Goal: Book appointment/travel/reservation

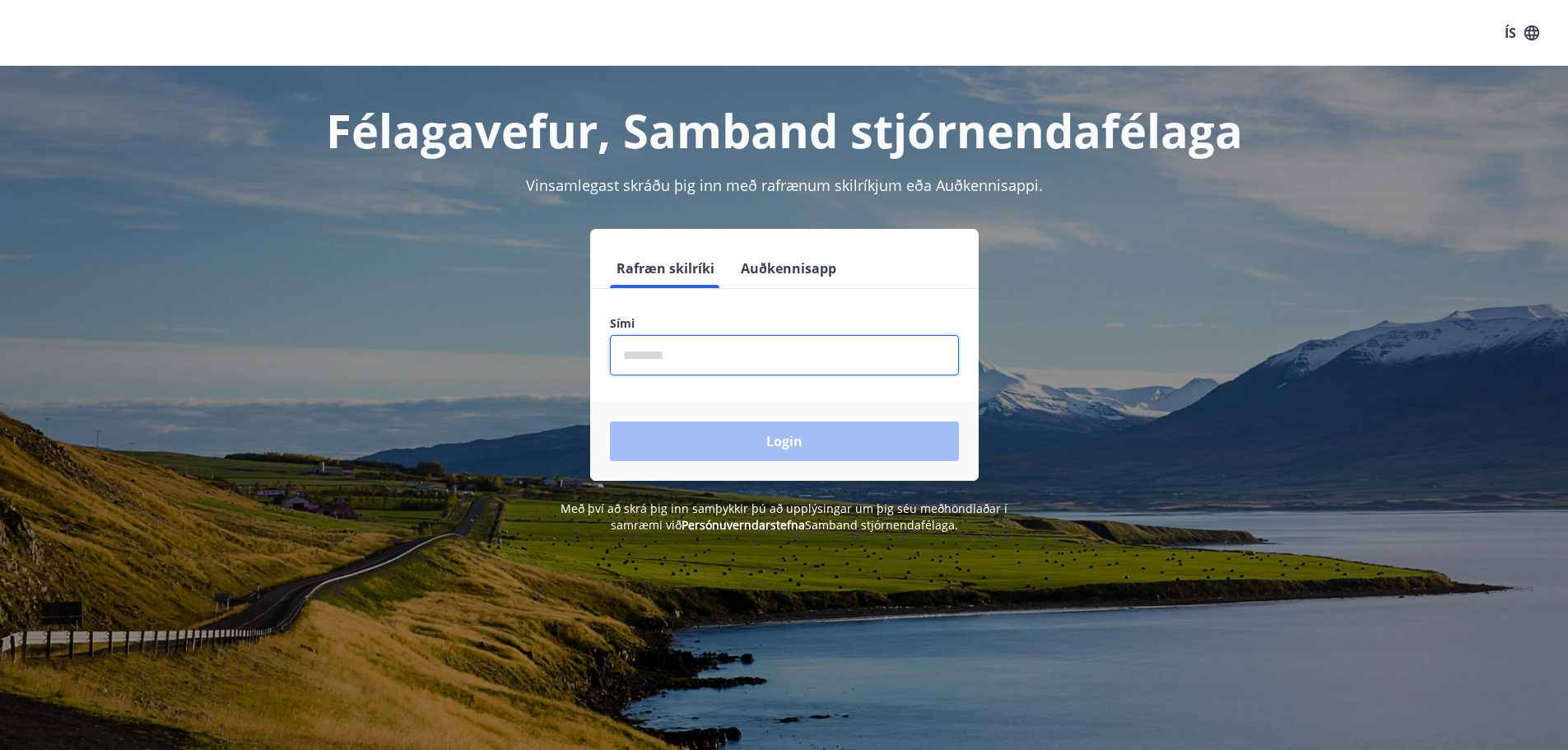
click at [853, 365] on input "phone" at bounding box center [784, 355] width 349 height 41
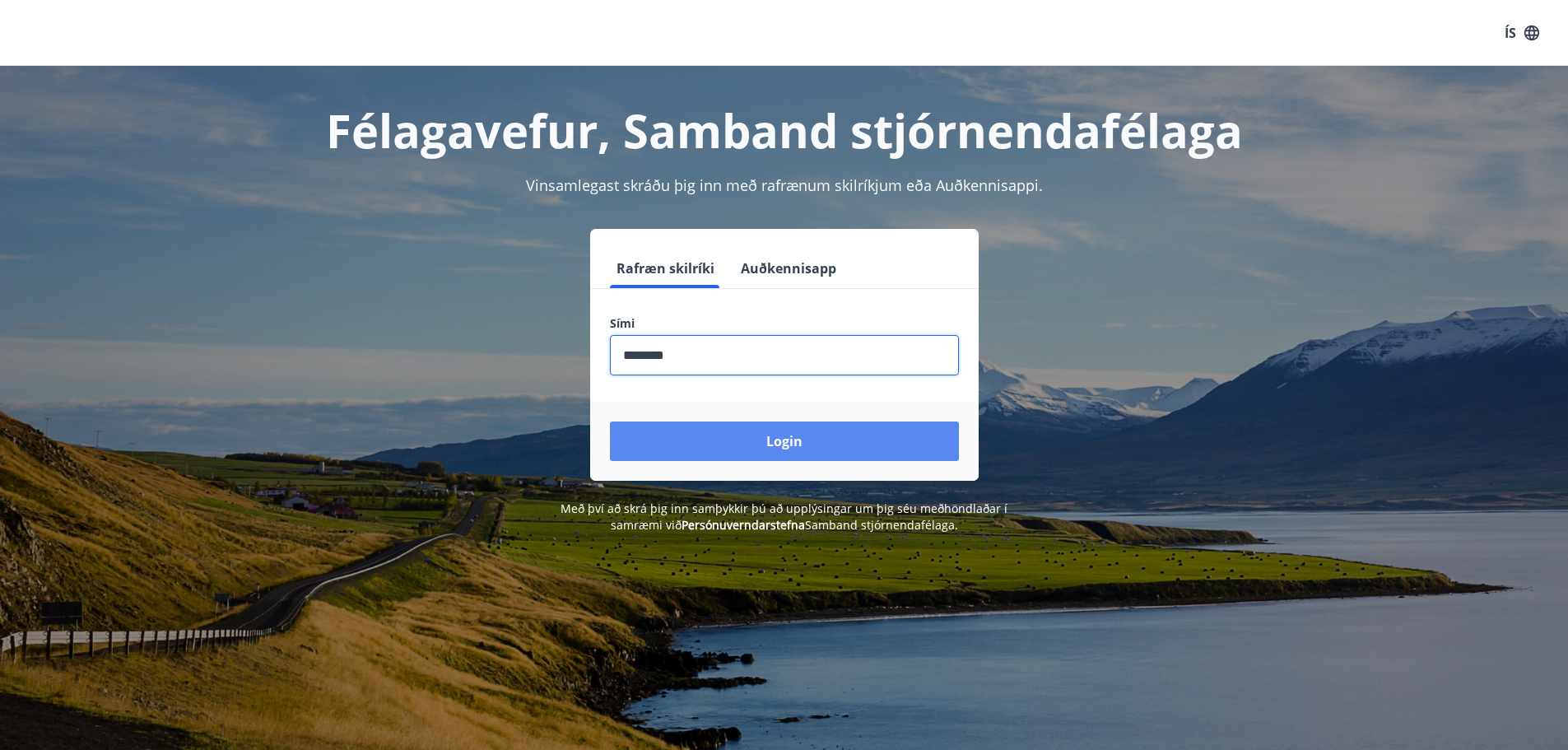
type input "********"
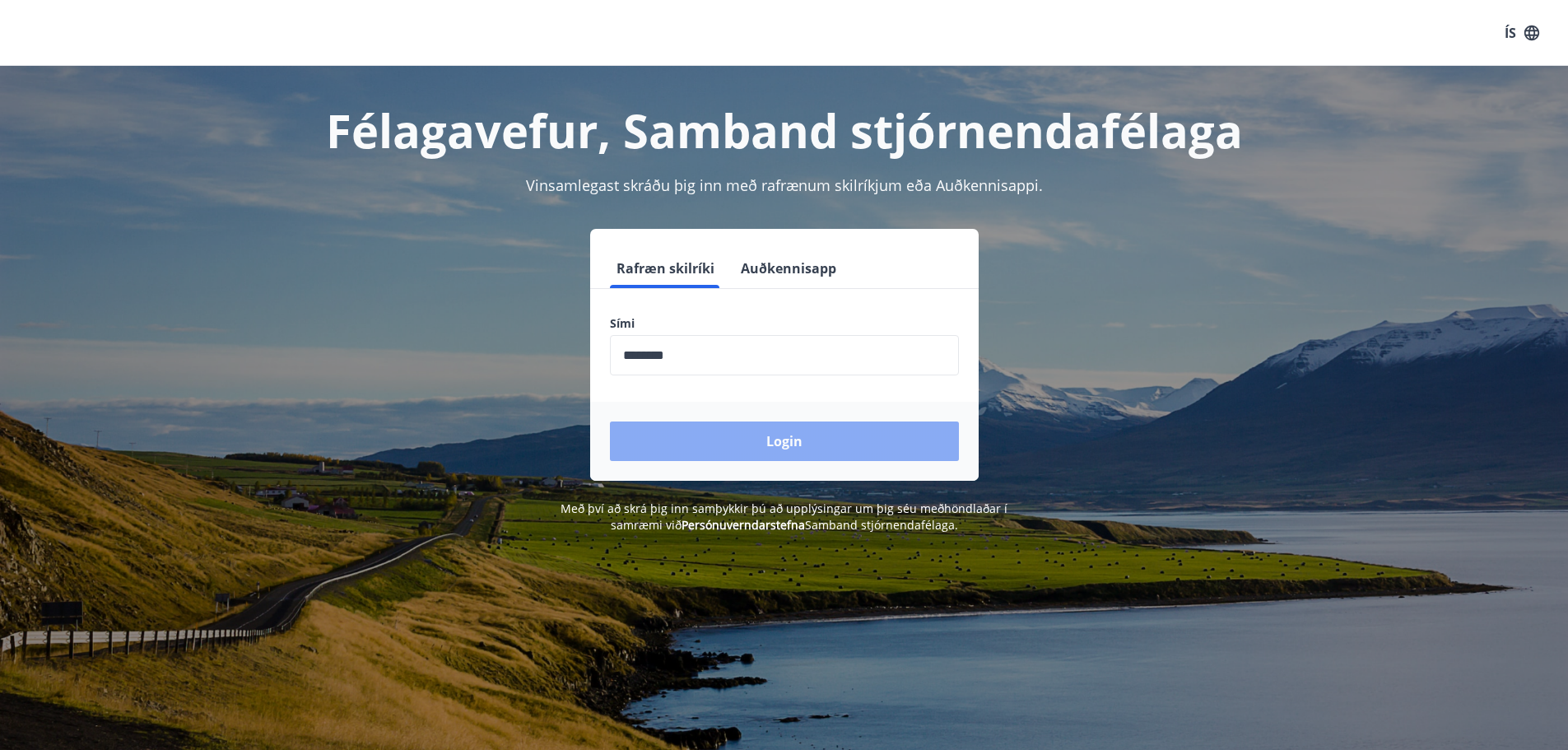
click at [835, 445] on button "Login" at bounding box center [784, 441] width 349 height 40
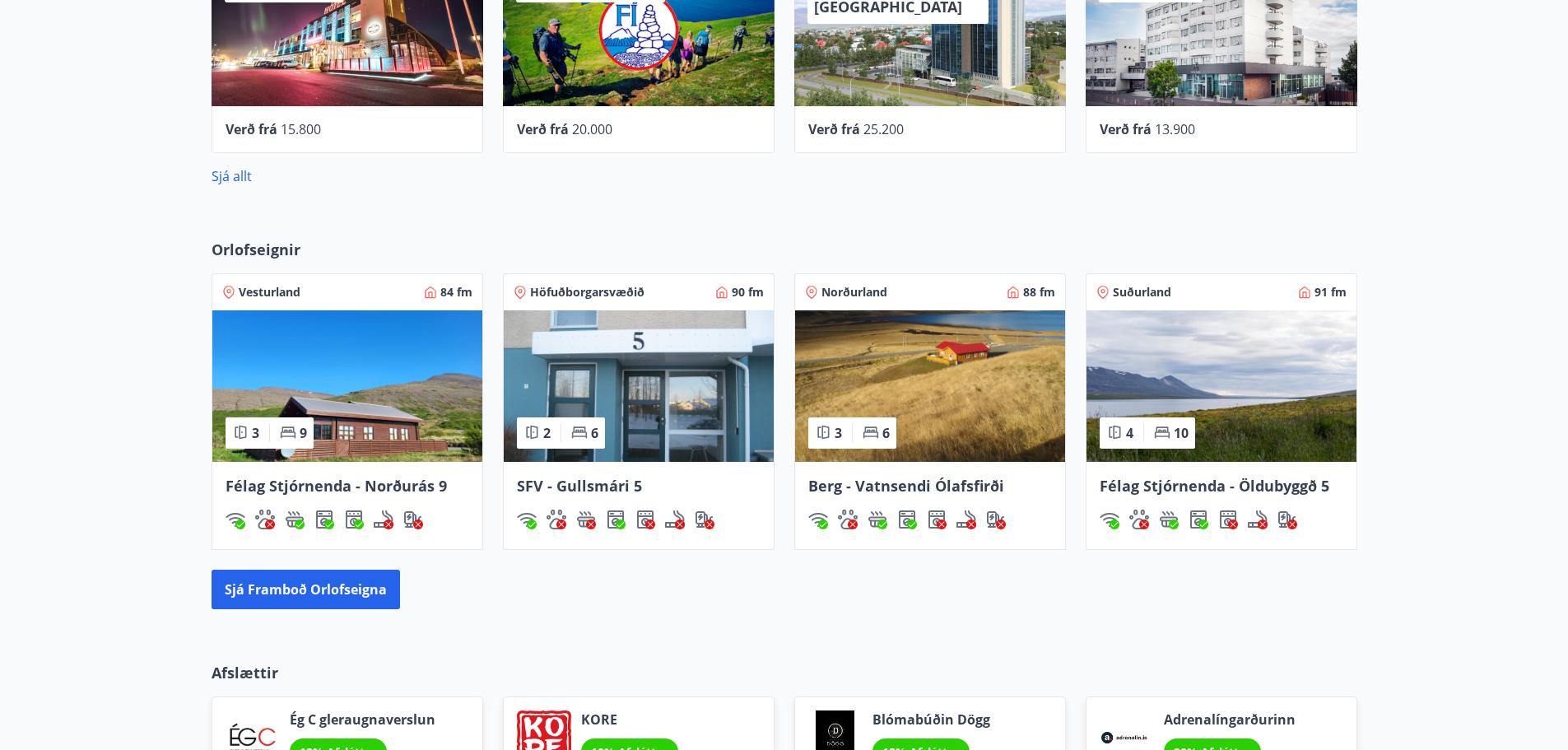
scroll to position [905, 0]
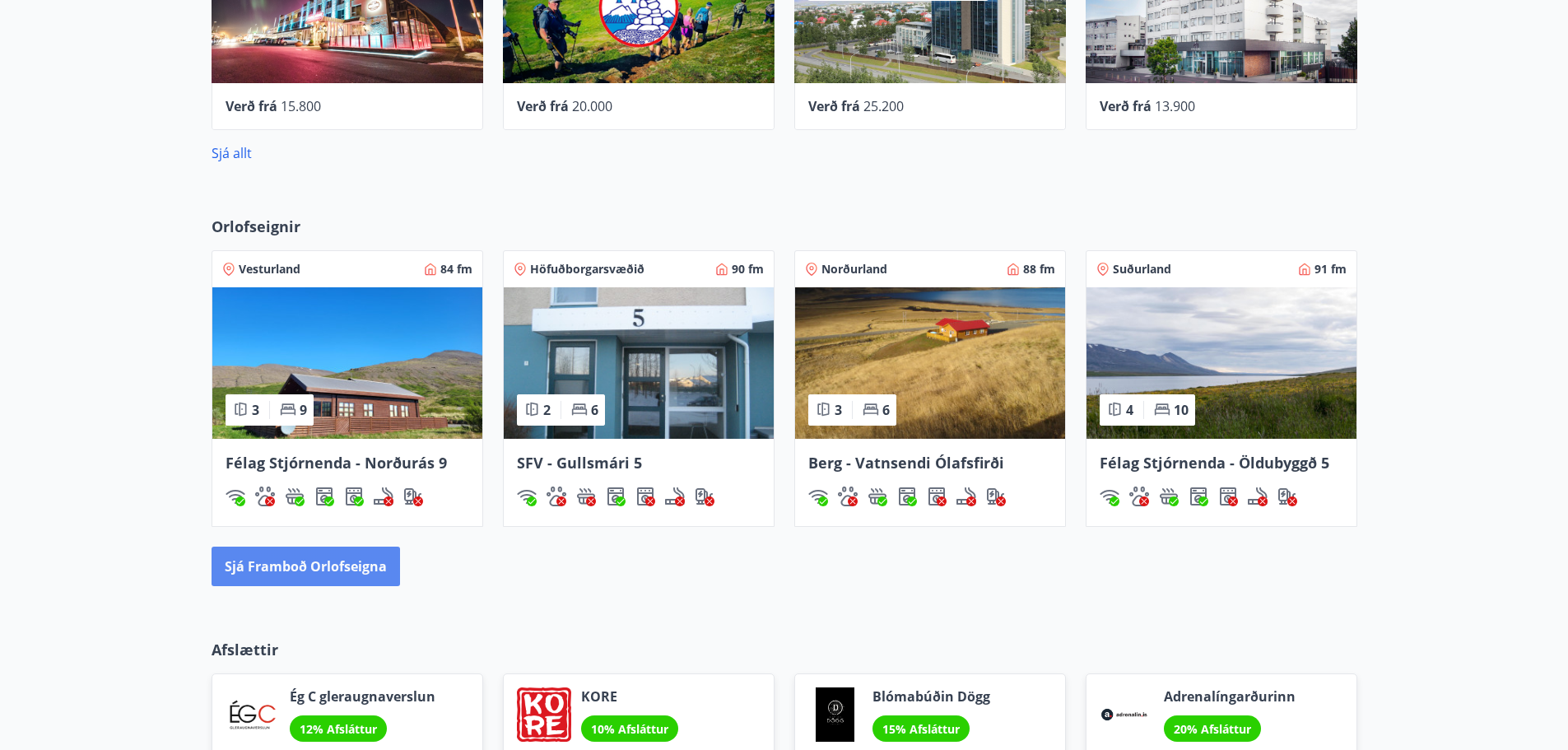
click at [319, 577] on button "Sjá framboð orlofseigna" at bounding box center [305, 566] width 188 height 40
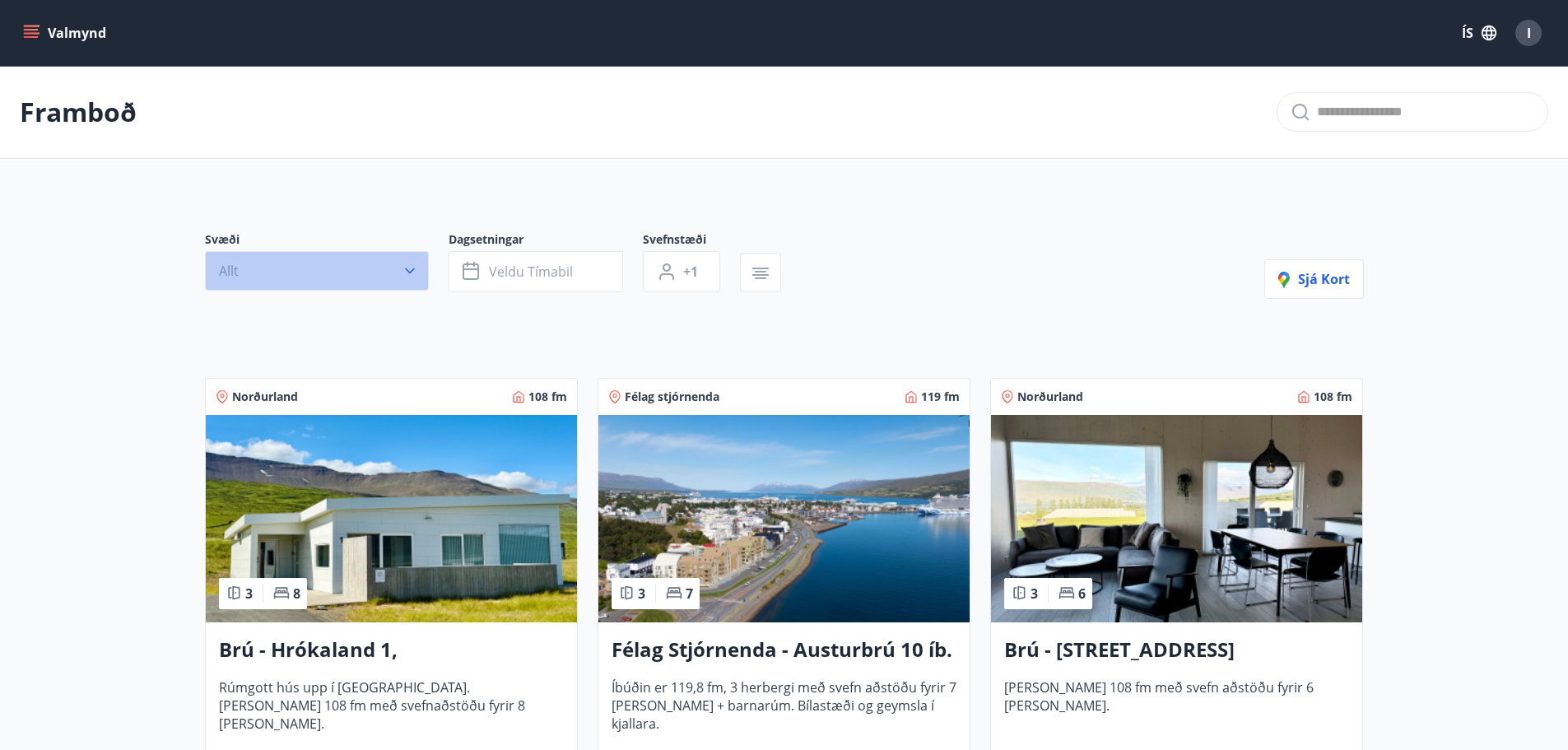
click at [413, 274] on icon "button" at bounding box center [410, 271] width 16 height 16
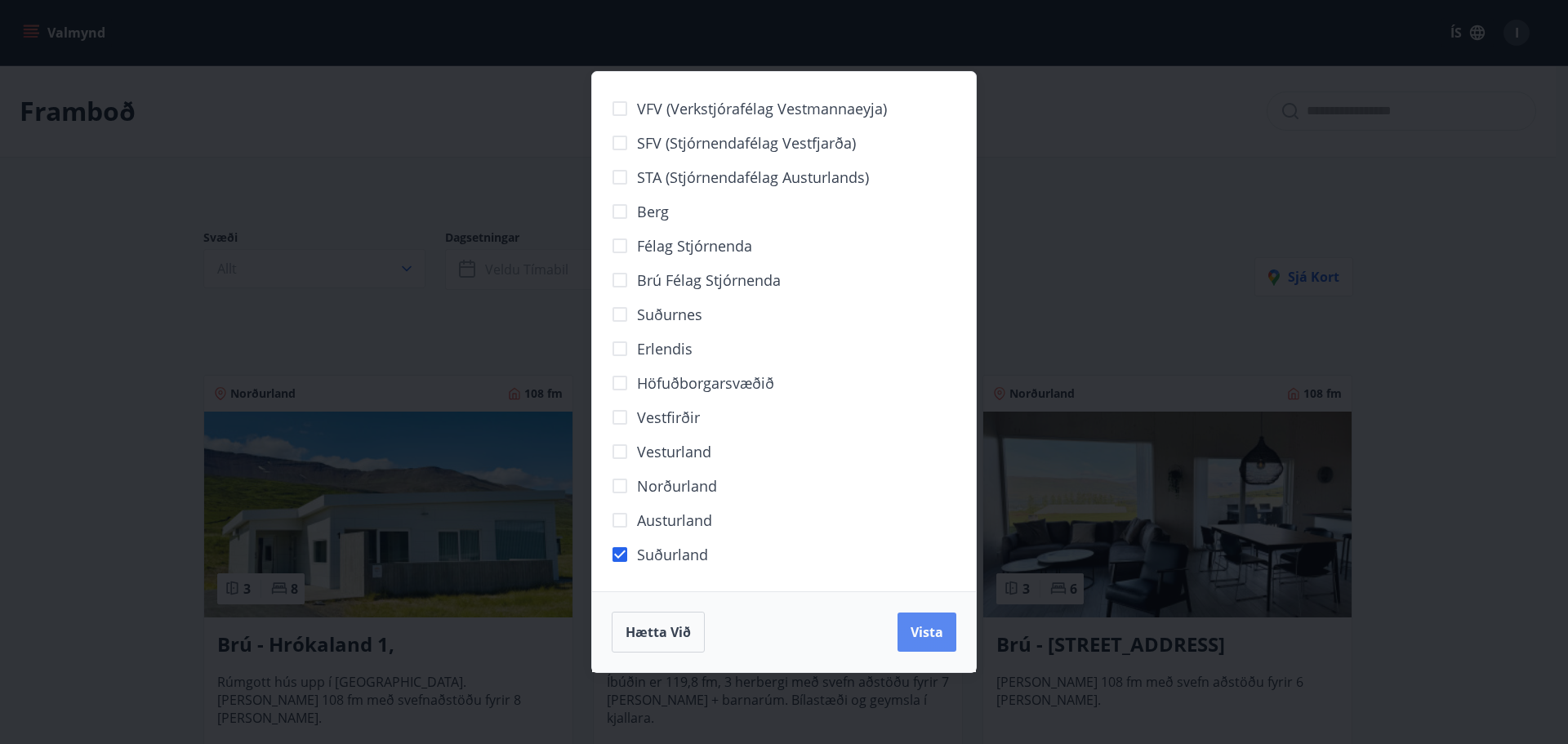
click at [918, 631] on span "Vista" at bounding box center [927, 631] width 33 height 18
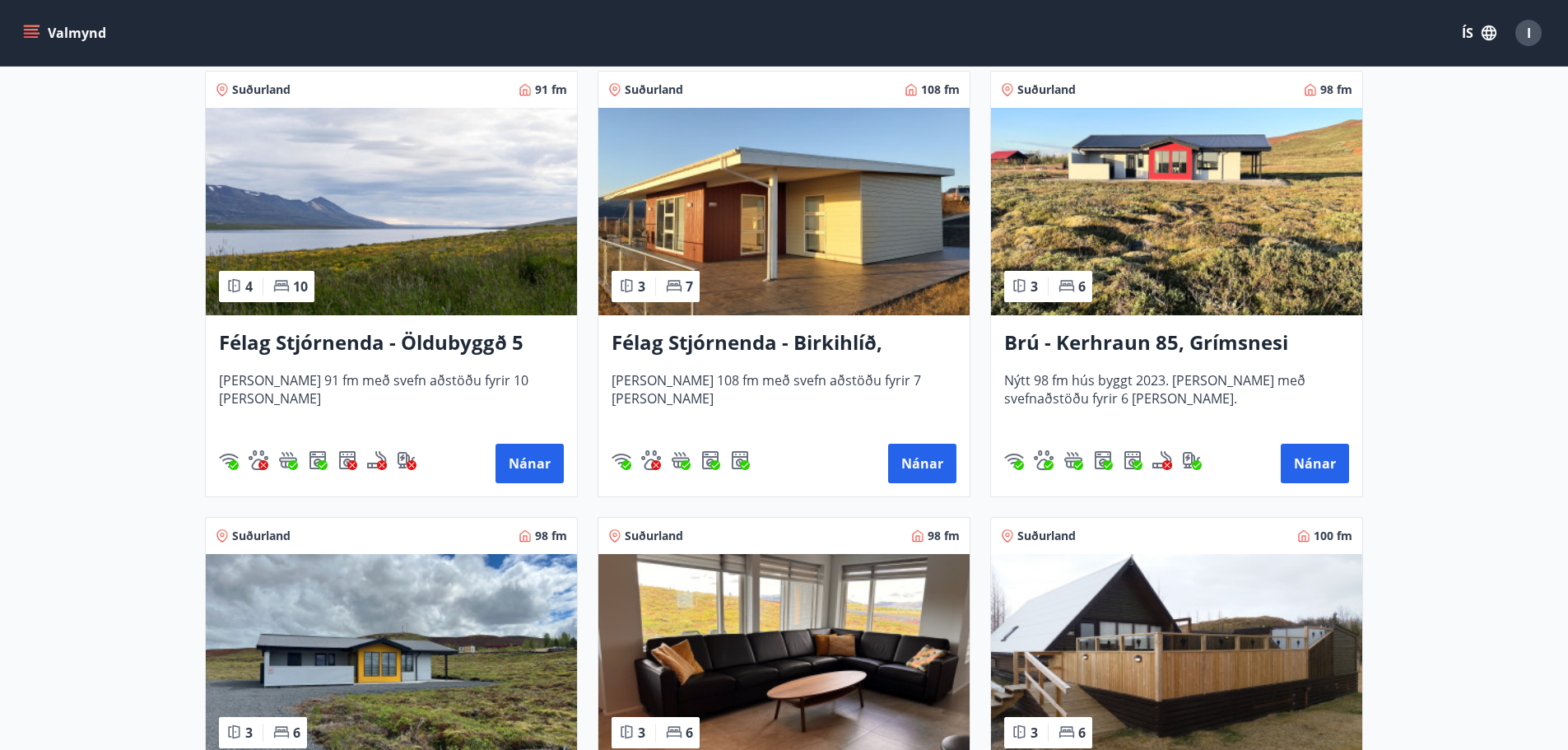
scroll to position [346, 0]
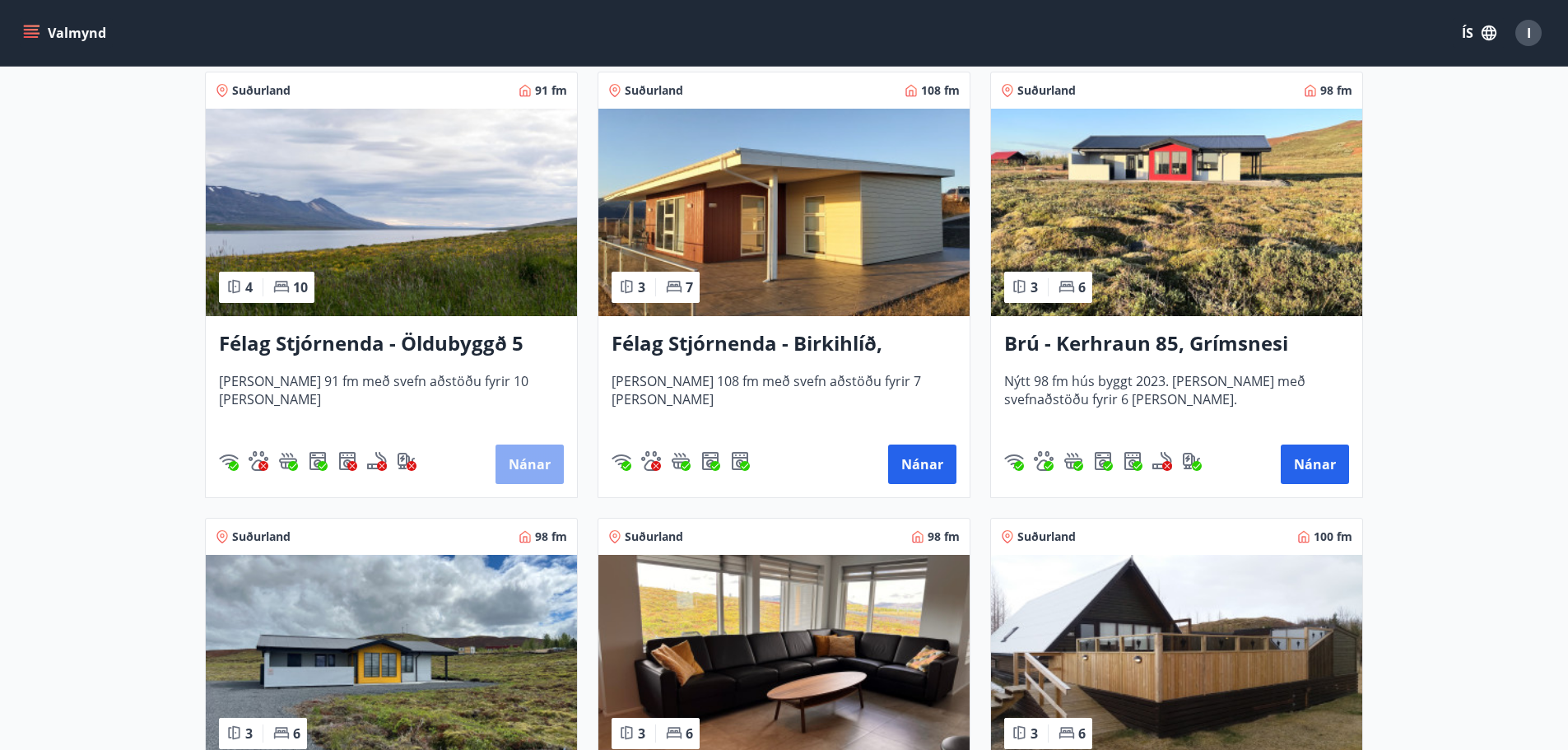
click at [540, 455] on button "Nánar" at bounding box center [530, 464] width 68 height 40
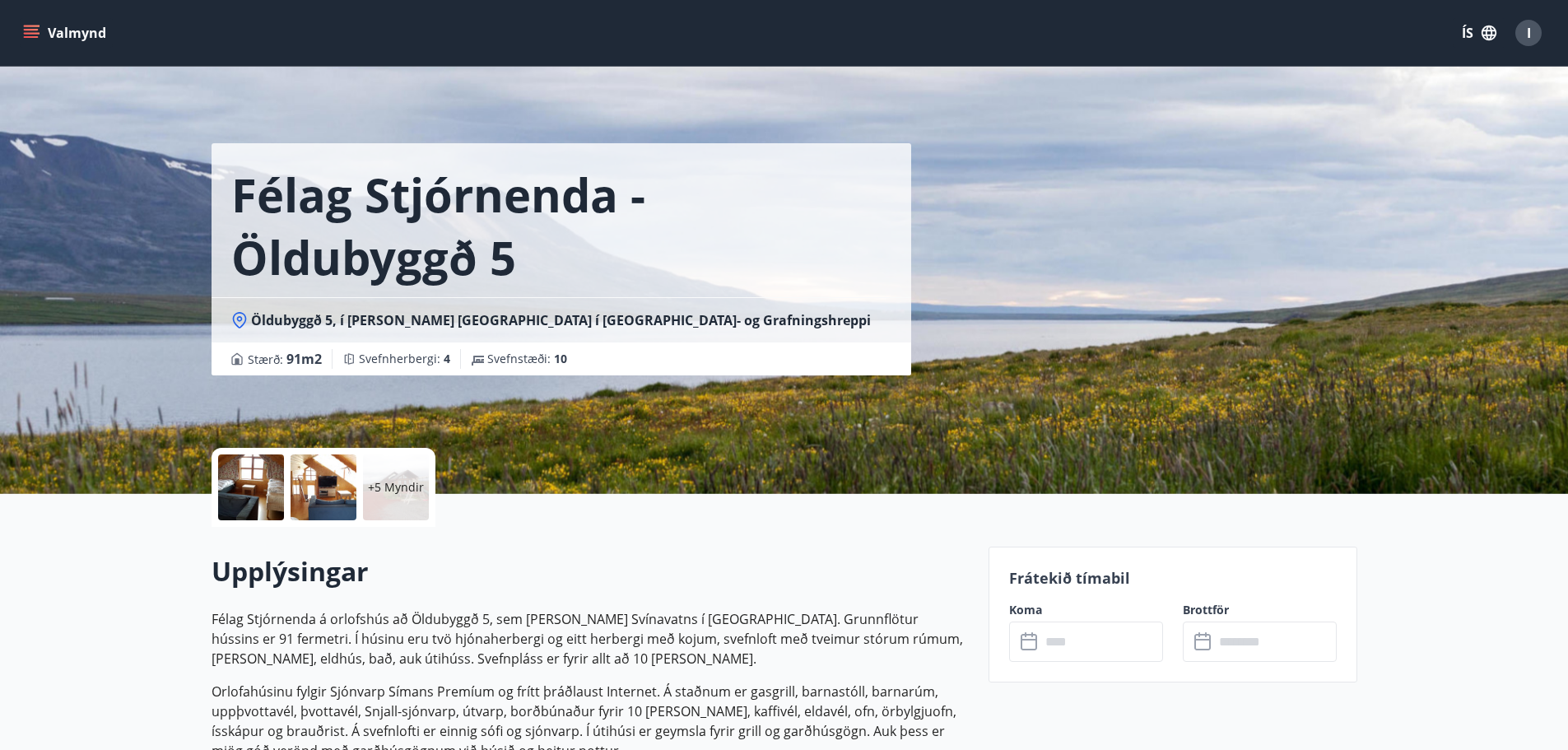
click at [241, 483] on div at bounding box center [250, 486] width 66 height 66
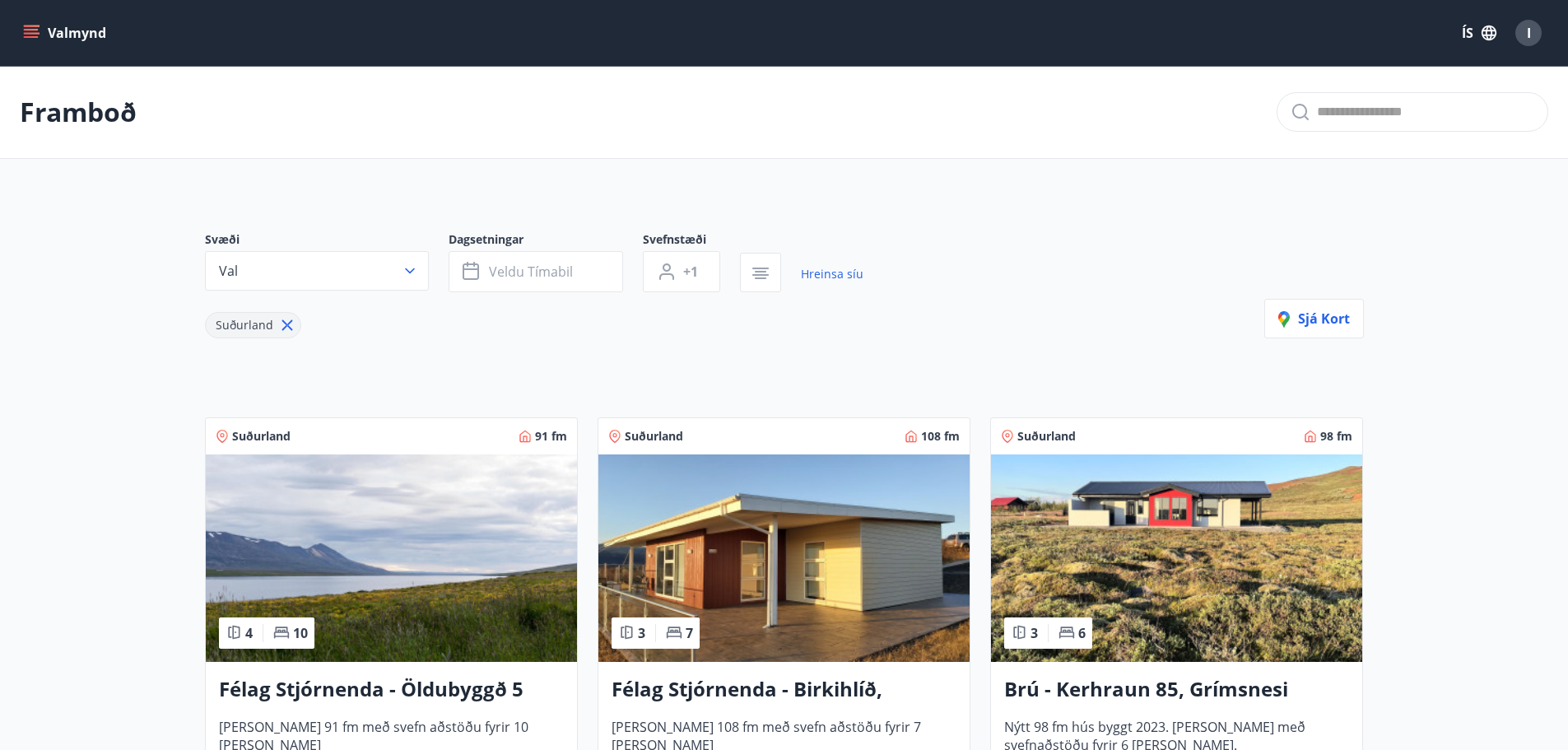
click at [770, 677] on h3 "Félag Stjórnenda - Birkihlíð, [GEOGRAPHIC_DATA]" at bounding box center [784, 689] width 345 height 30
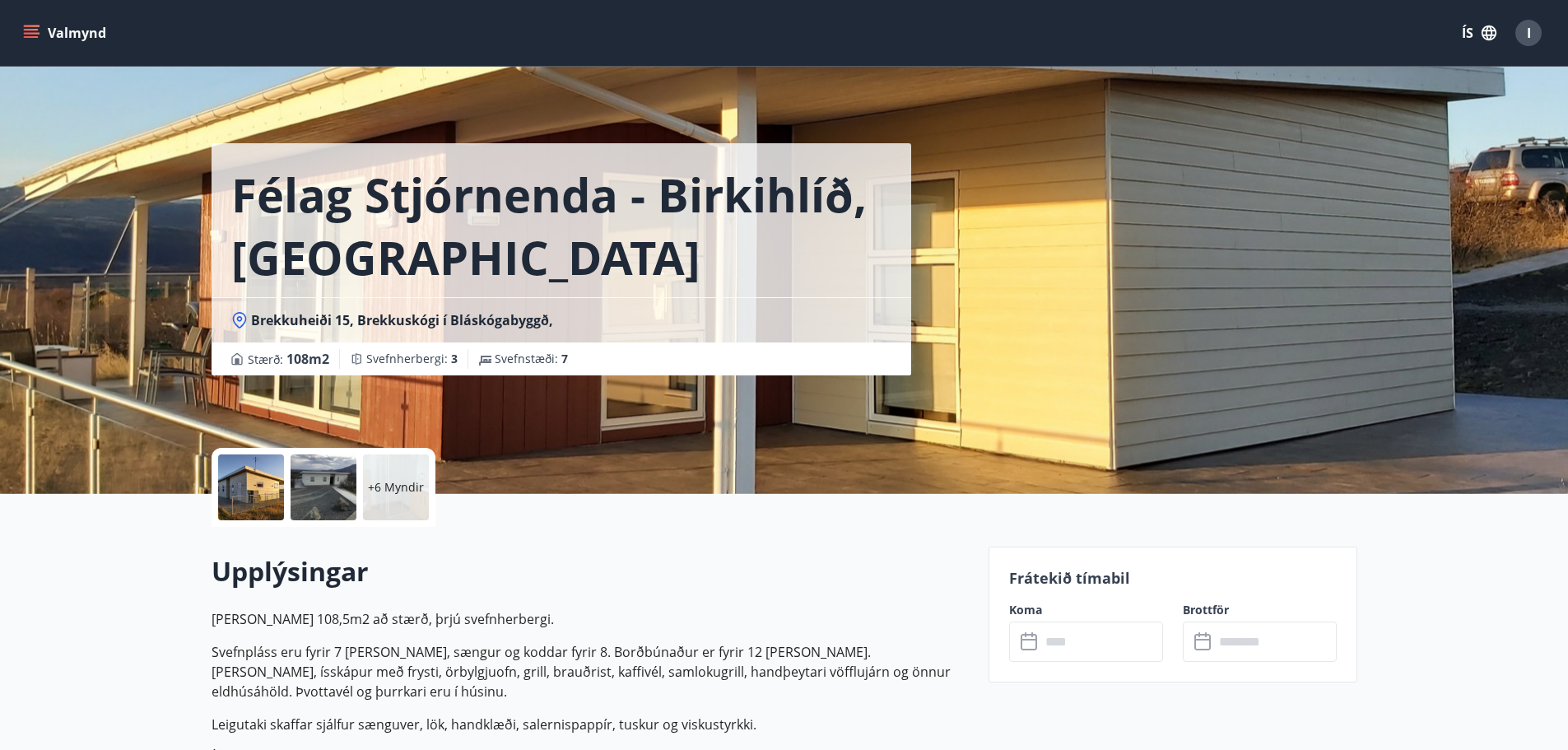
click at [349, 486] on div at bounding box center [323, 486] width 66 height 66
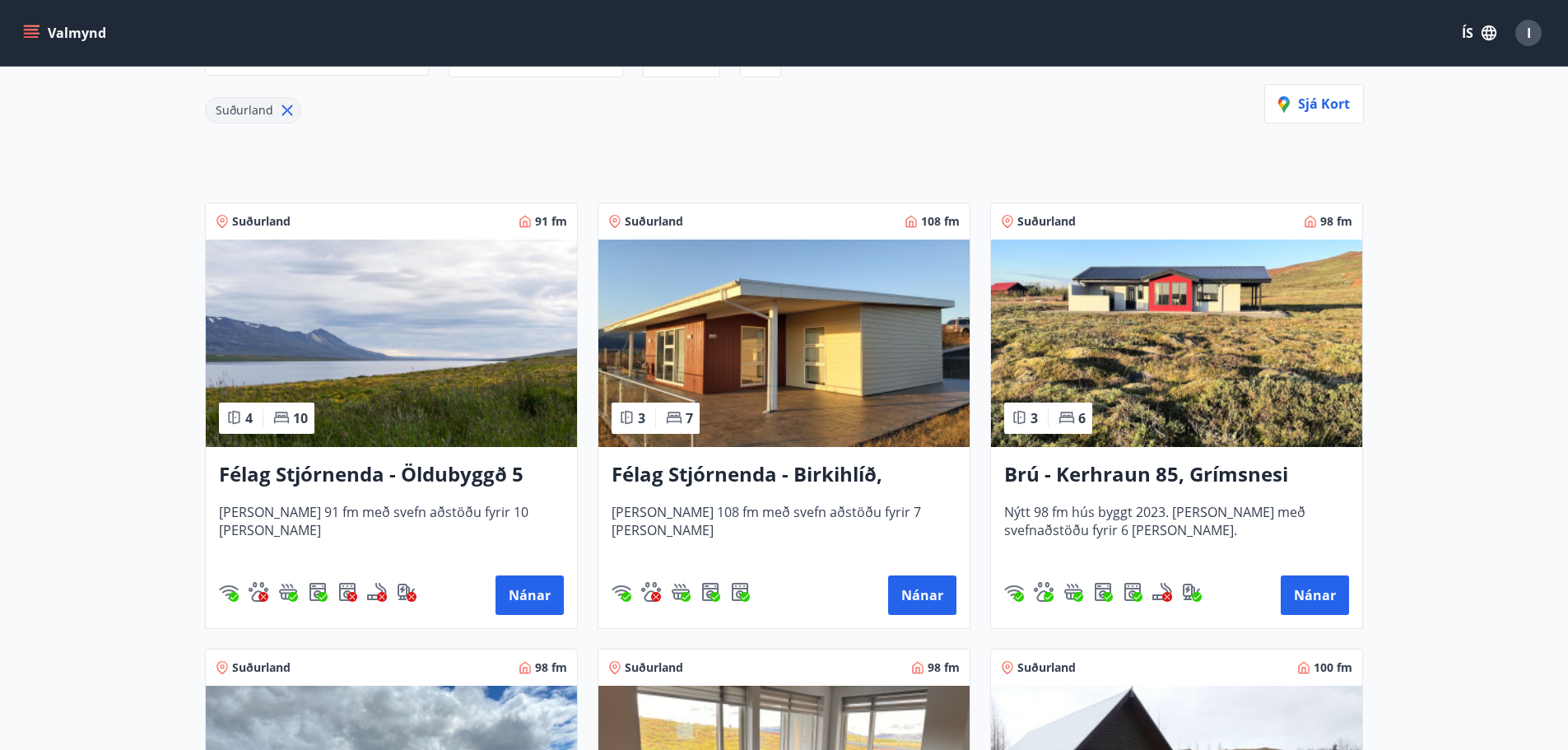
scroll to position [247, 0]
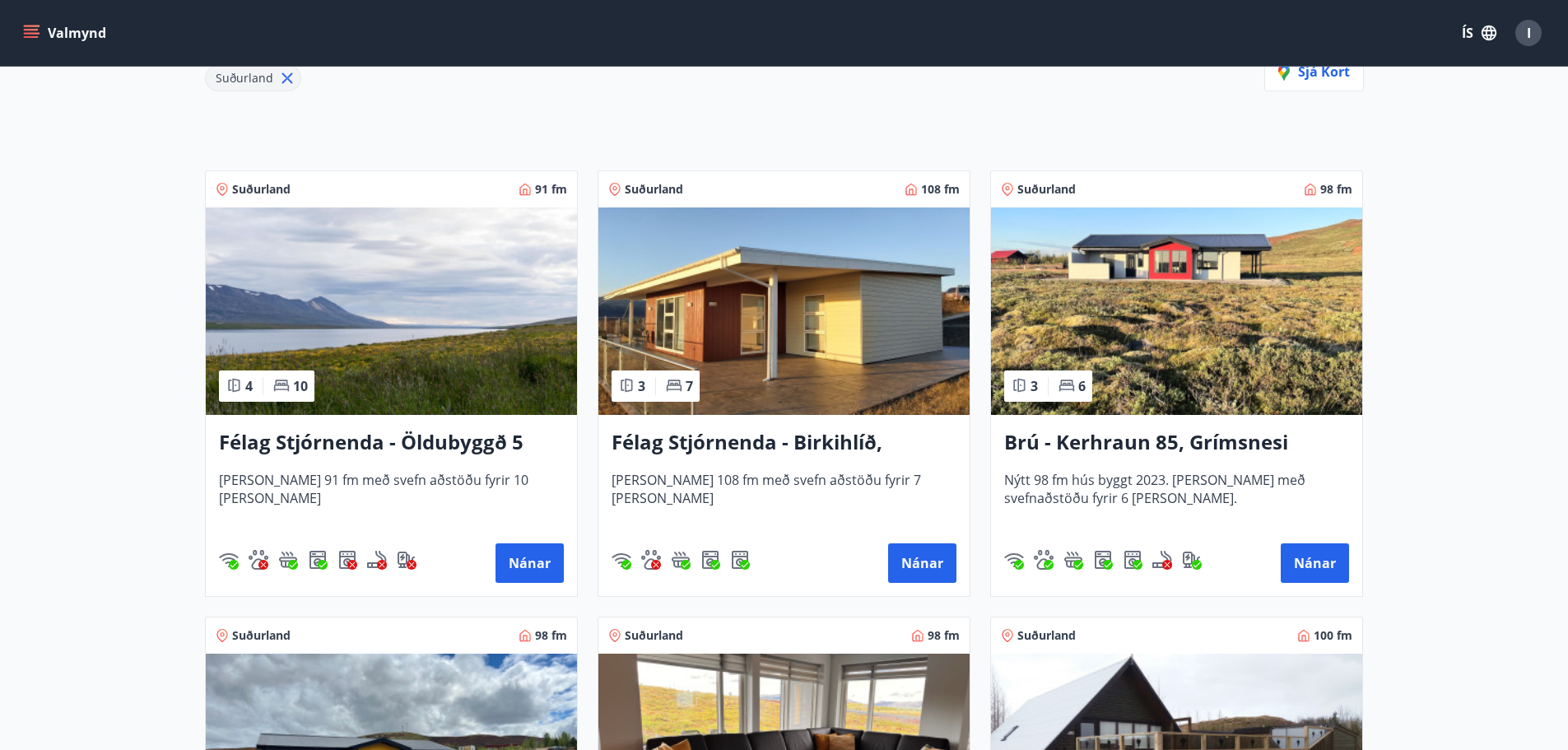
click at [1158, 435] on h3 "Brú - Kerhraun 85, Grímsnesi (rautt hús) (gæludýr velkomin)" at bounding box center [1176, 442] width 345 height 30
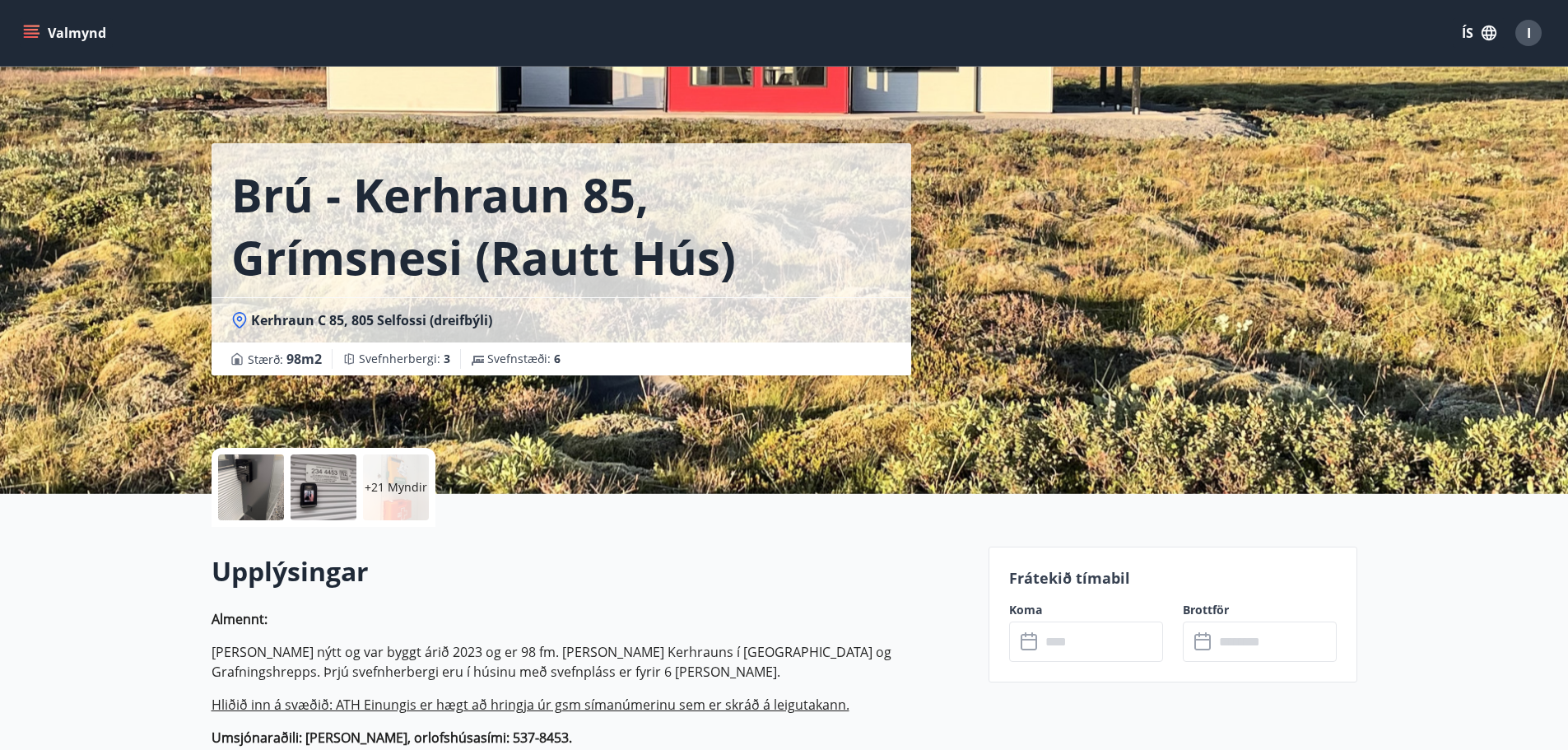
click at [1094, 637] on input "text" at bounding box center [1101, 641] width 122 height 41
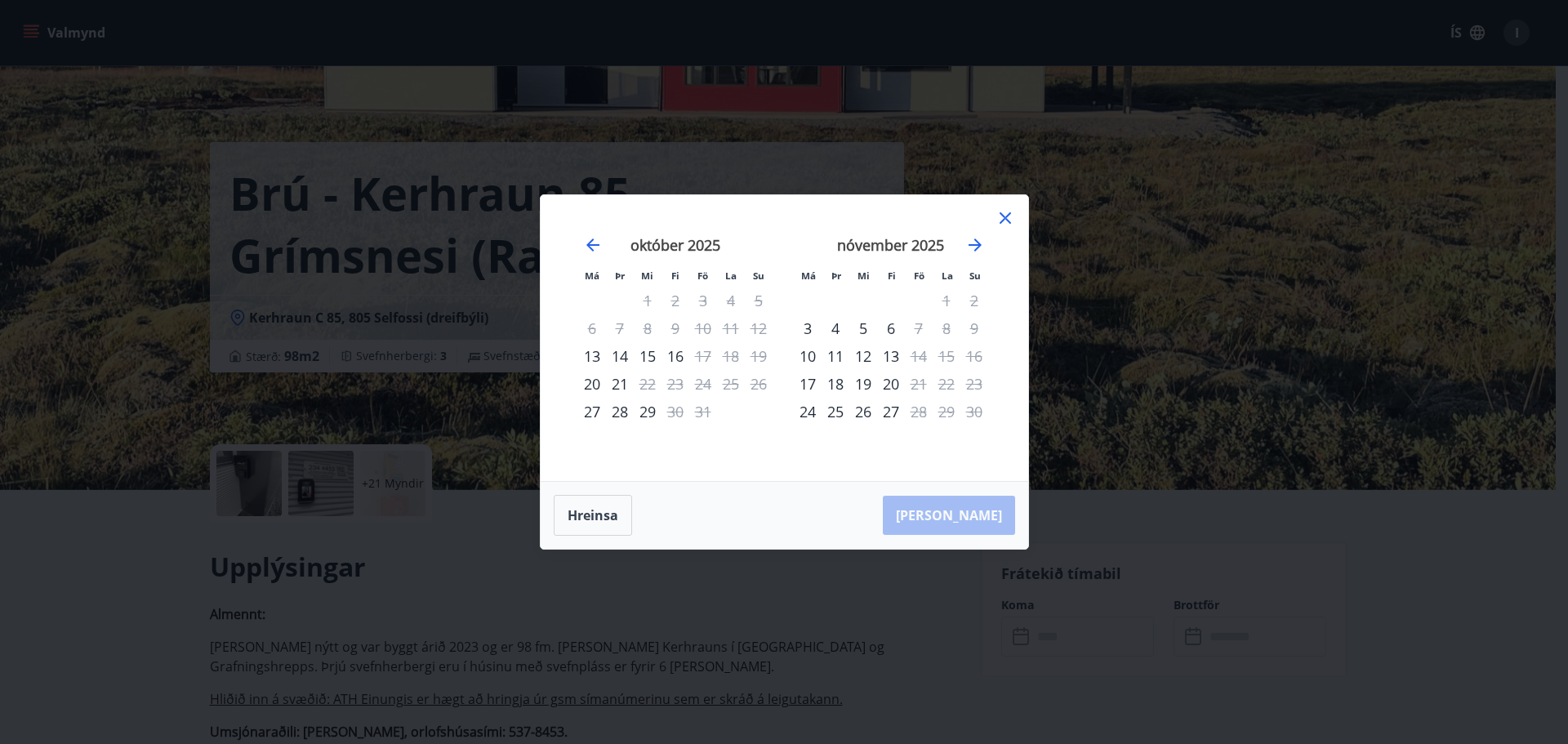
click at [1004, 220] on icon at bounding box center [1005, 218] width 20 height 20
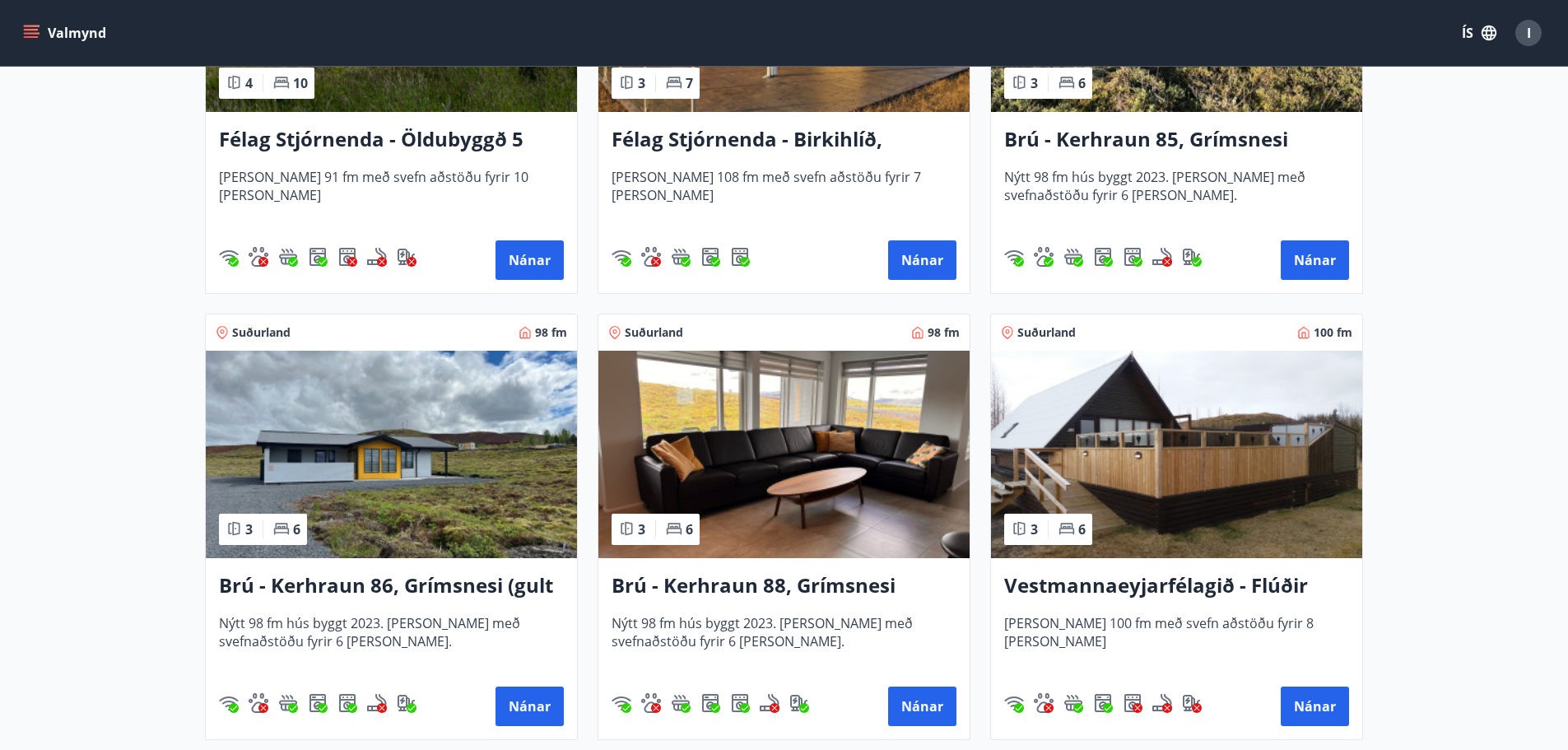
scroll to position [576, 0]
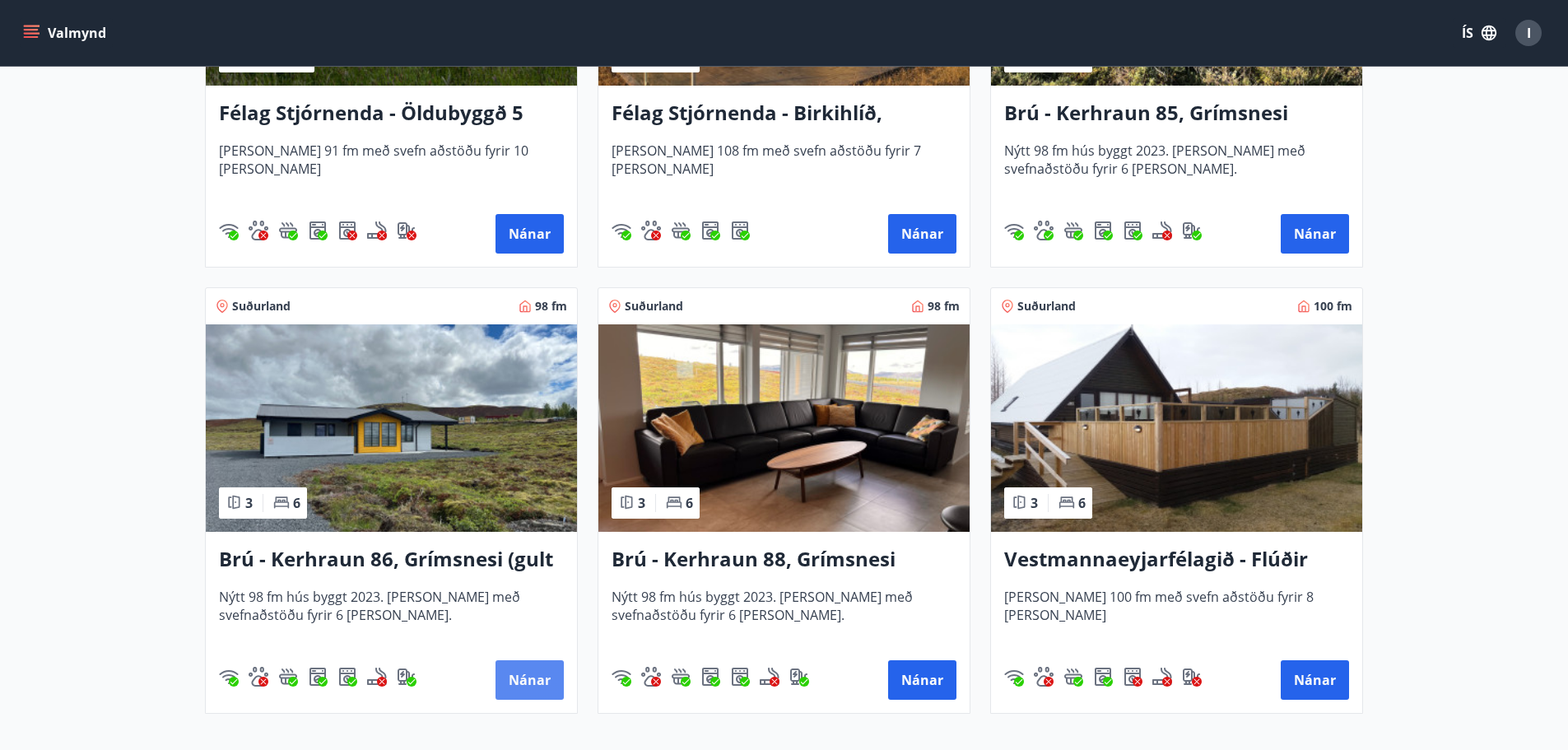
click at [506, 663] on button "Nánar" at bounding box center [530, 680] width 68 height 40
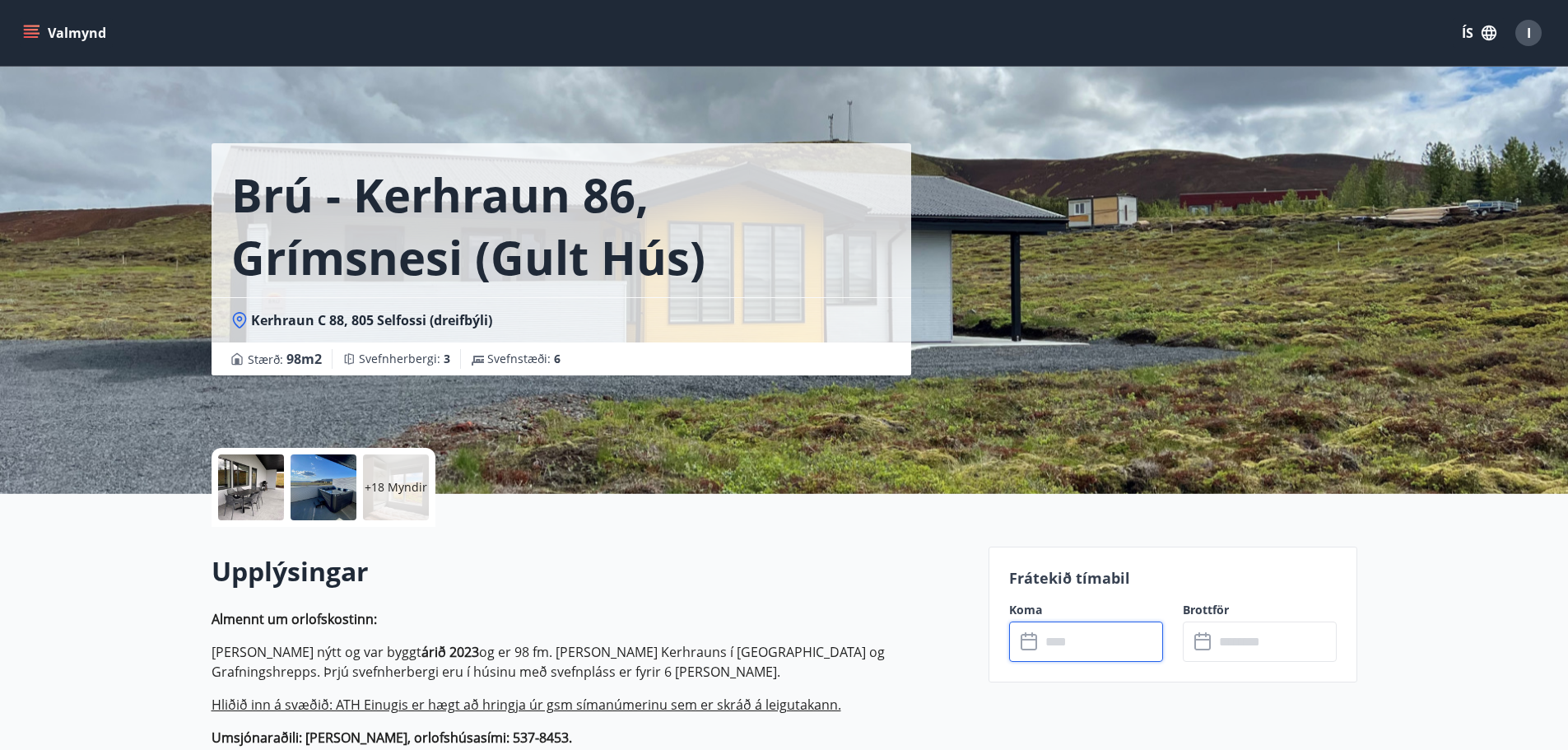
click at [1045, 641] on input "text" at bounding box center [1101, 641] width 122 height 41
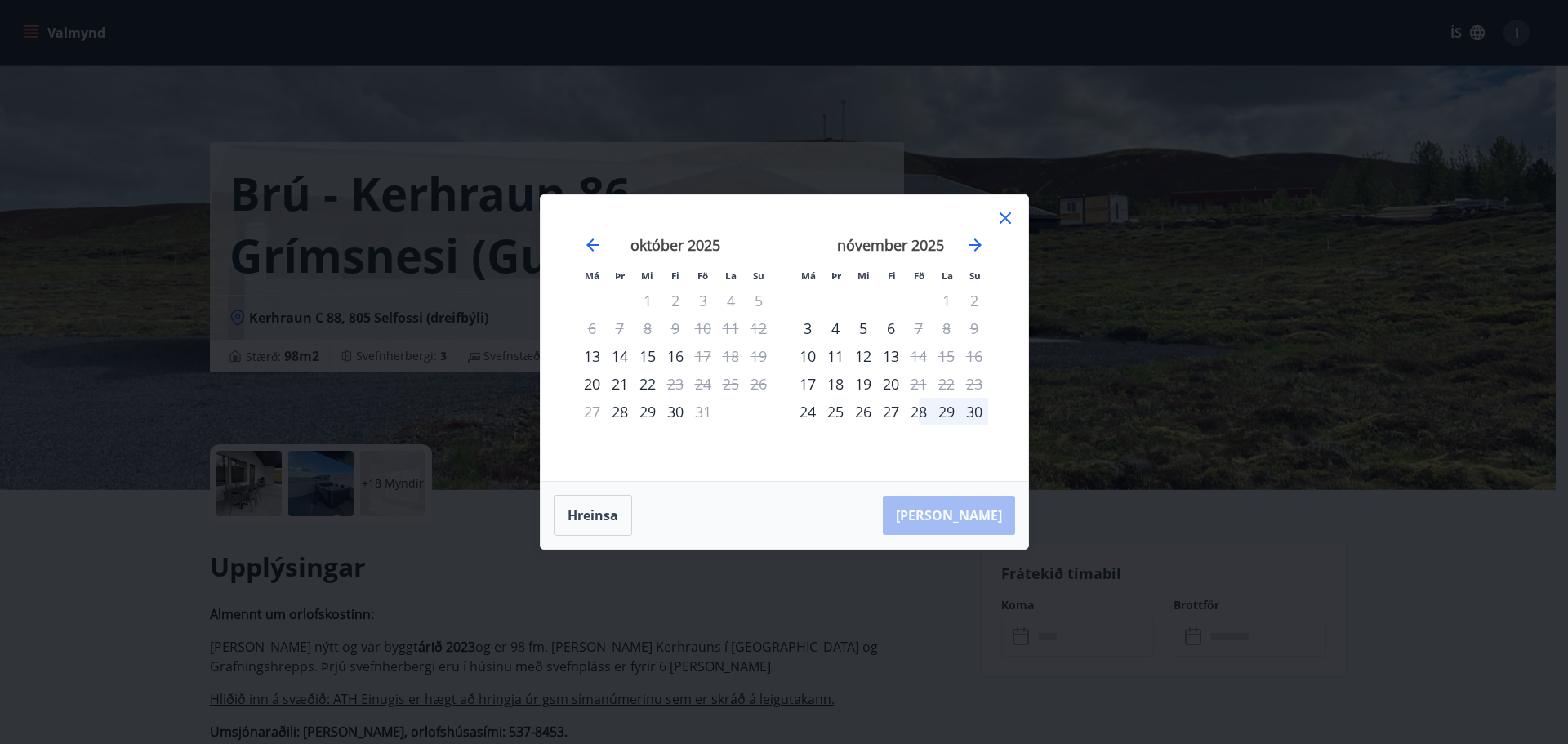
click at [1003, 213] on icon at bounding box center [1005, 218] width 20 height 20
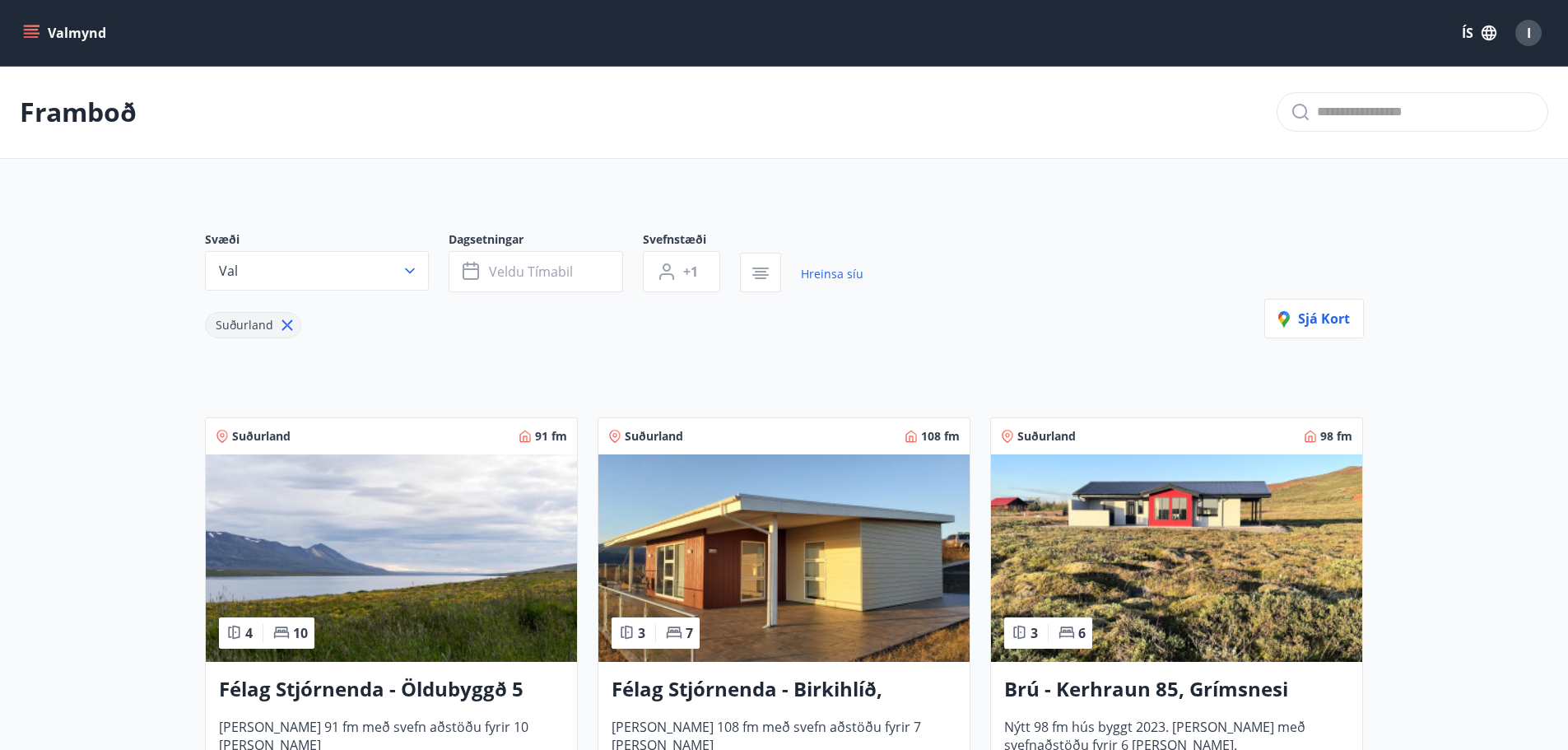
click at [817, 687] on h3 "Félag Stjórnenda - Birkihlíð, [GEOGRAPHIC_DATA]" at bounding box center [784, 689] width 345 height 30
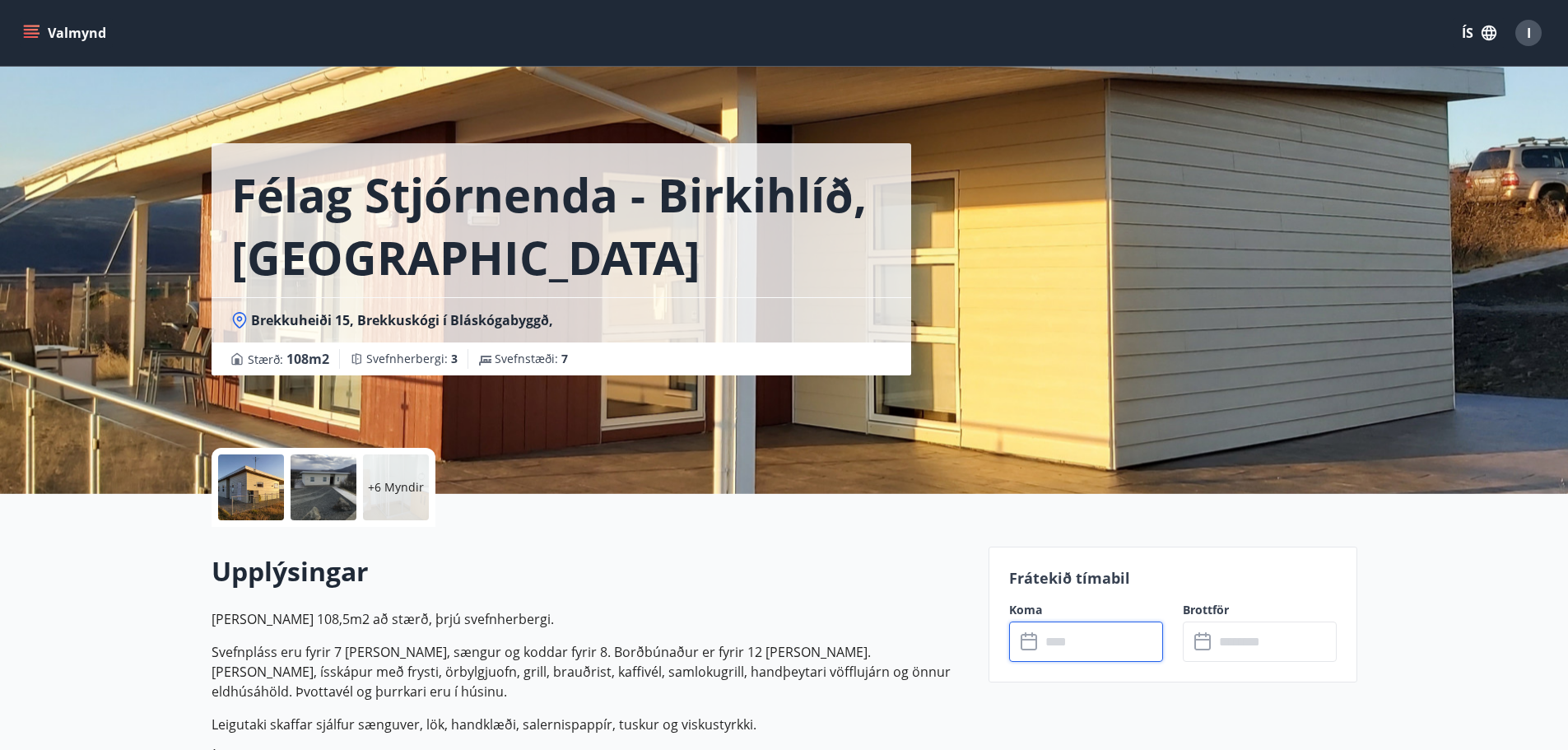
click at [1078, 645] on input "text" at bounding box center [1101, 641] width 122 height 41
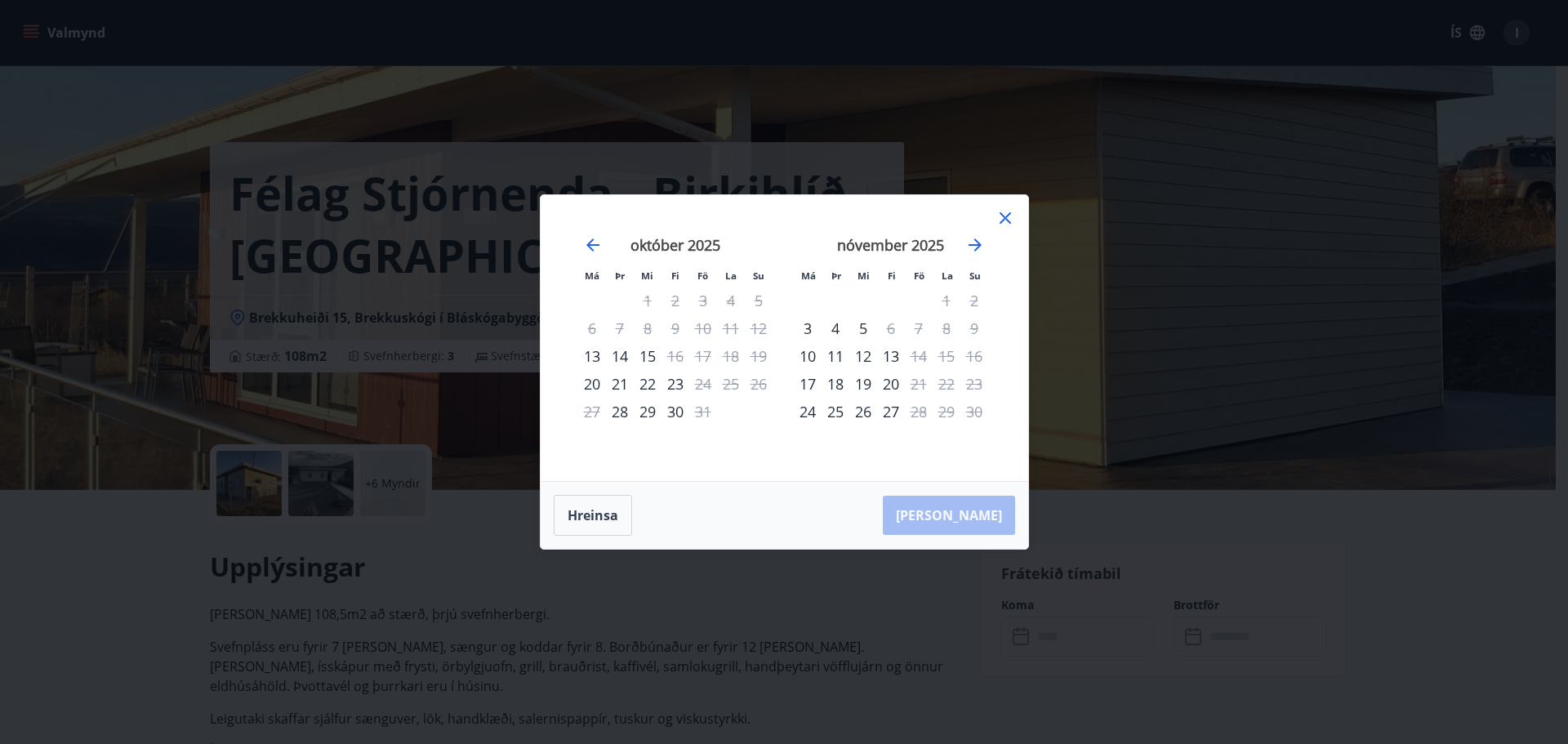
click at [1006, 213] on icon at bounding box center [1005, 218] width 20 height 20
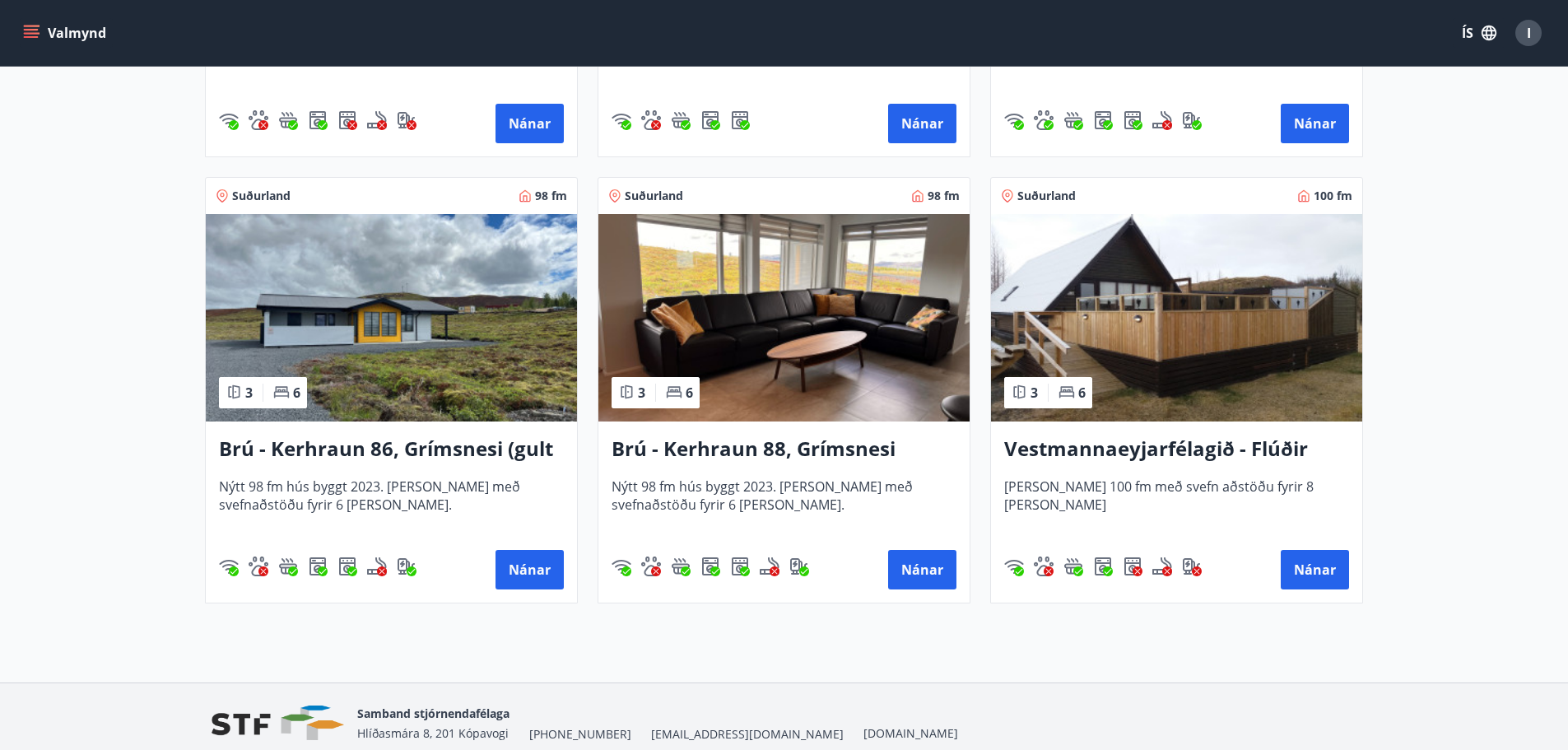
scroll to position [740, 0]
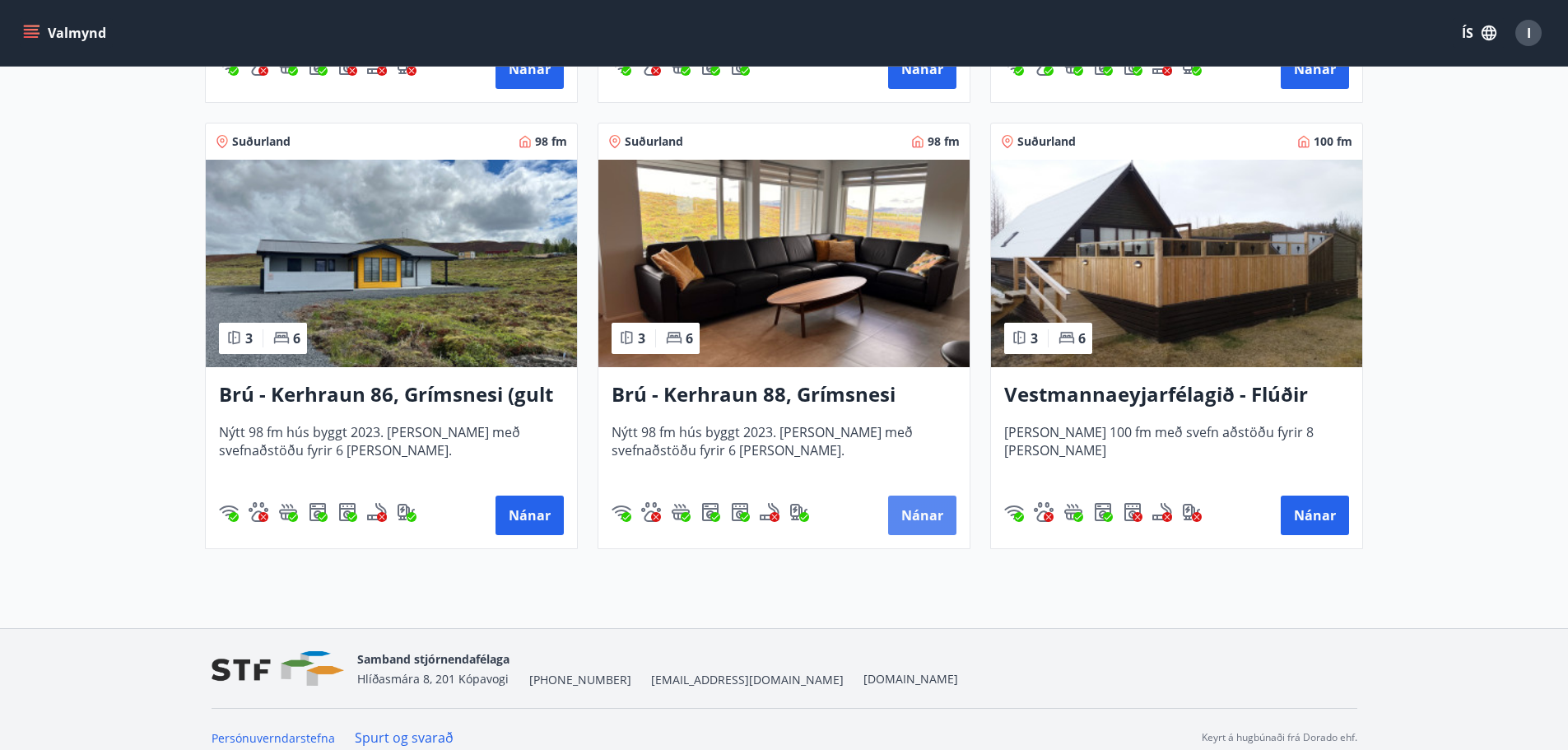
click at [911, 511] on button "Nánar" at bounding box center [922, 515] width 68 height 40
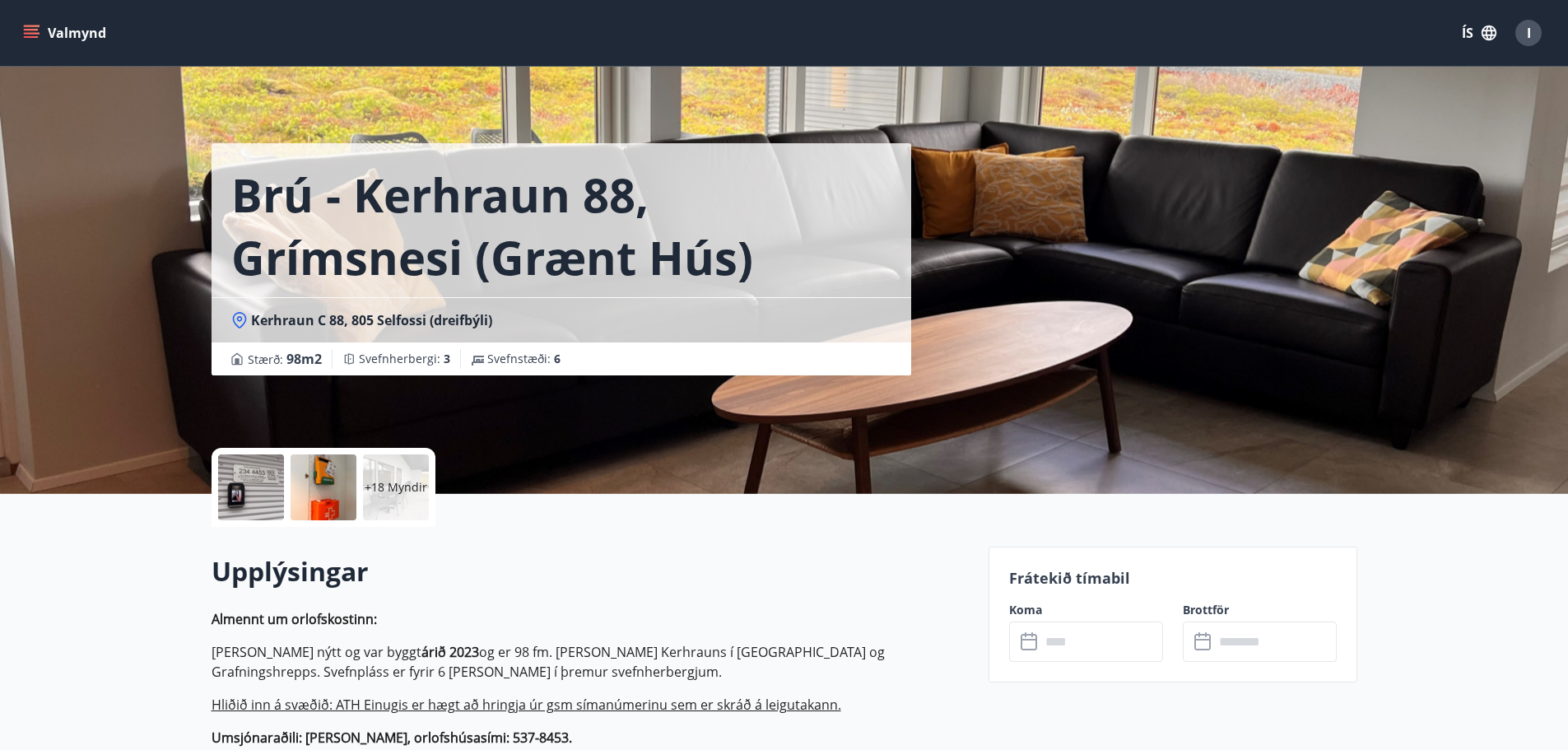
click at [1056, 635] on input "text" at bounding box center [1101, 641] width 122 height 41
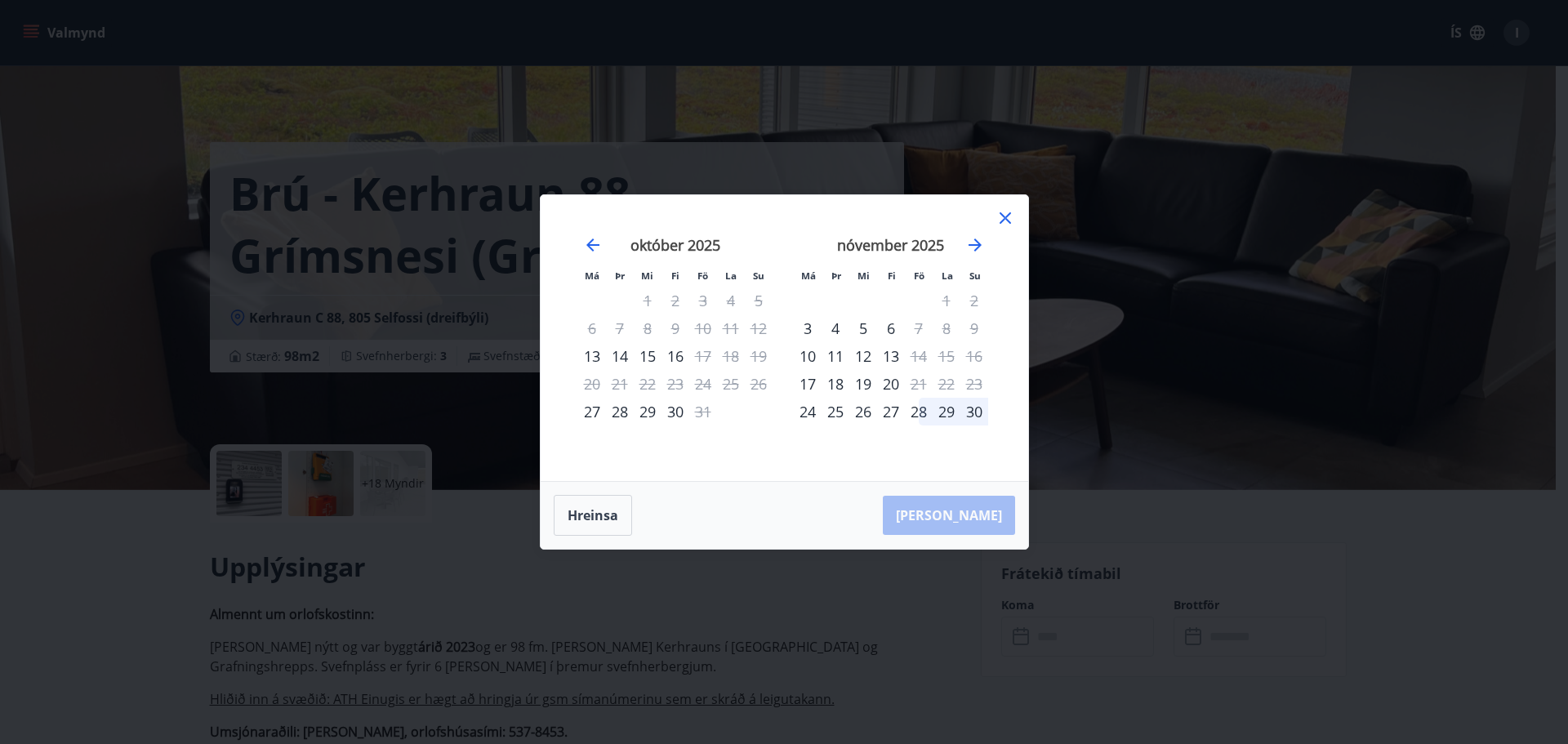
click at [1005, 219] on icon at bounding box center [1005, 218] width 12 height 12
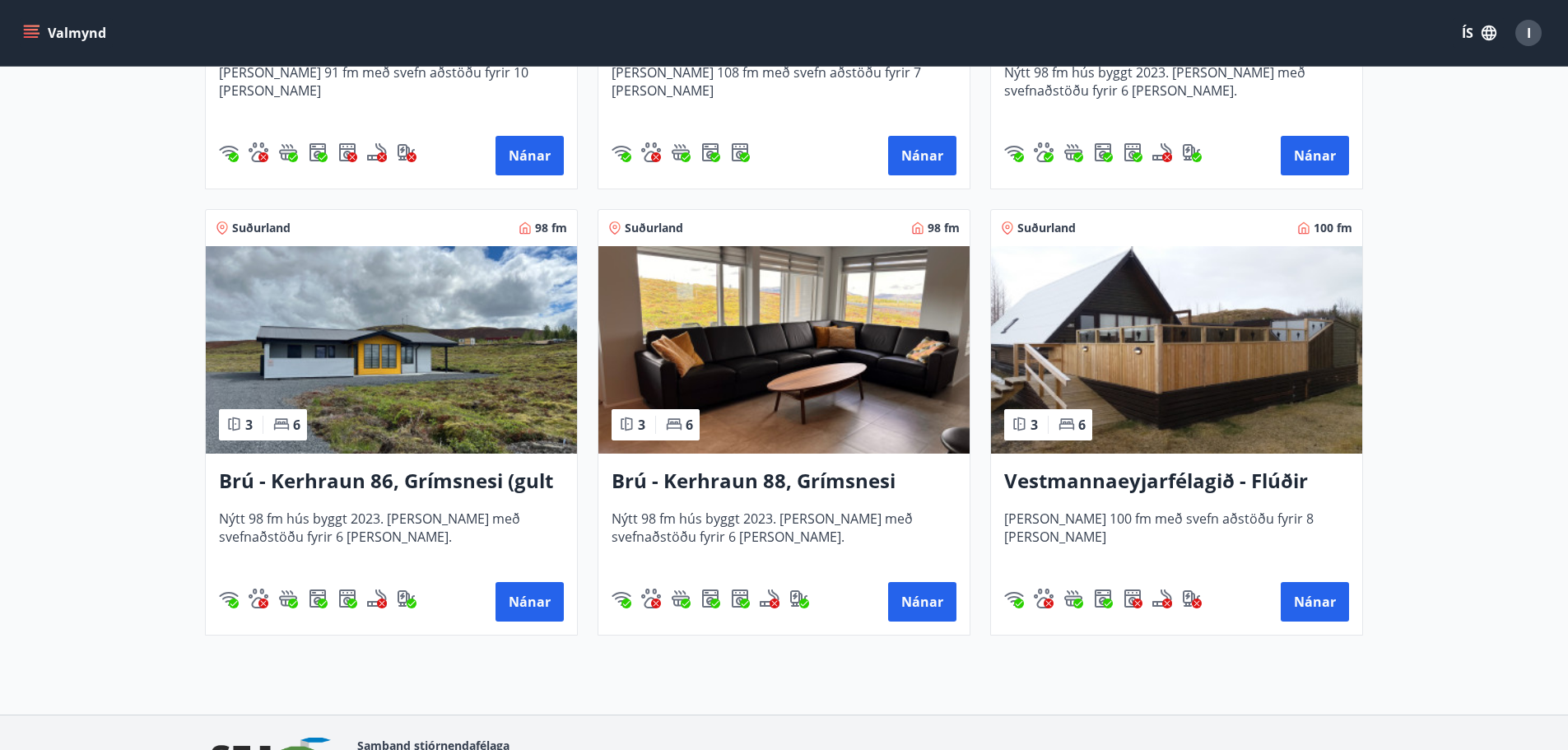
scroll to position [658, 0]
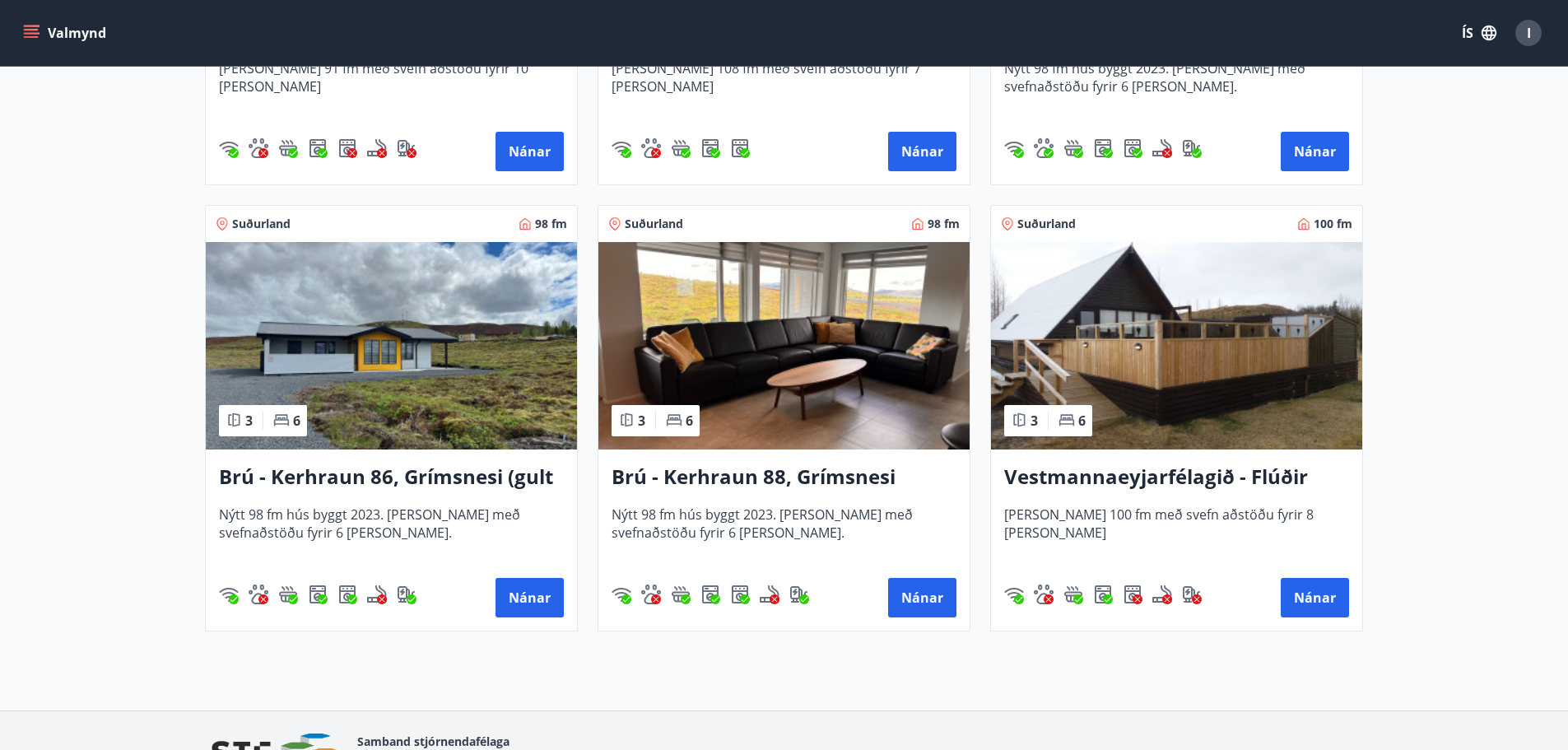
click at [1105, 474] on h3 "Vestmannaeyjarfélagið - Flúðir" at bounding box center [1176, 477] width 345 height 30
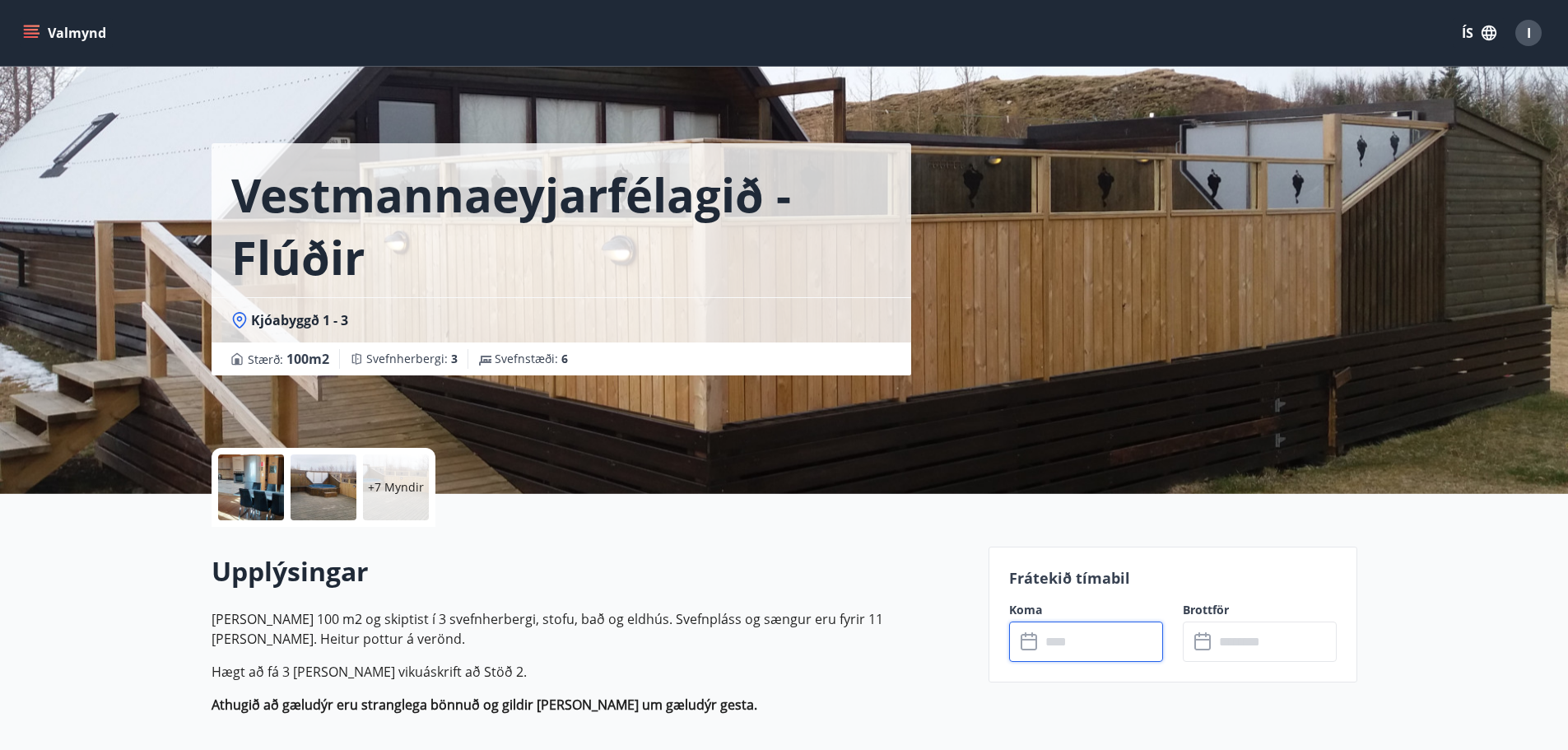
click at [1113, 646] on input "text" at bounding box center [1101, 641] width 122 height 41
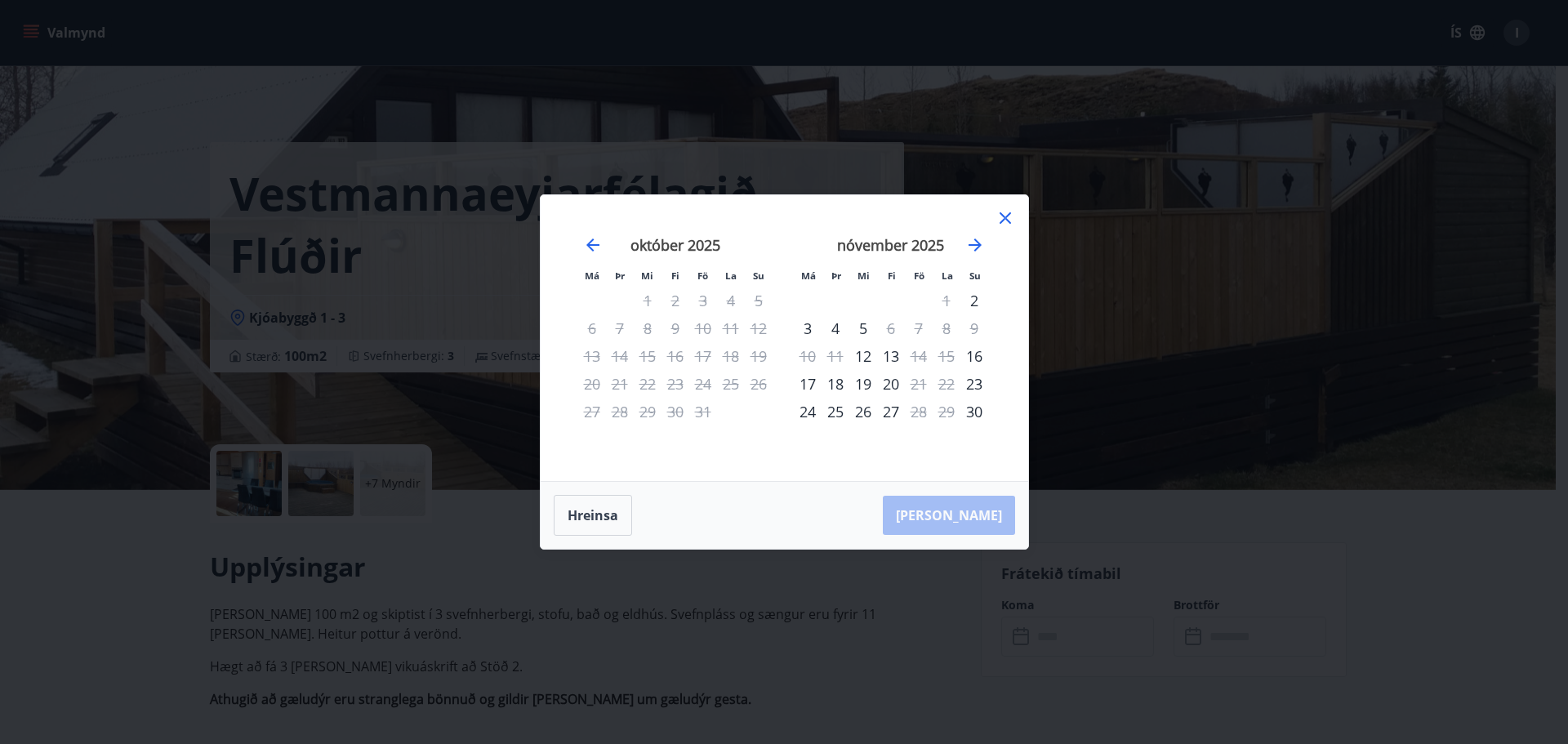
click at [1006, 222] on icon at bounding box center [1005, 218] width 20 height 20
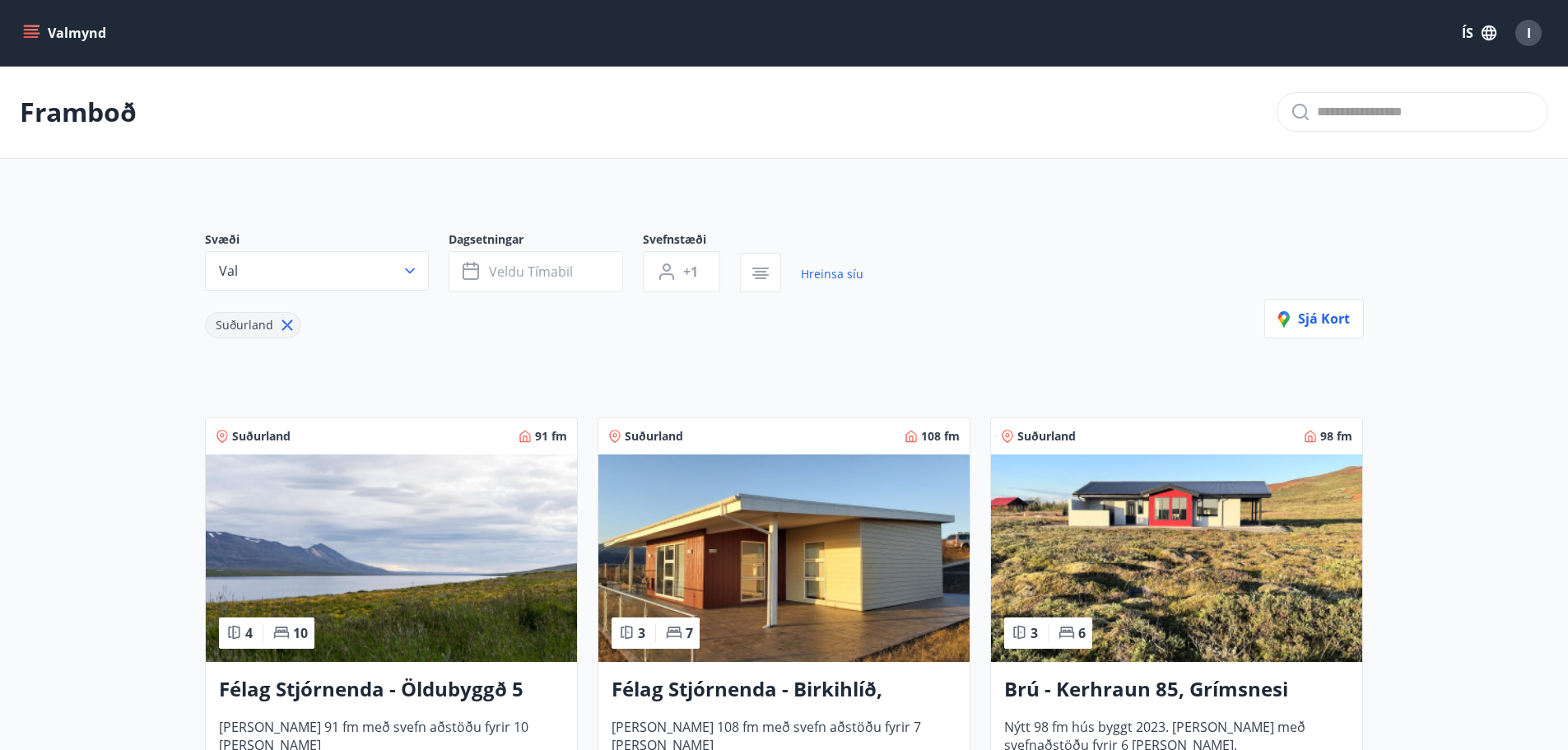
click at [451, 681] on h3 "Félag Stjórnenda - Öldubyggð 5" at bounding box center [391, 689] width 345 height 30
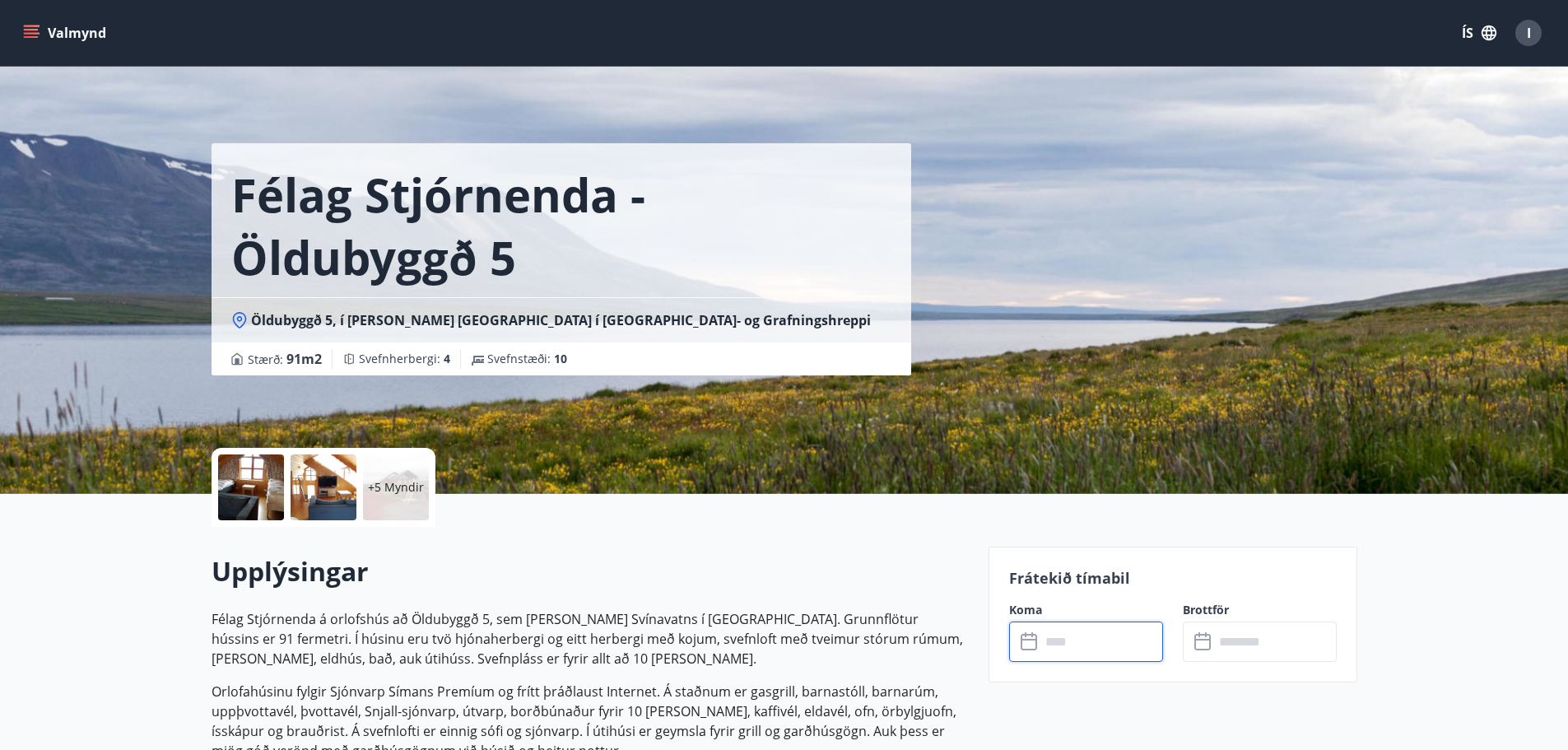
click at [1065, 637] on input "text" at bounding box center [1101, 641] width 122 height 41
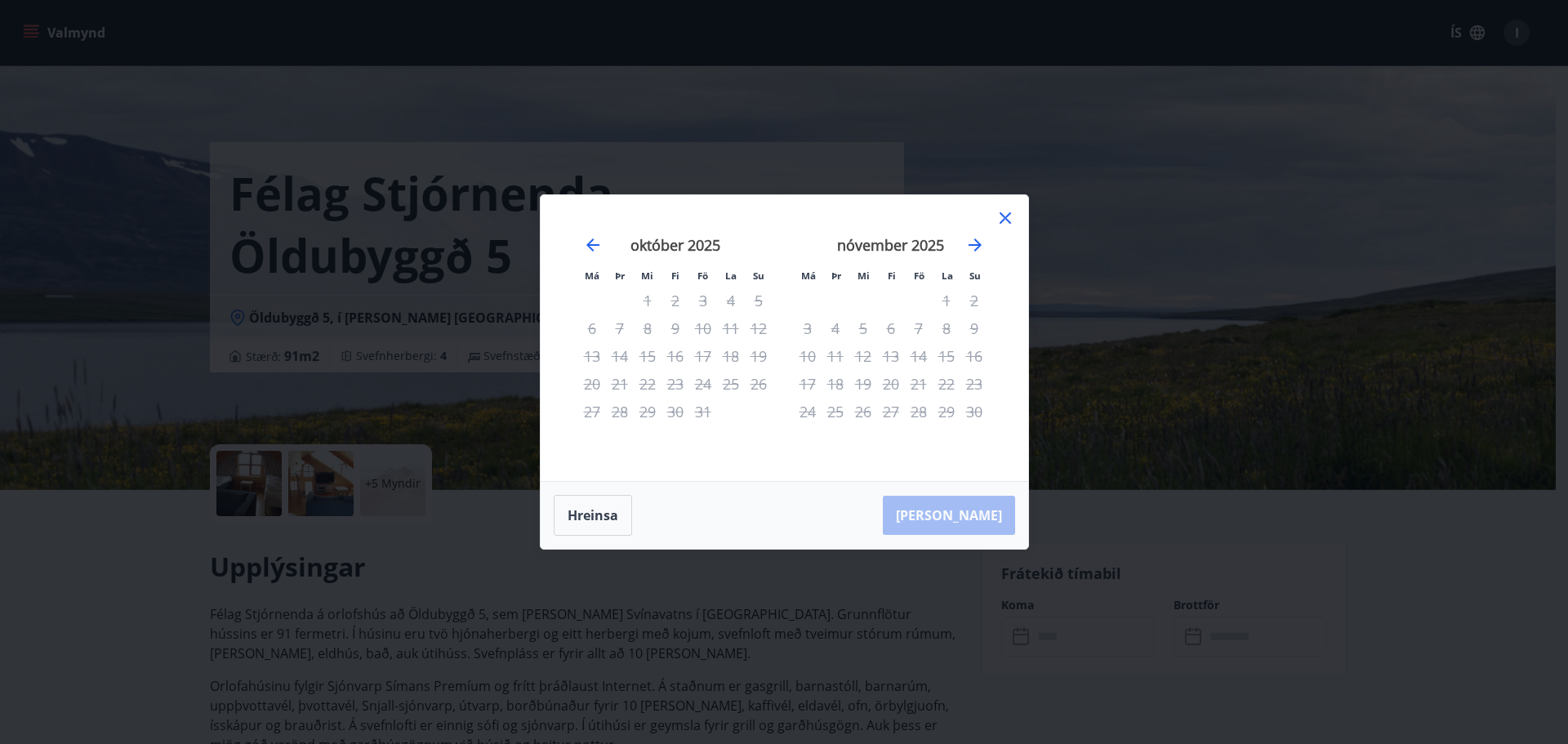
click at [1010, 219] on icon at bounding box center [1005, 218] width 20 height 20
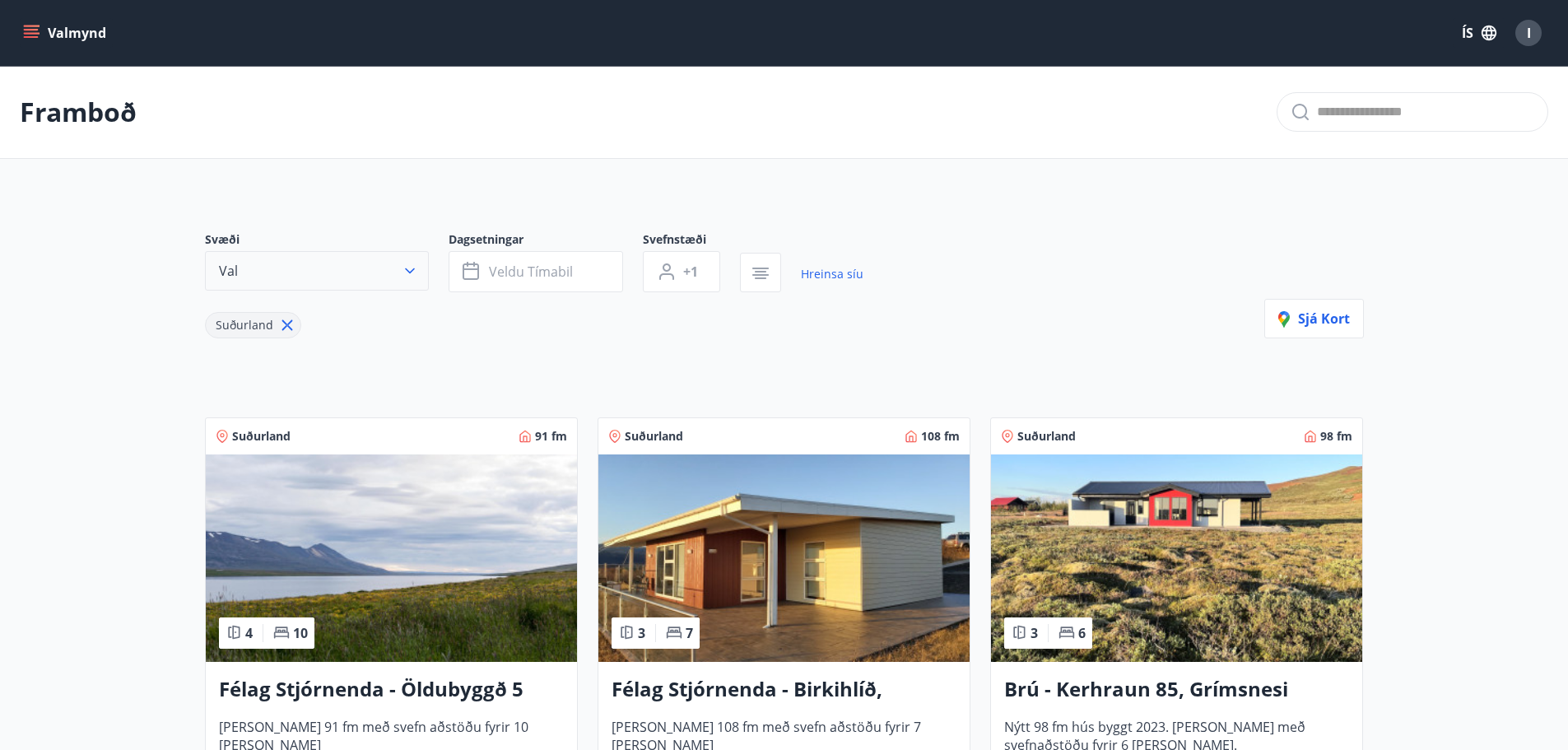
click at [413, 270] on icon "button" at bounding box center [410, 271] width 10 height 5
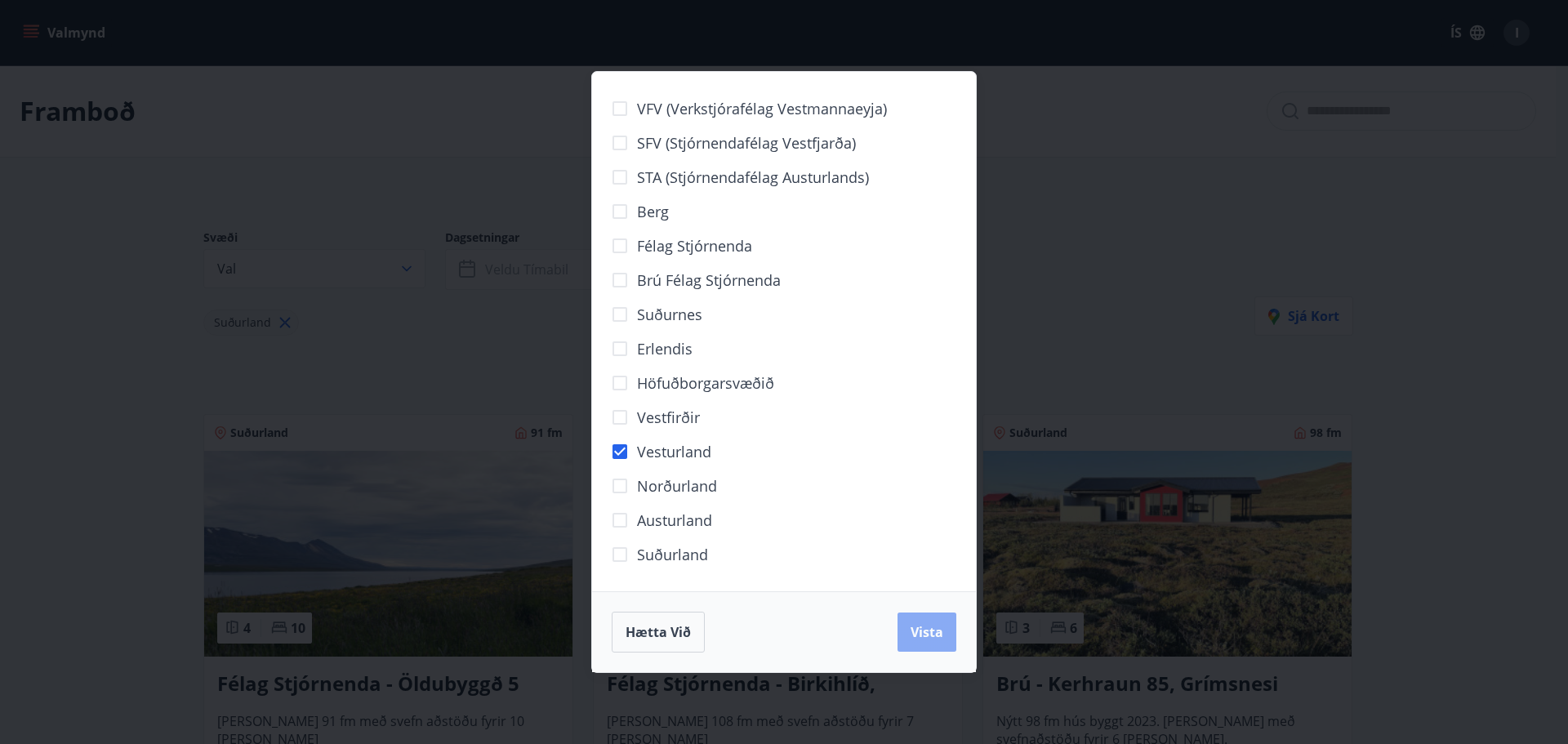
click at [933, 632] on span "Vista" at bounding box center [927, 631] width 33 height 18
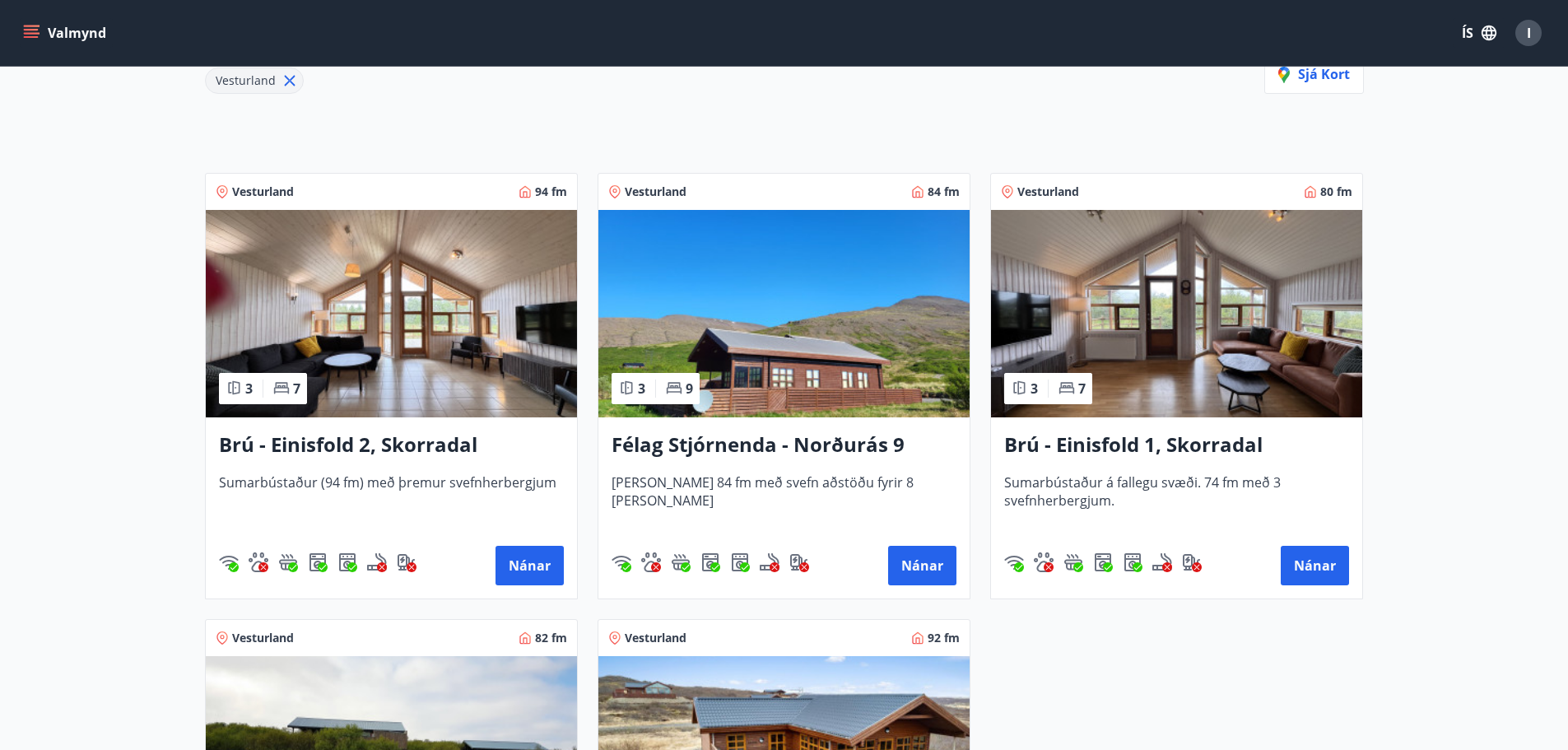
scroll to position [411, 0]
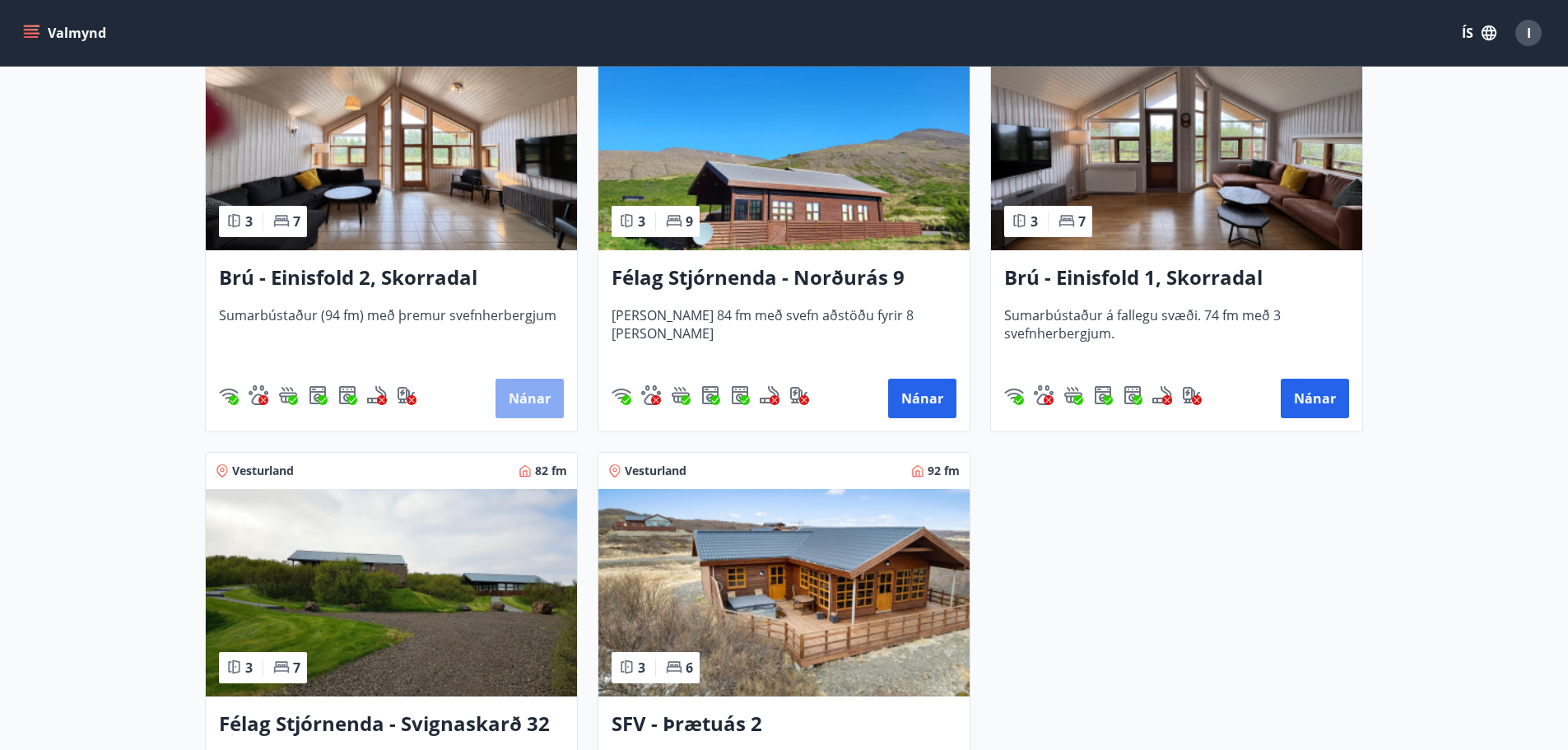
click at [540, 411] on button "Nánar" at bounding box center [530, 398] width 68 height 40
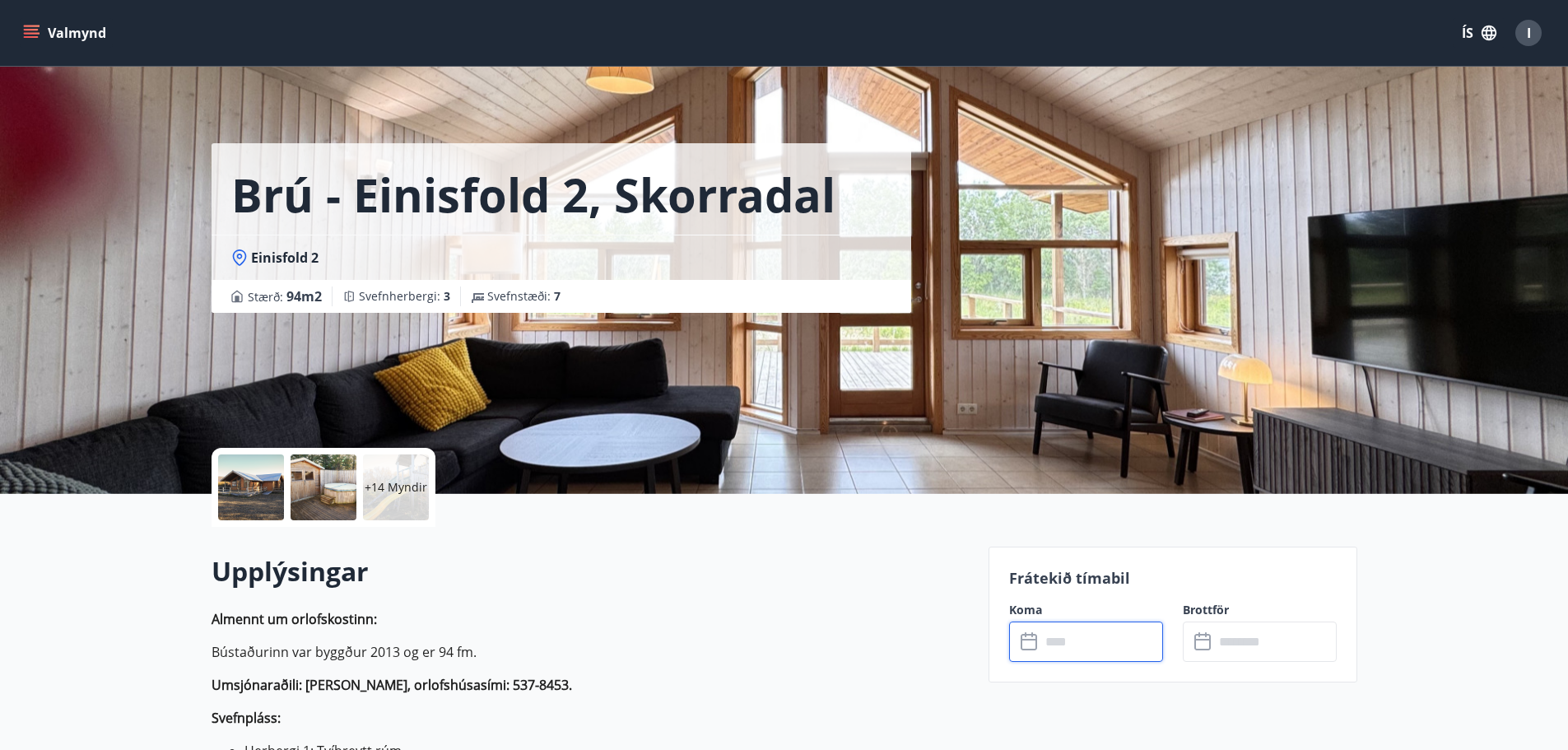
click at [1094, 643] on input "text" at bounding box center [1101, 641] width 122 height 41
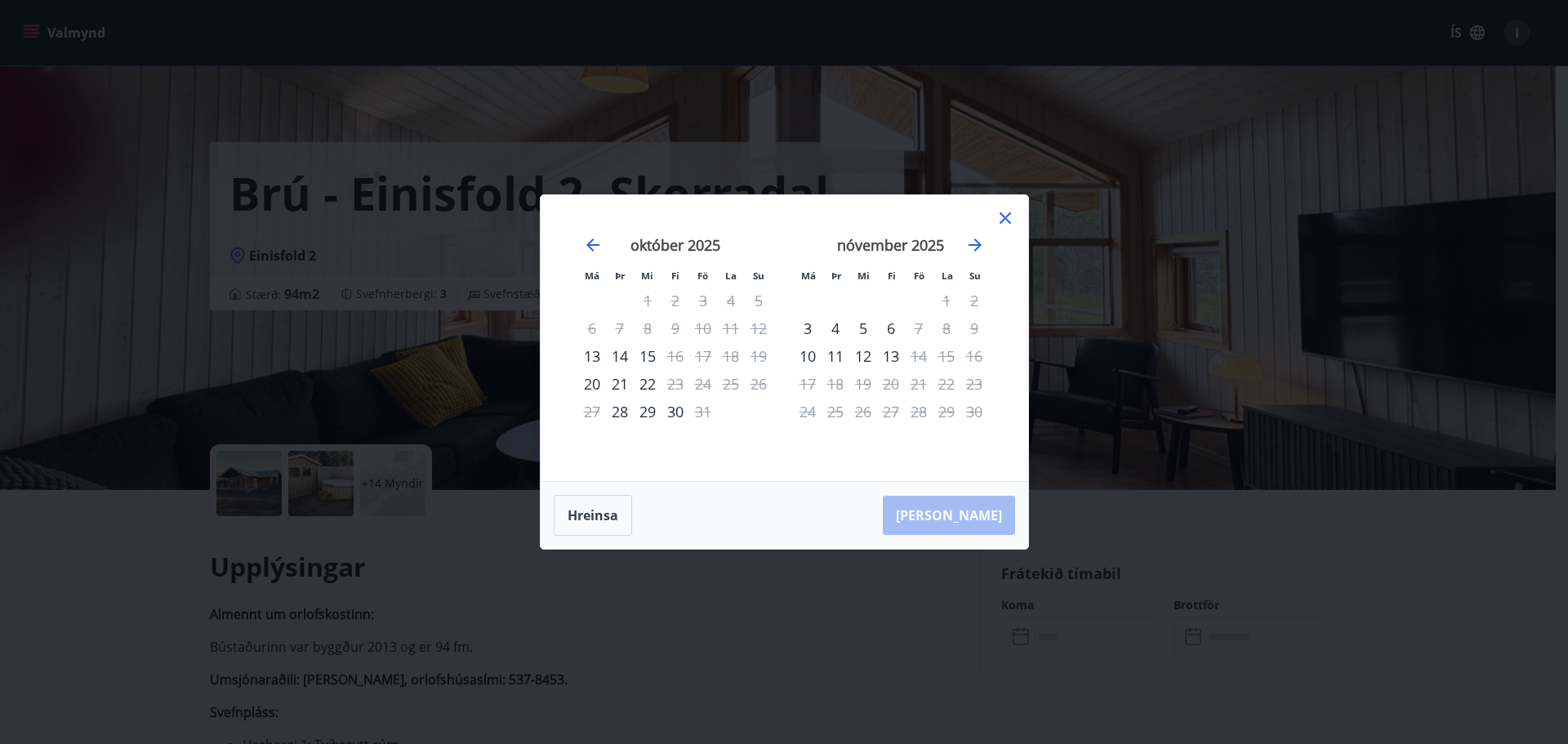
click at [1001, 218] on icon at bounding box center [1005, 218] width 20 height 20
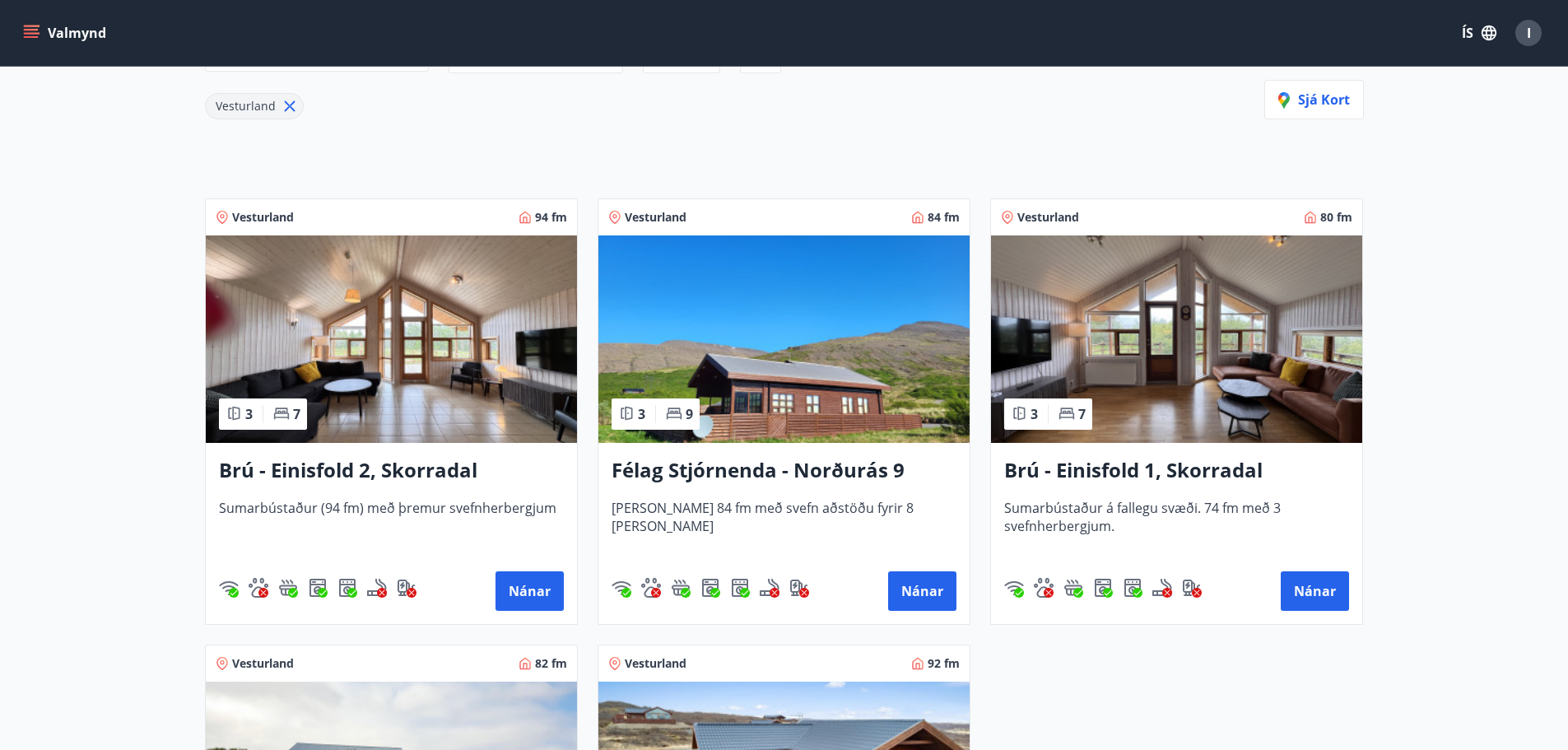
scroll to position [247, 0]
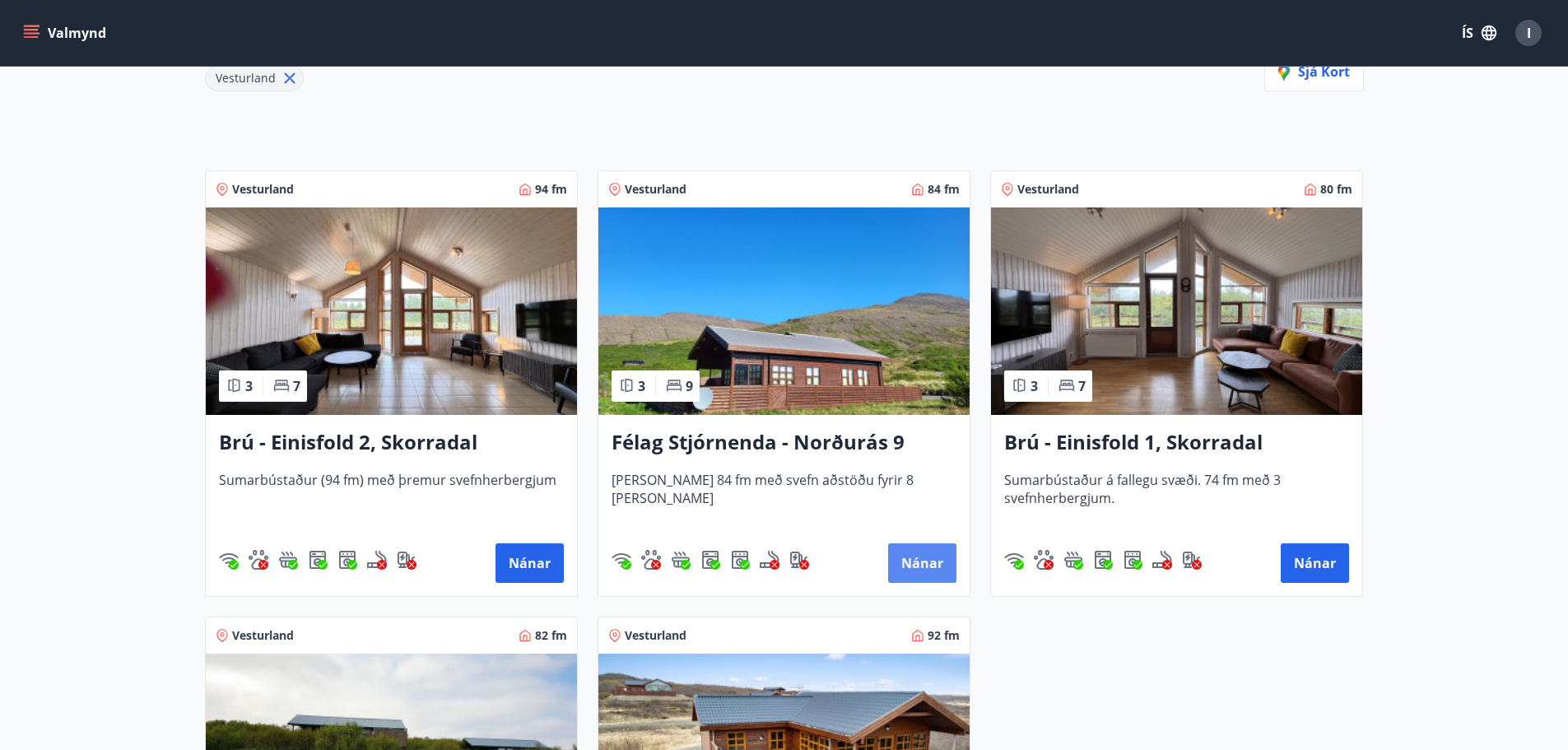
click at [922, 555] on button "Nánar" at bounding box center [922, 563] width 68 height 40
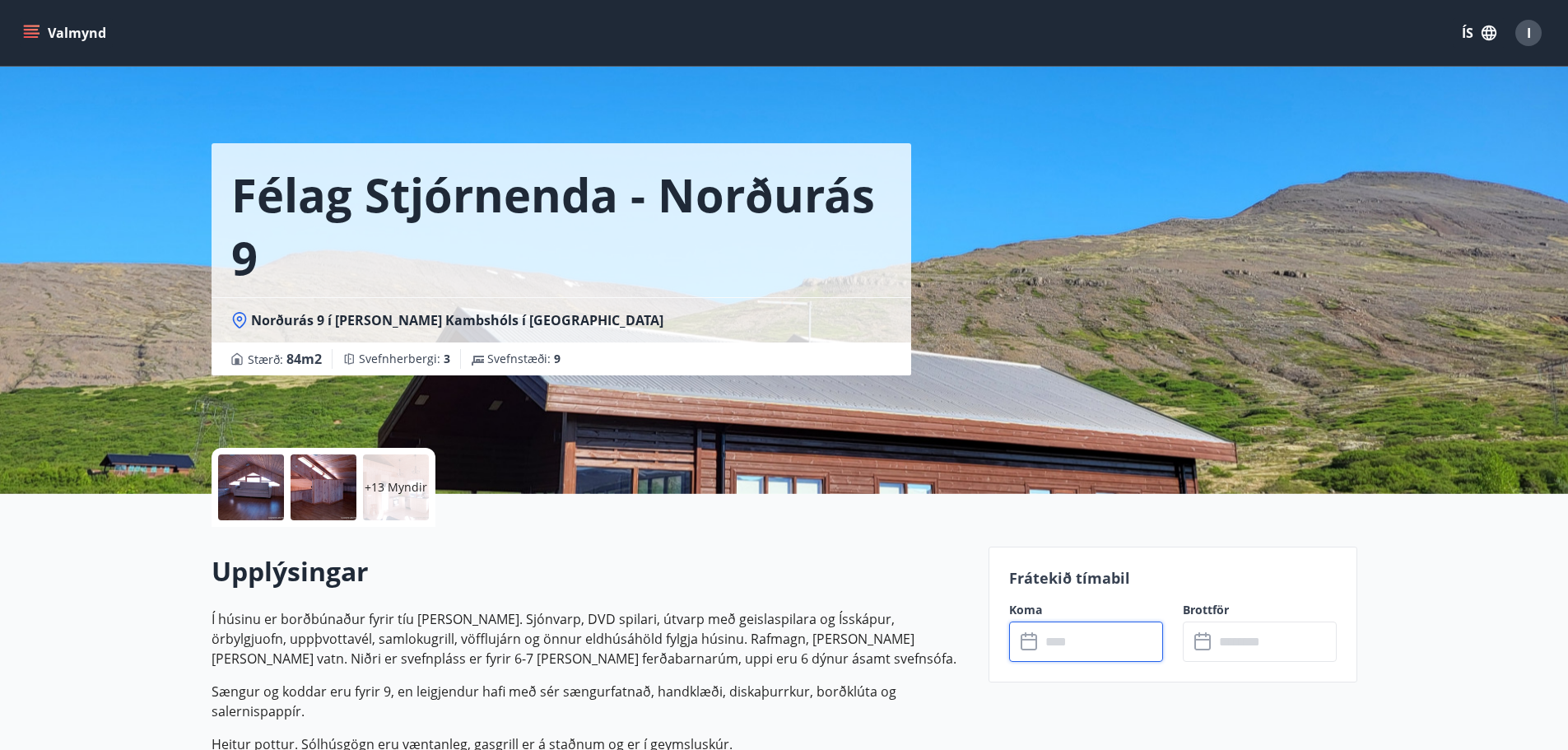
click at [1042, 639] on input "text" at bounding box center [1101, 641] width 122 height 41
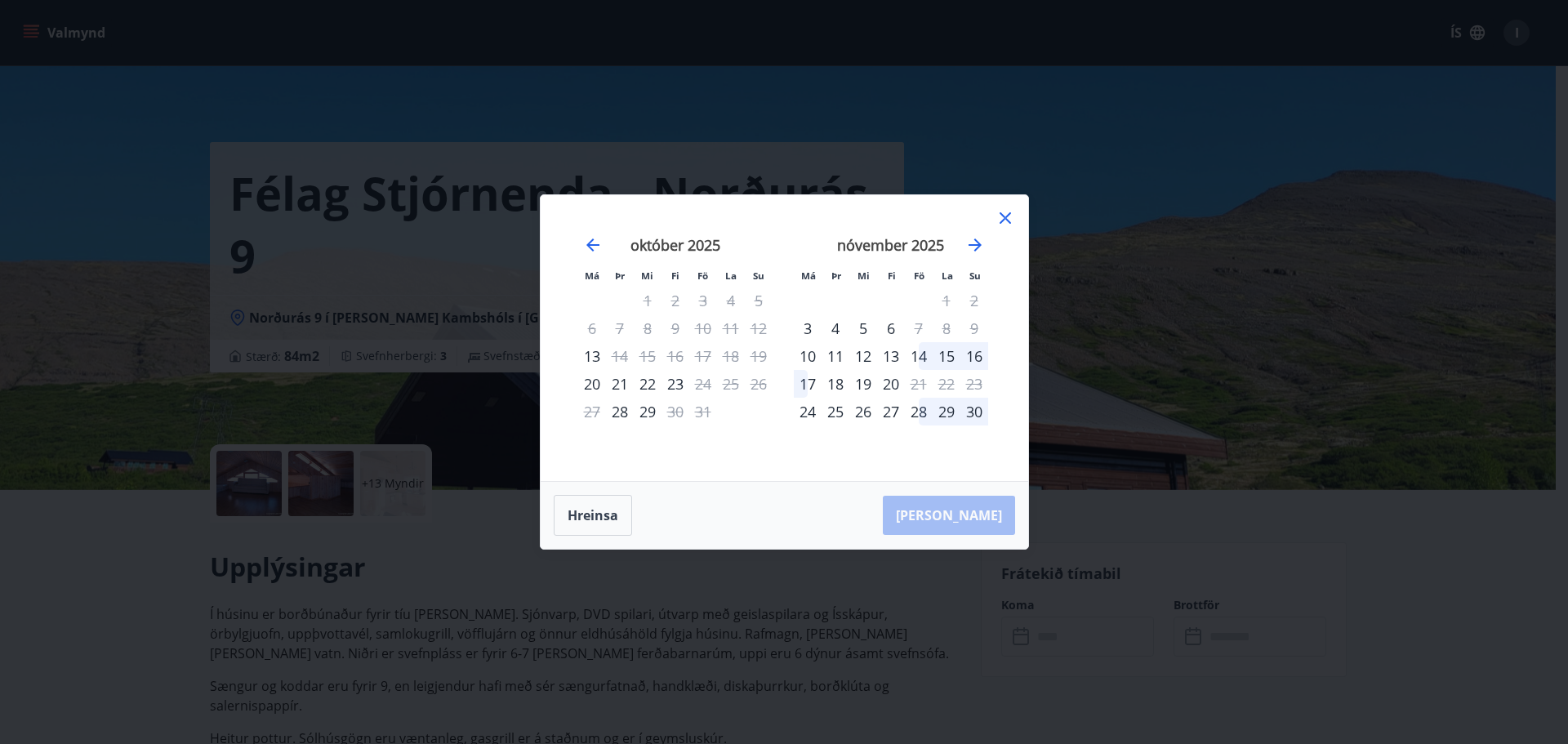
click at [1005, 221] on icon at bounding box center [1005, 218] width 20 height 20
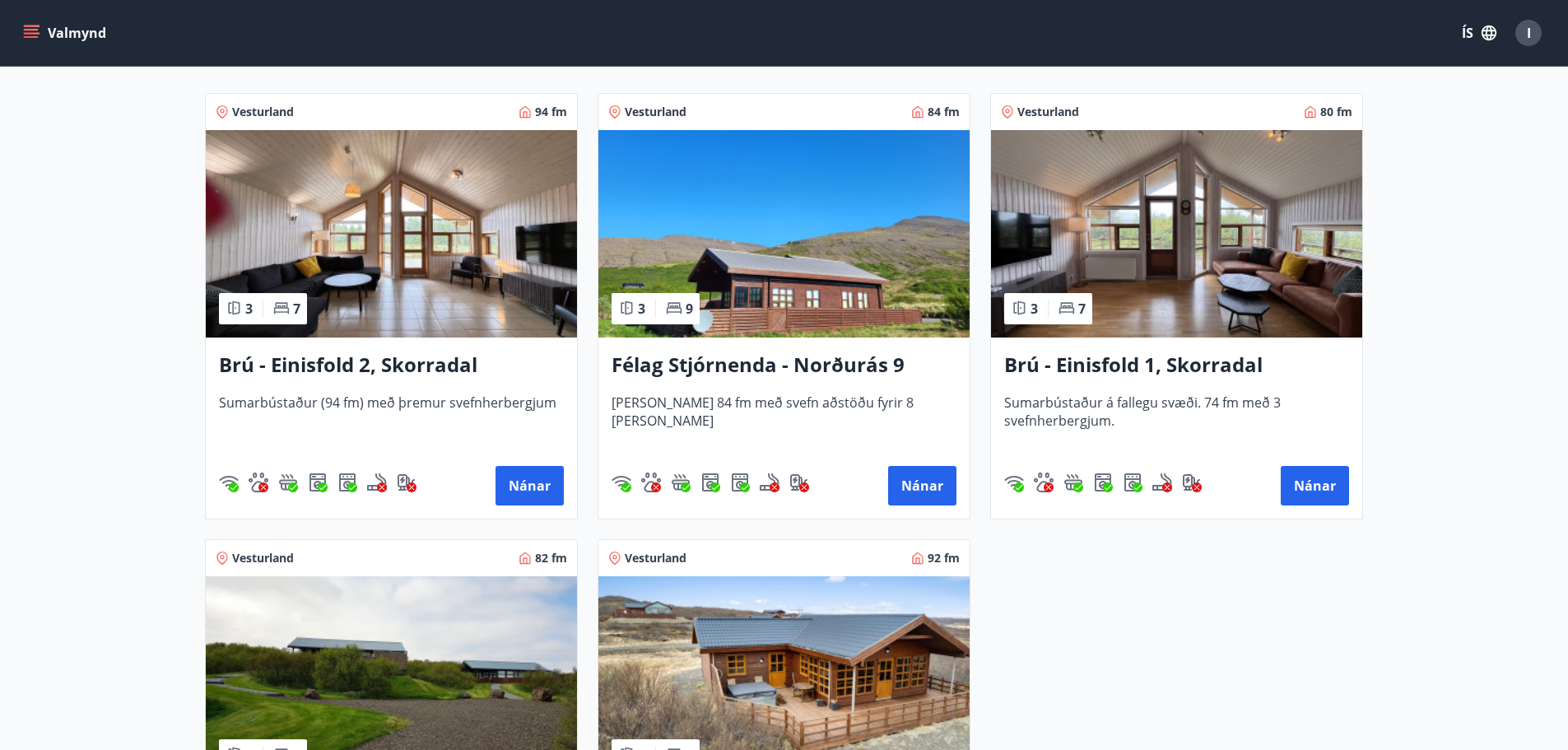
scroll to position [330, 0]
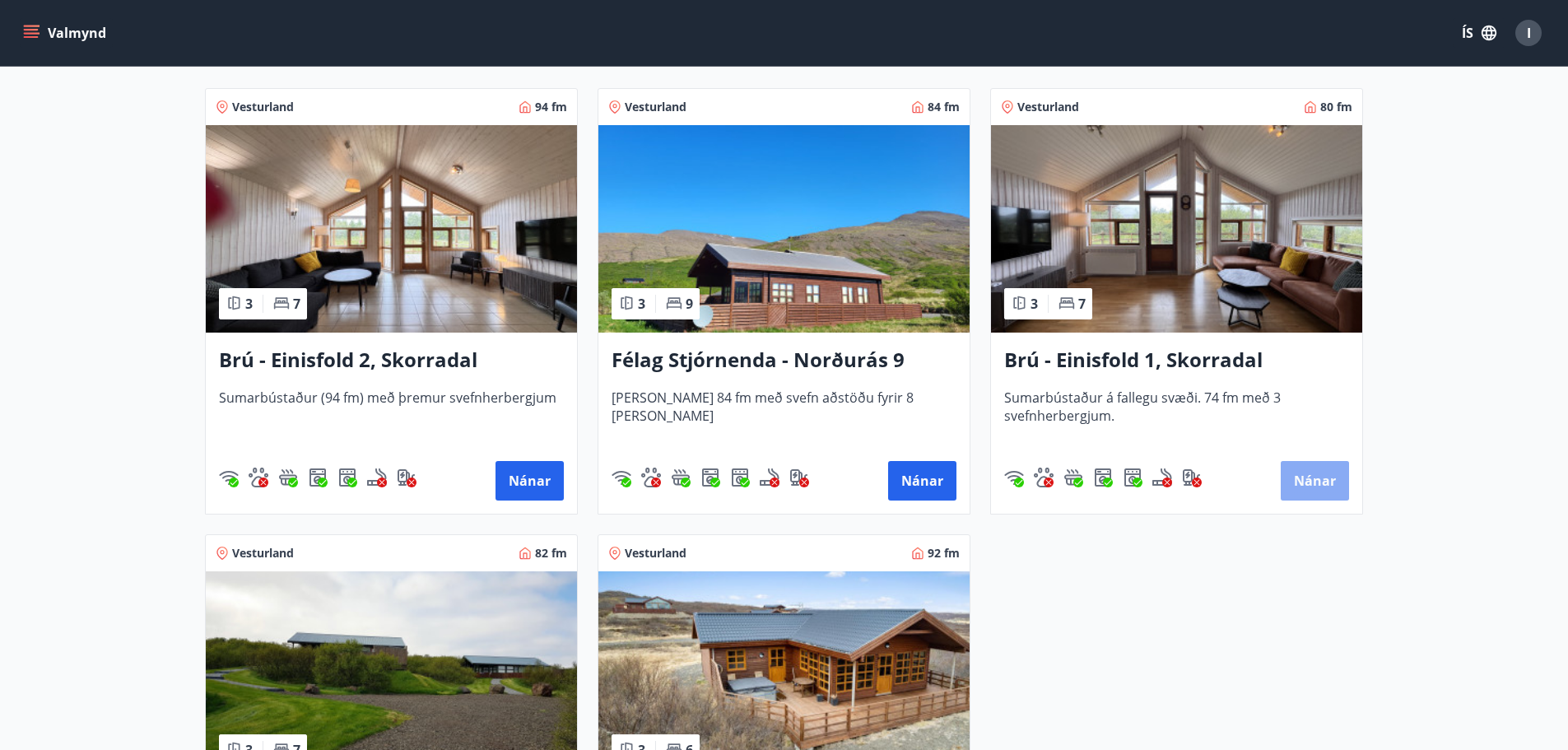
click at [1304, 483] on button "Nánar" at bounding box center [1315, 481] width 68 height 40
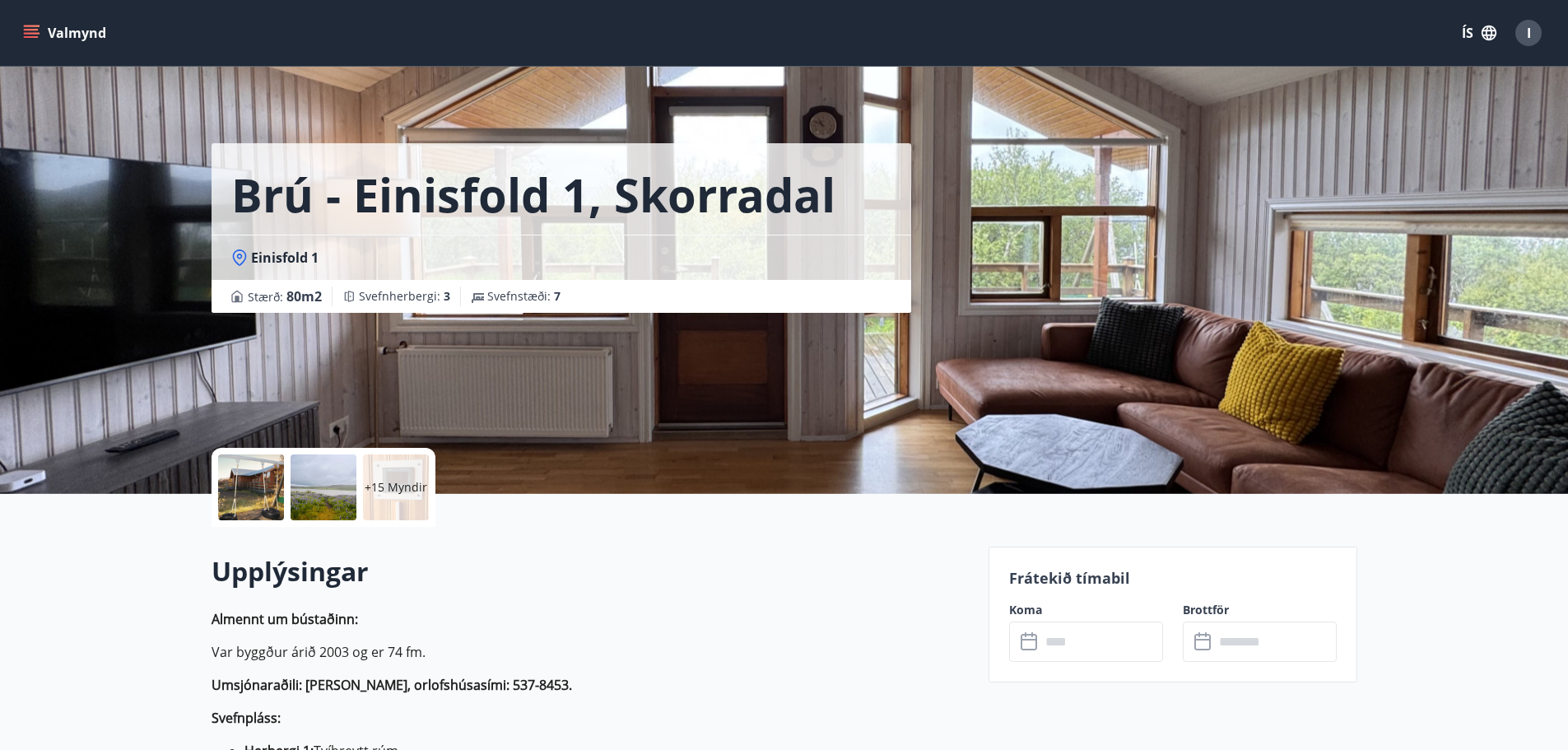
click at [1140, 638] on input "text" at bounding box center [1101, 641] width 122 height 41
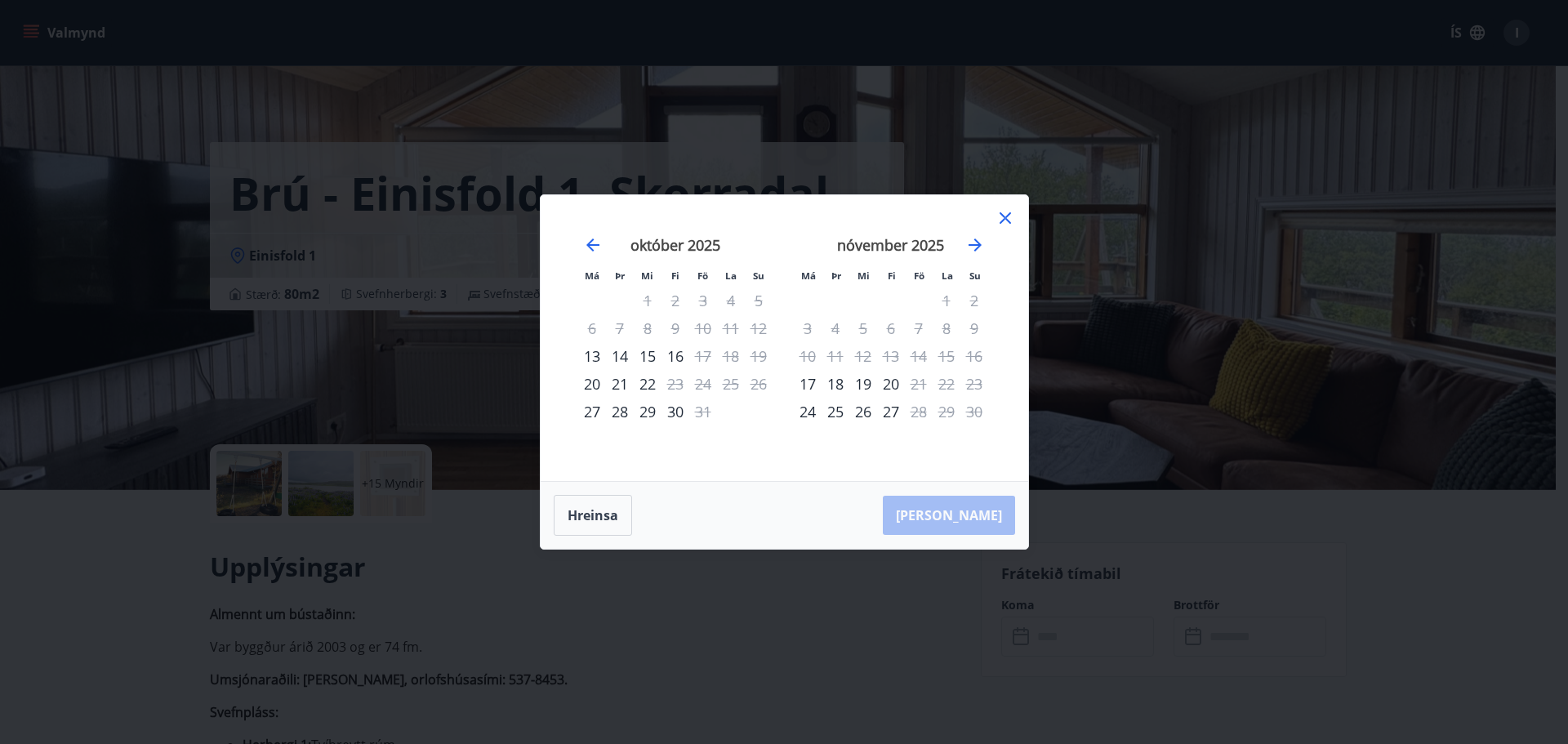
click at [1008, 216] on icon at bounding box center [1005, 218] width 20 height 20
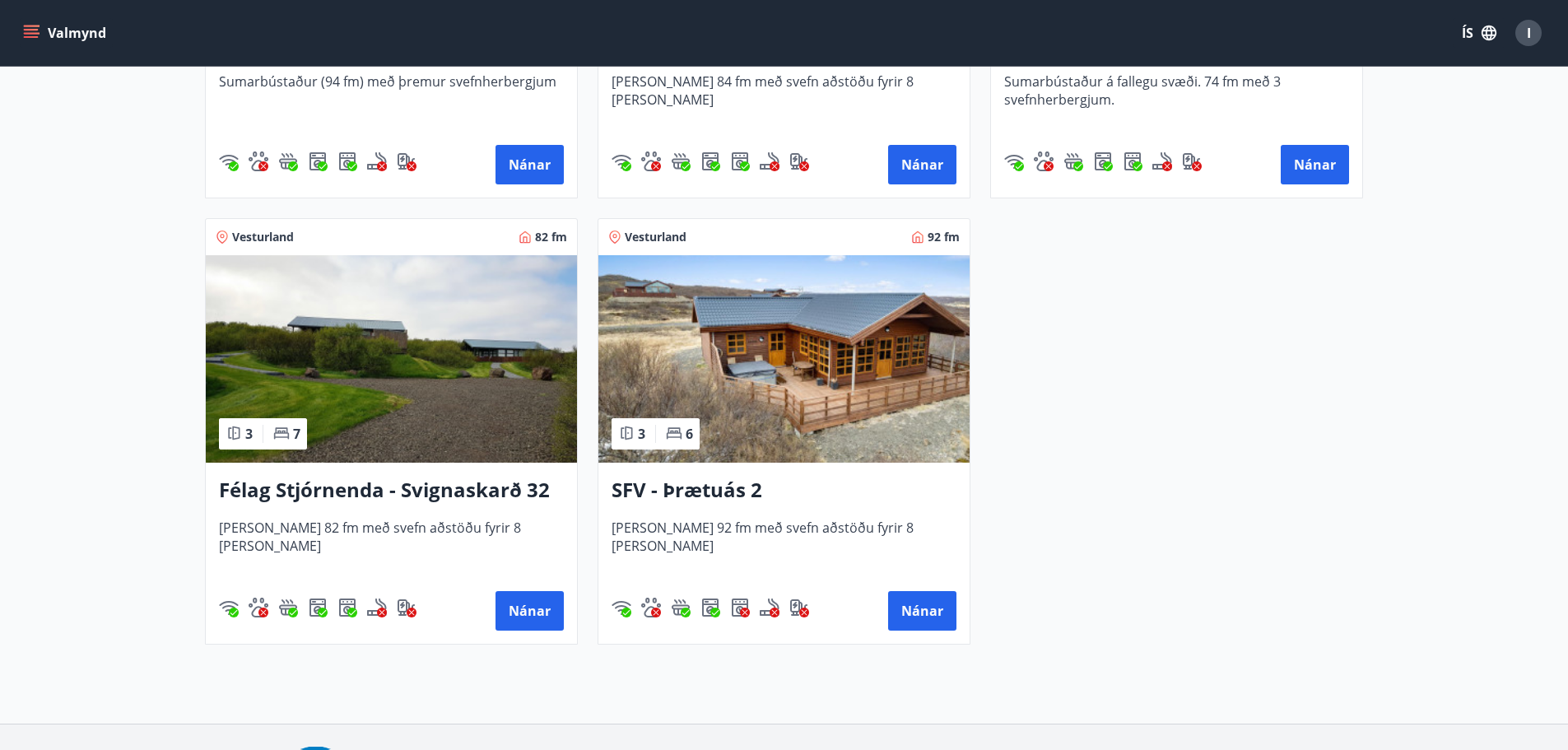
scroll to position [658, 0]
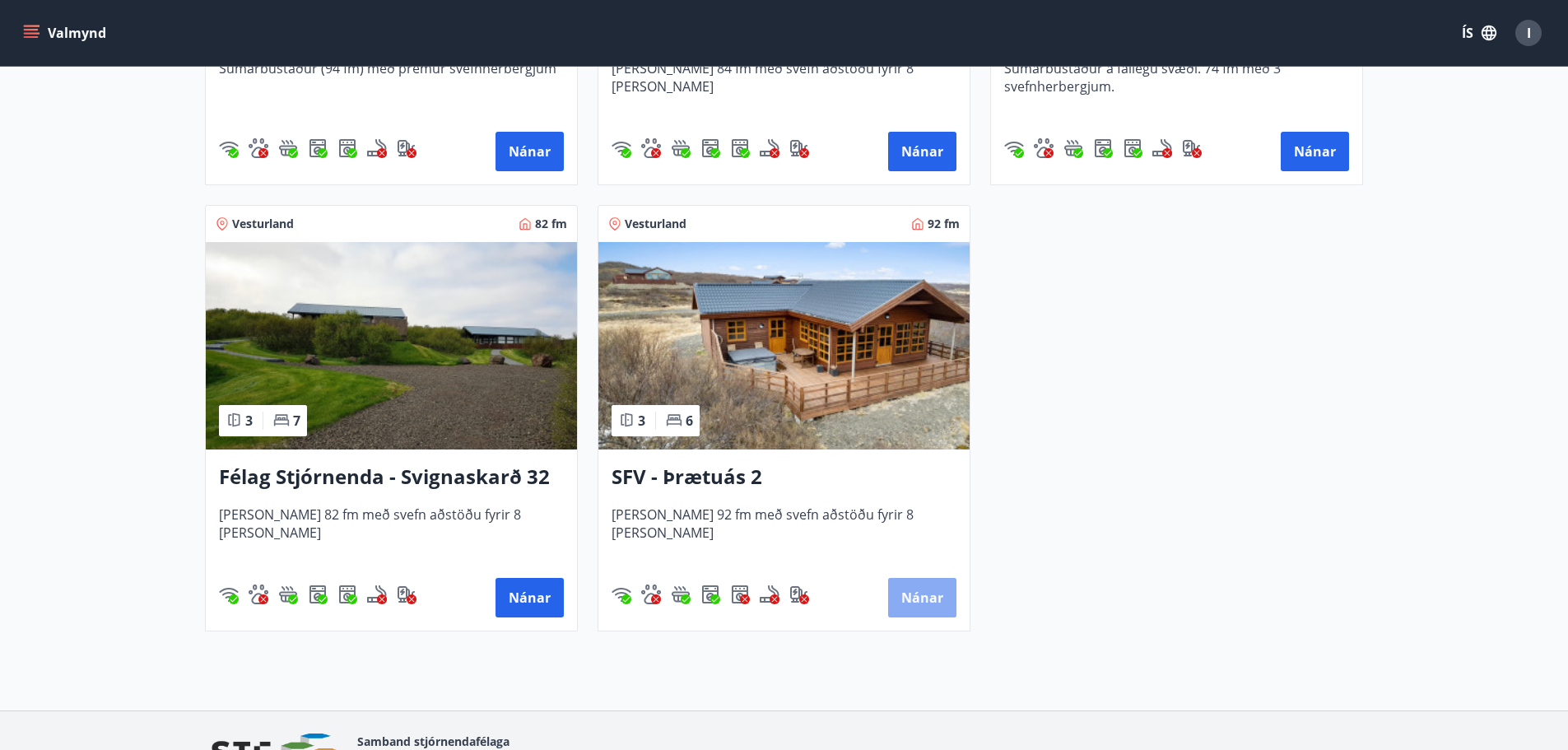
click at [908, 602] on button "Nánar" at bounding box center [922, 598] width 68 height 40
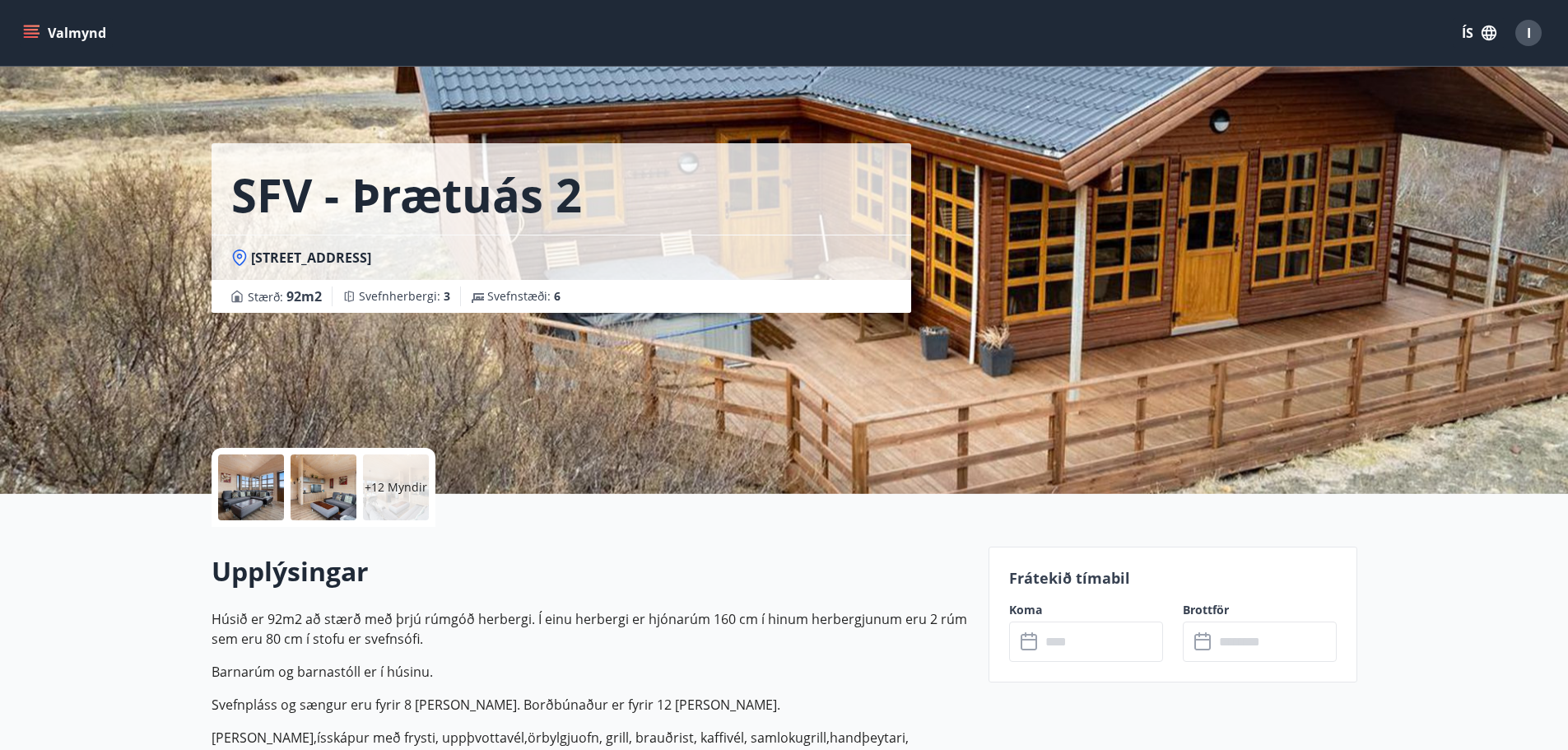
click at [1047, 642] on input "text" at bounding box center [1101, 641] width 122 height 41
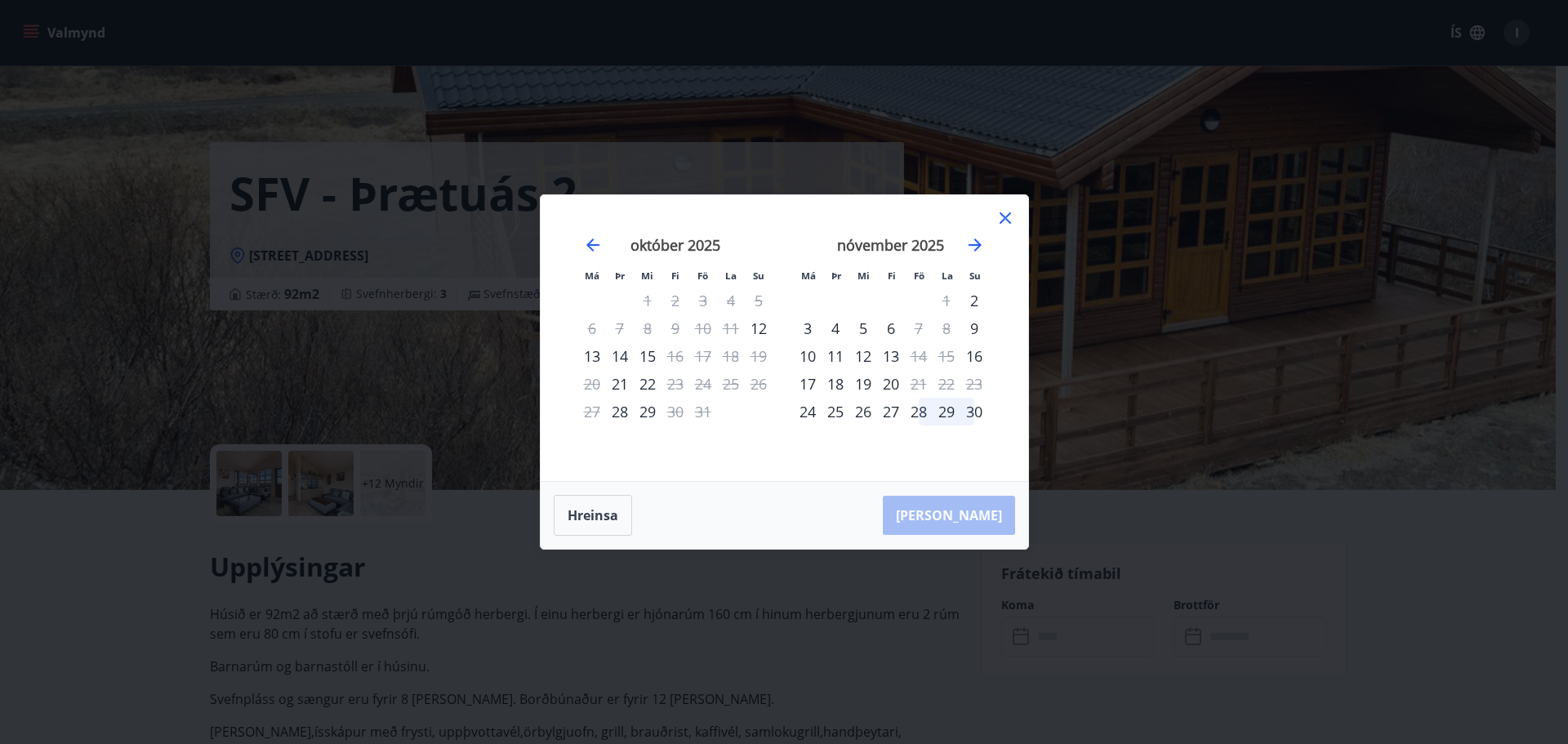
click at [1010, 226] on icon at bounding box center [1005, 218] width 20 height 20
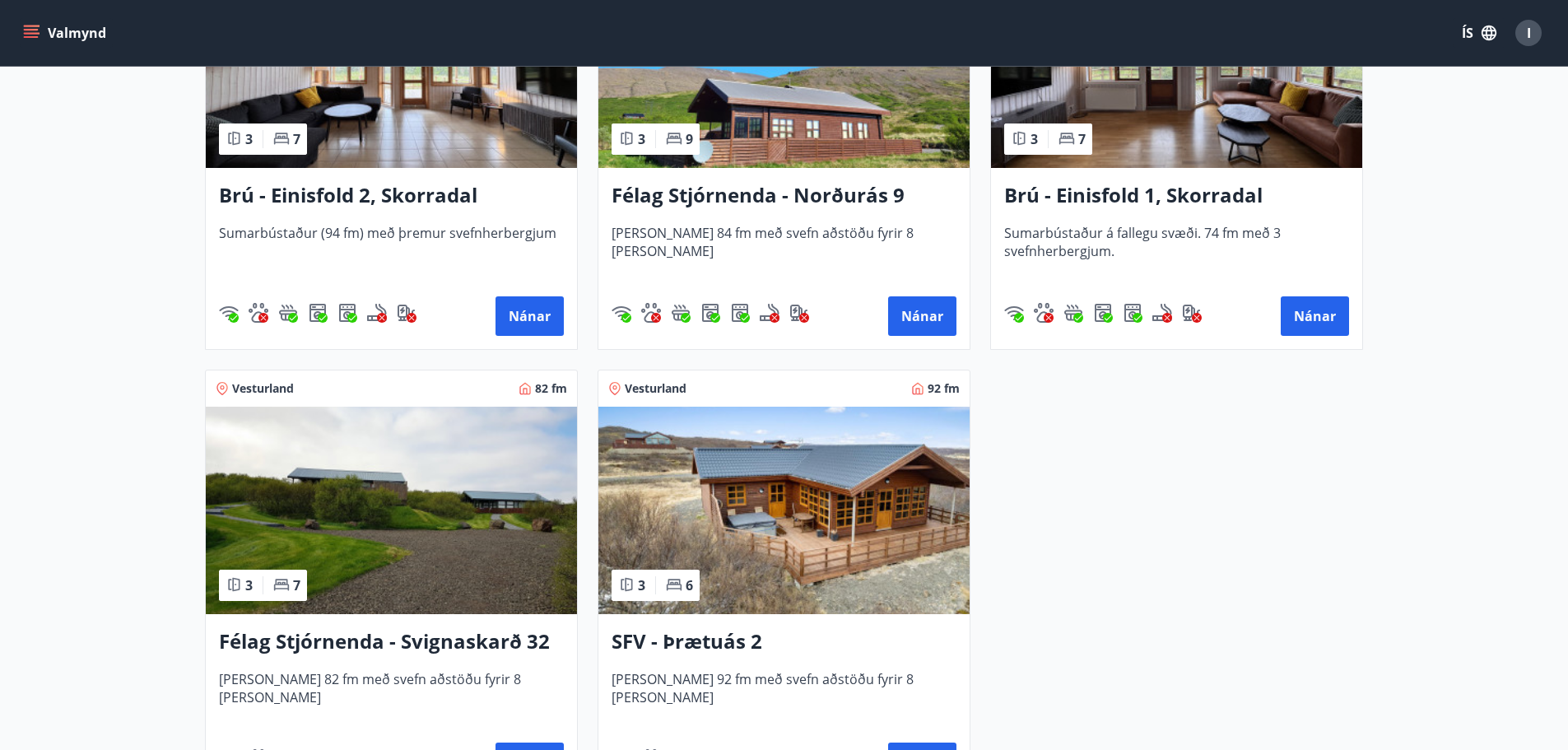
scroll to position [740, 0]
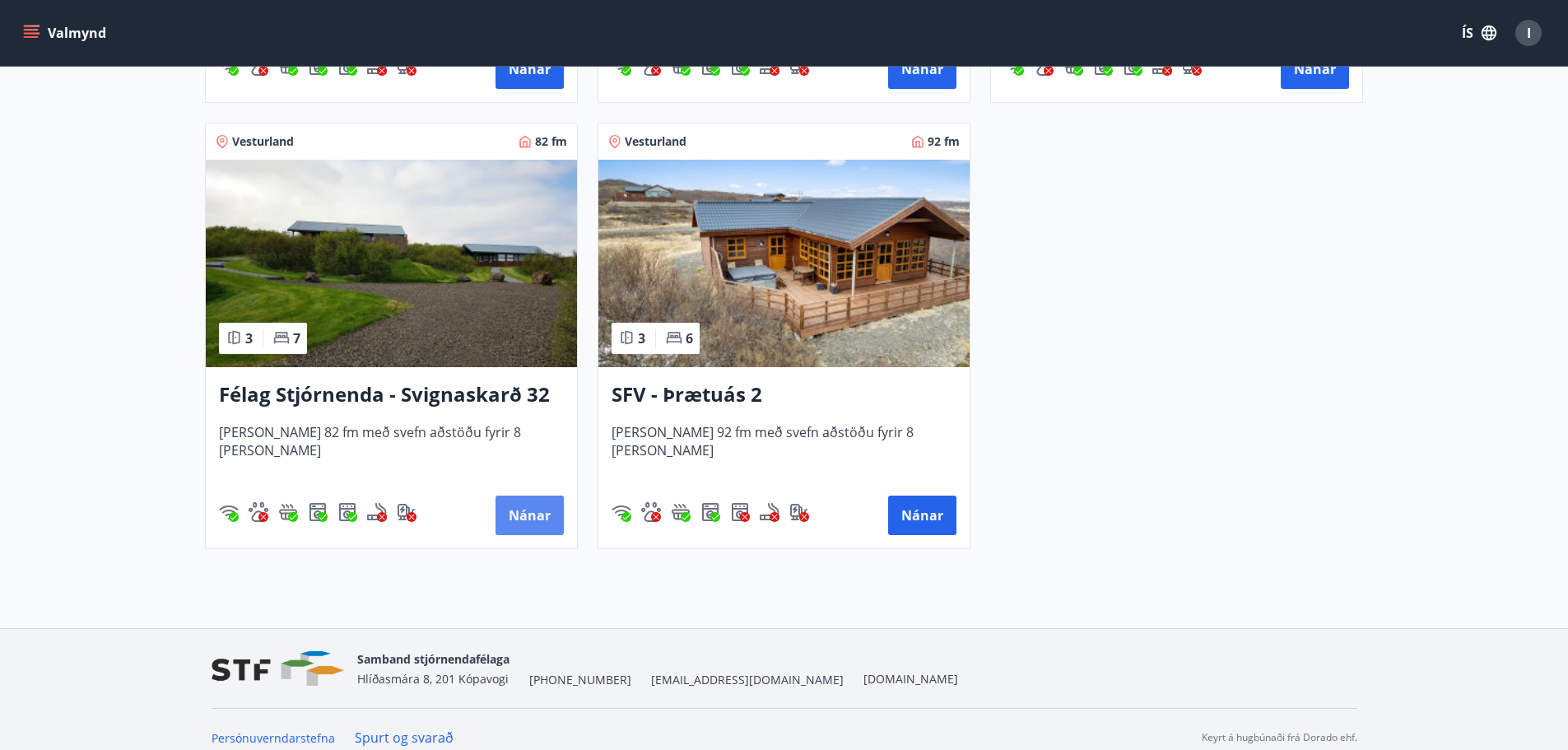
click at [533, 516] on button "Nánar" at bounding box center [530, 515] width 68 height 40
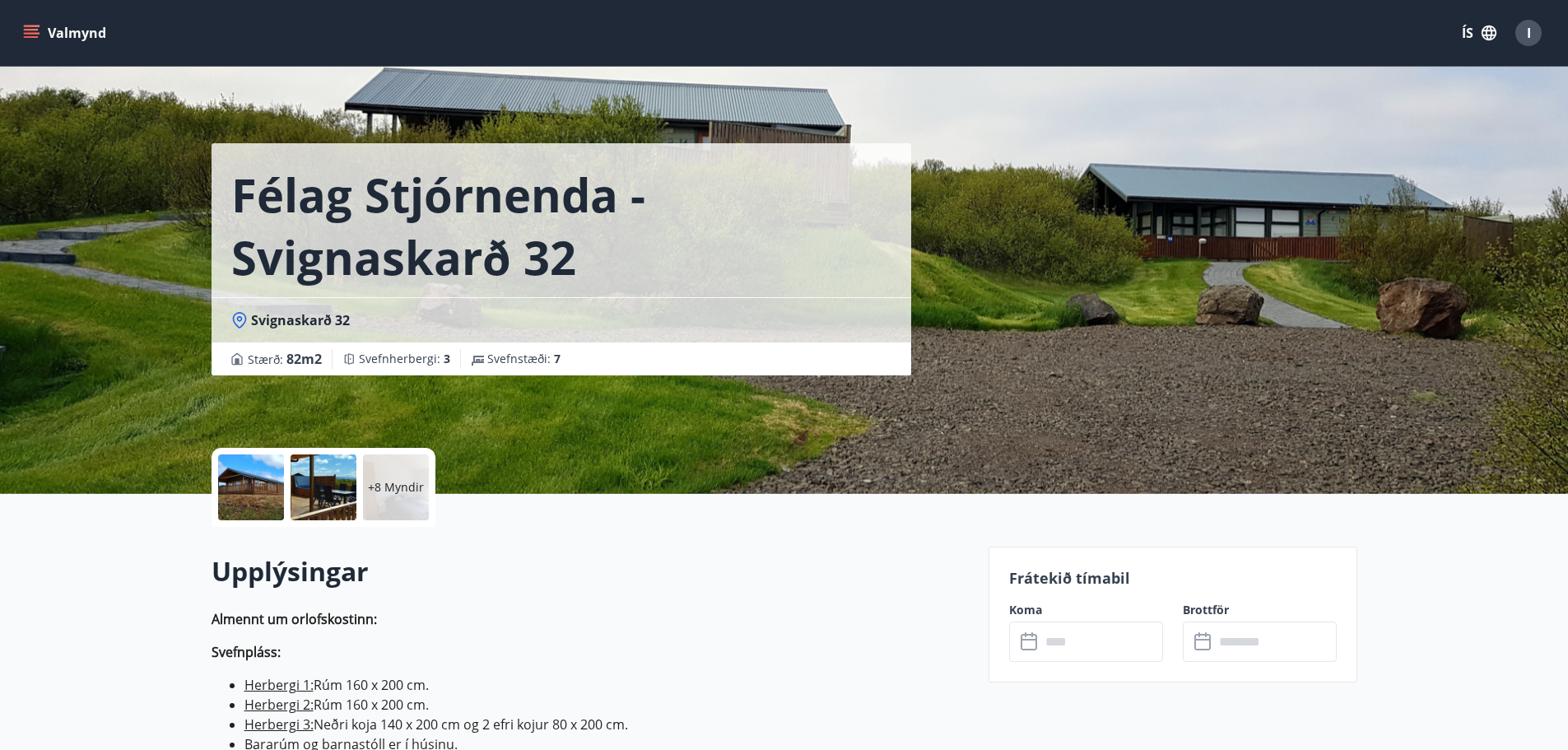
click at [1075, 647] on input "text" at bounding box center [1101, 641] width 122 height 41
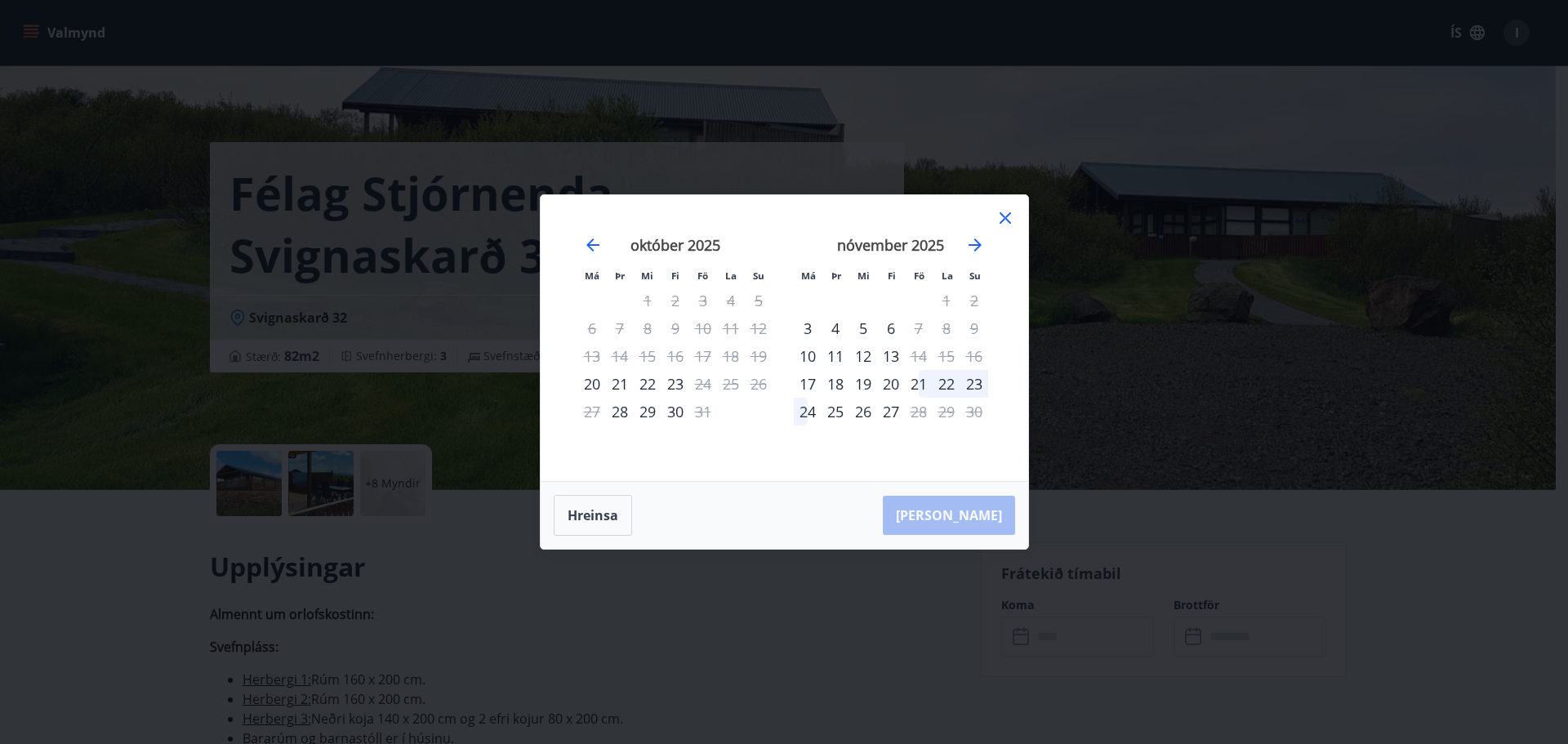
click at [1012, 217] on icon at bounding box center [1005, 218] width 20 height 20
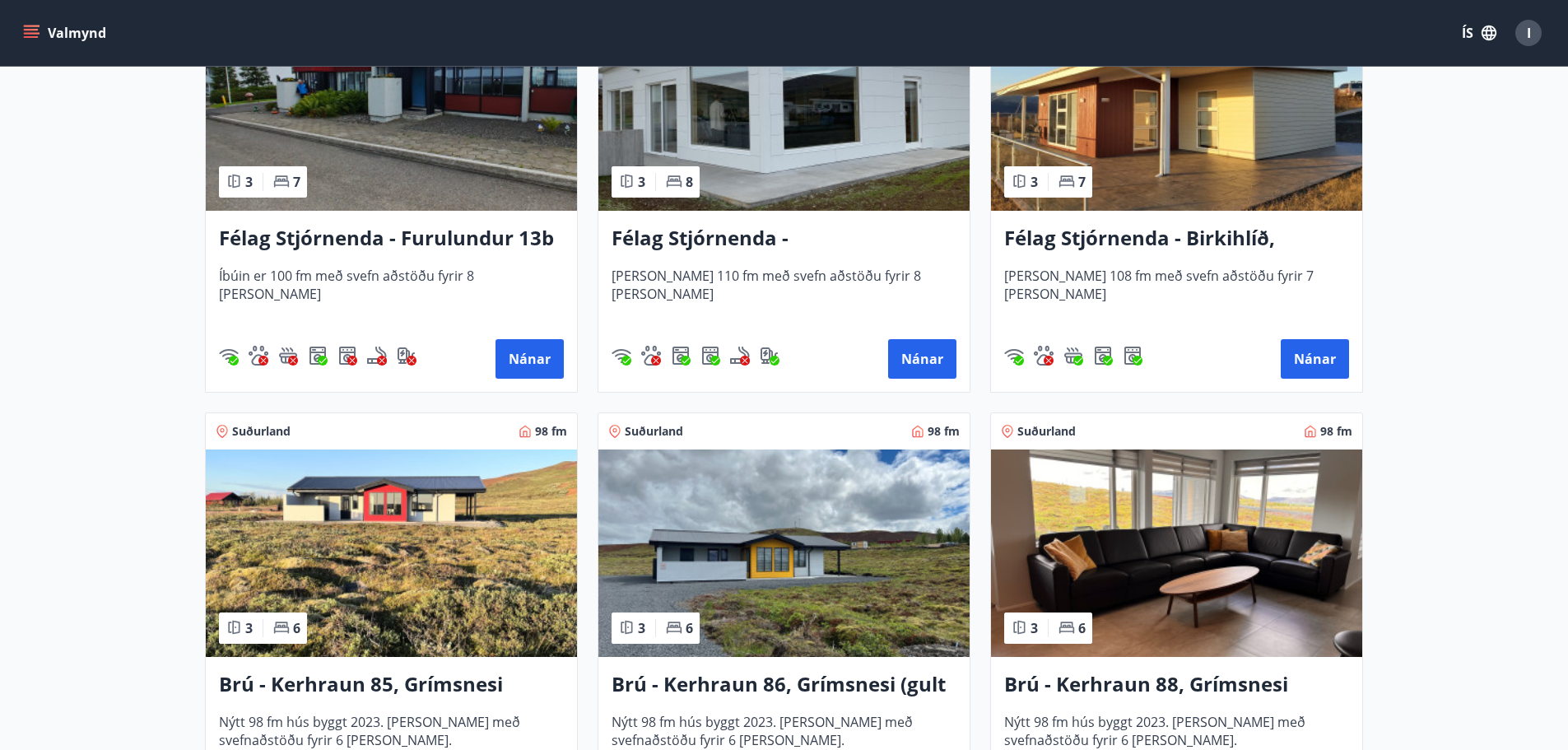
scroll to position [3380, 0]
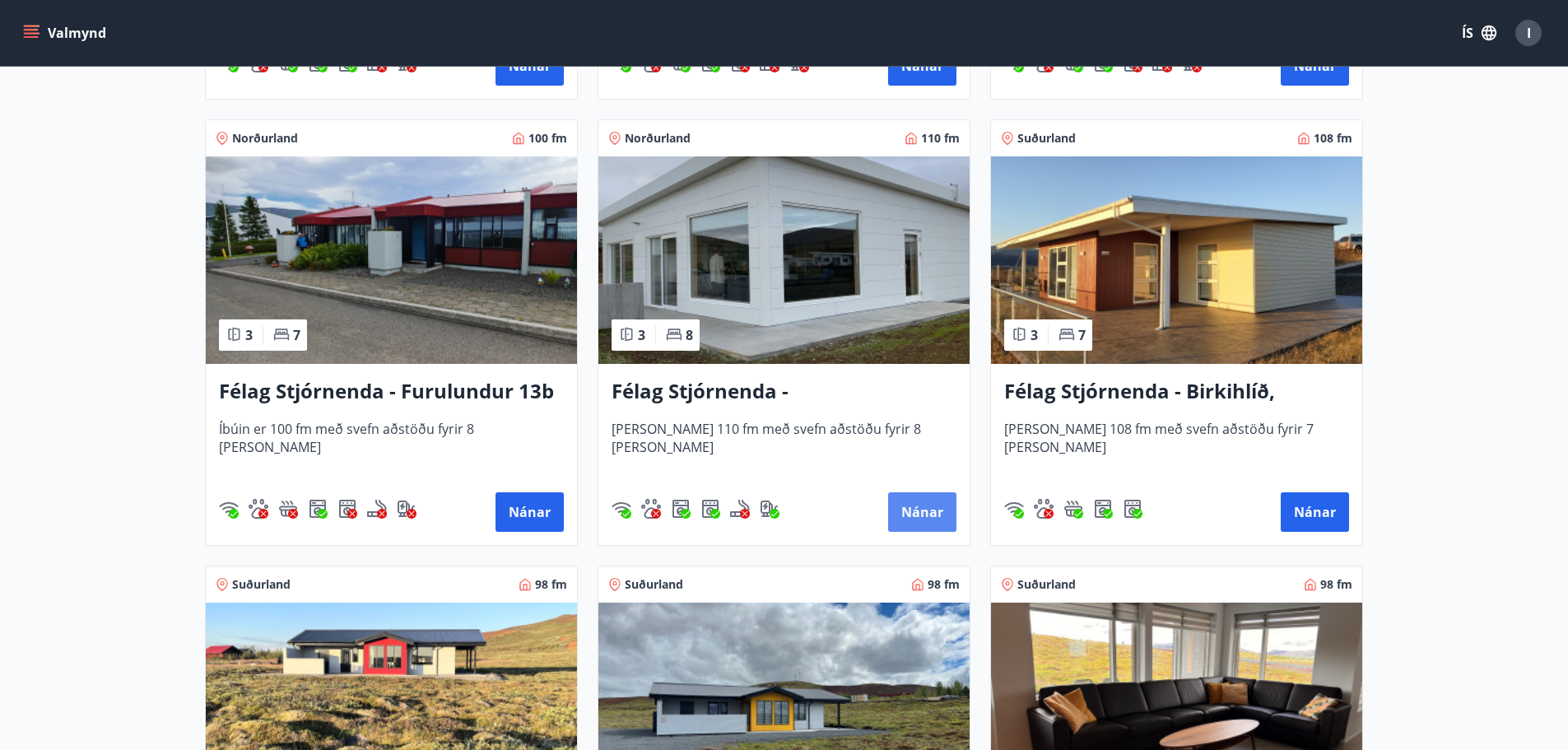
click at [914, 520] on button "Nánar" at bounding box center [922, 512] width 68 height 40
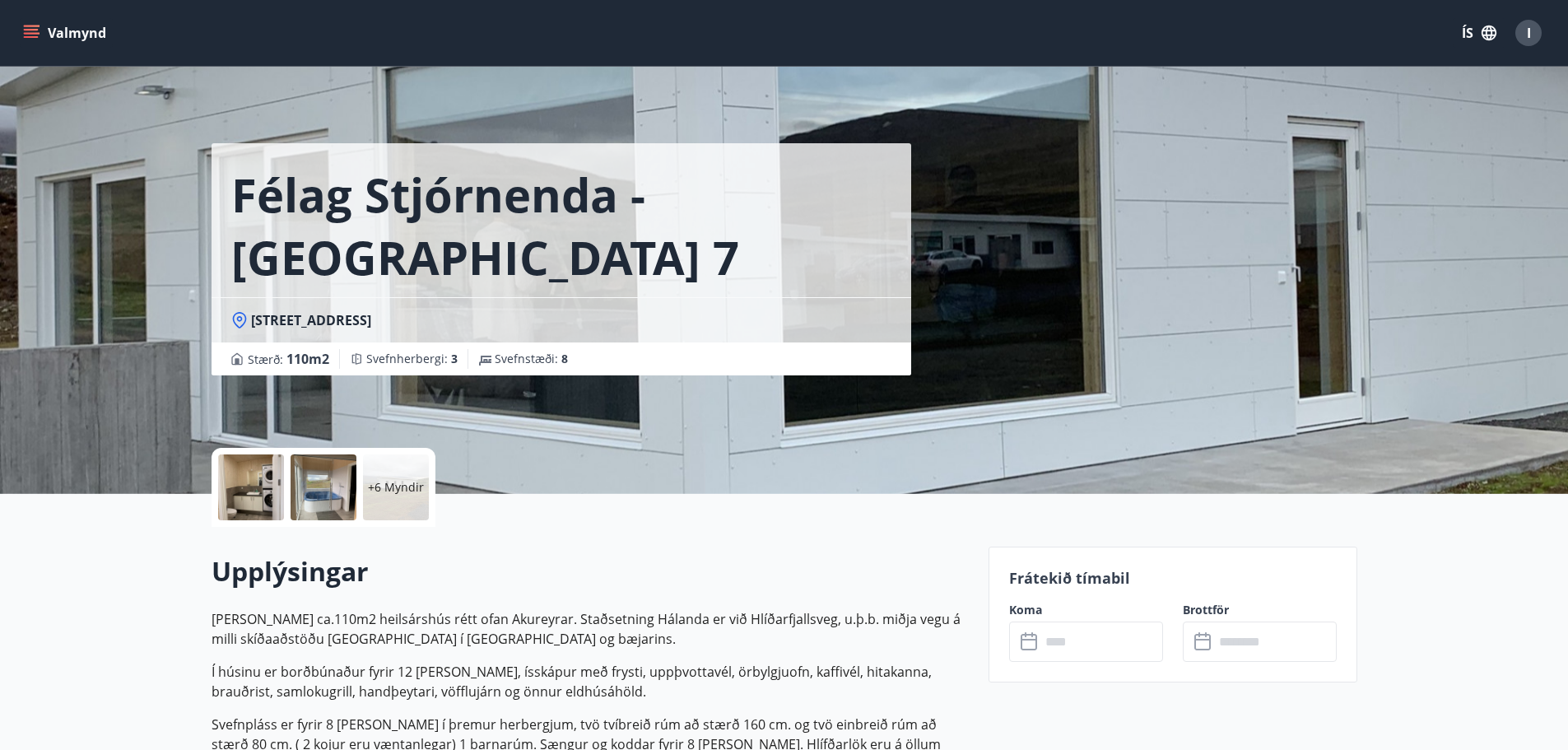
click at [1033, 632] on icon at bounding box center [1030, 642] width 20 height 20
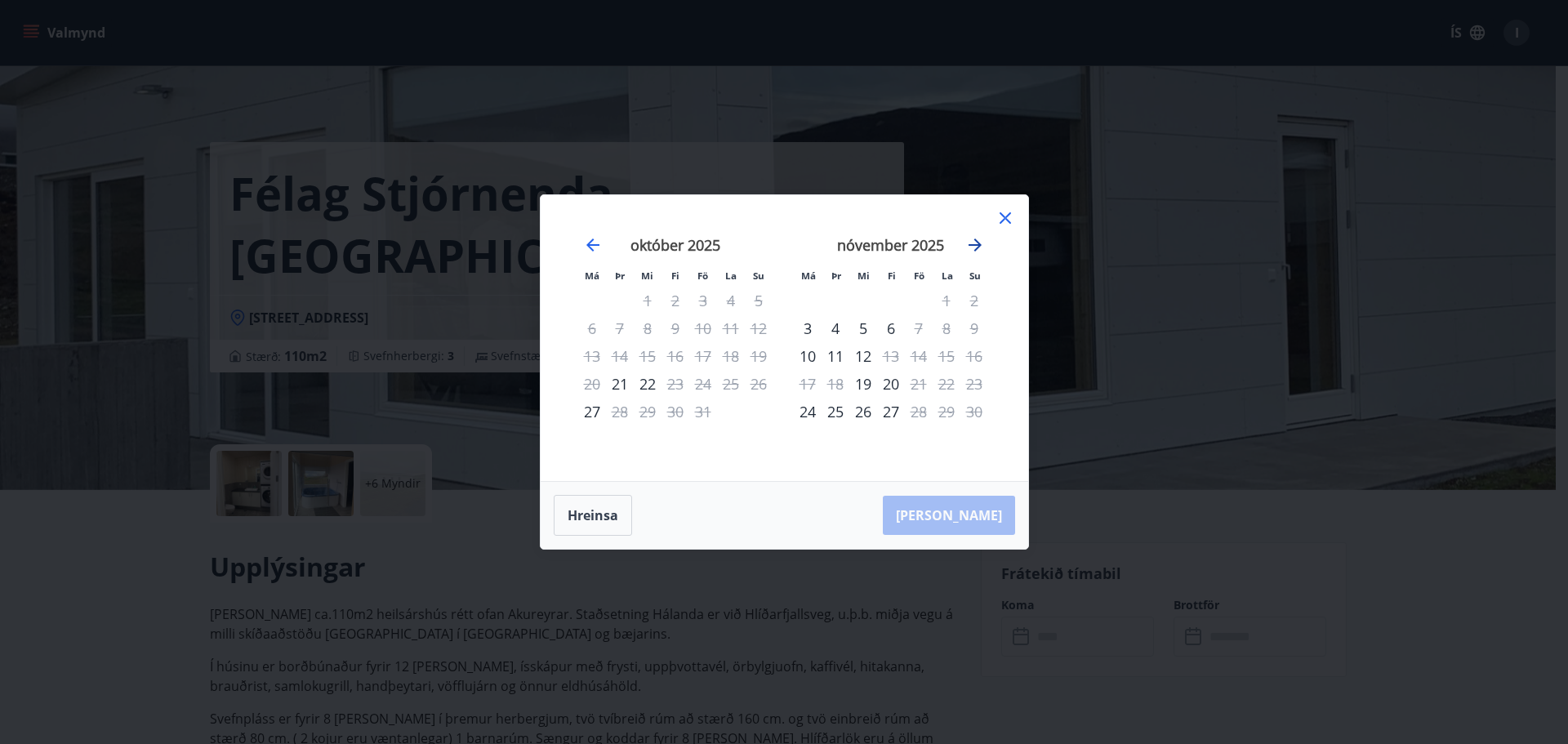
click at [970, 238] on icon "Move forward to switch to the next month." at bounding box center [975, 245] width 20 height 20
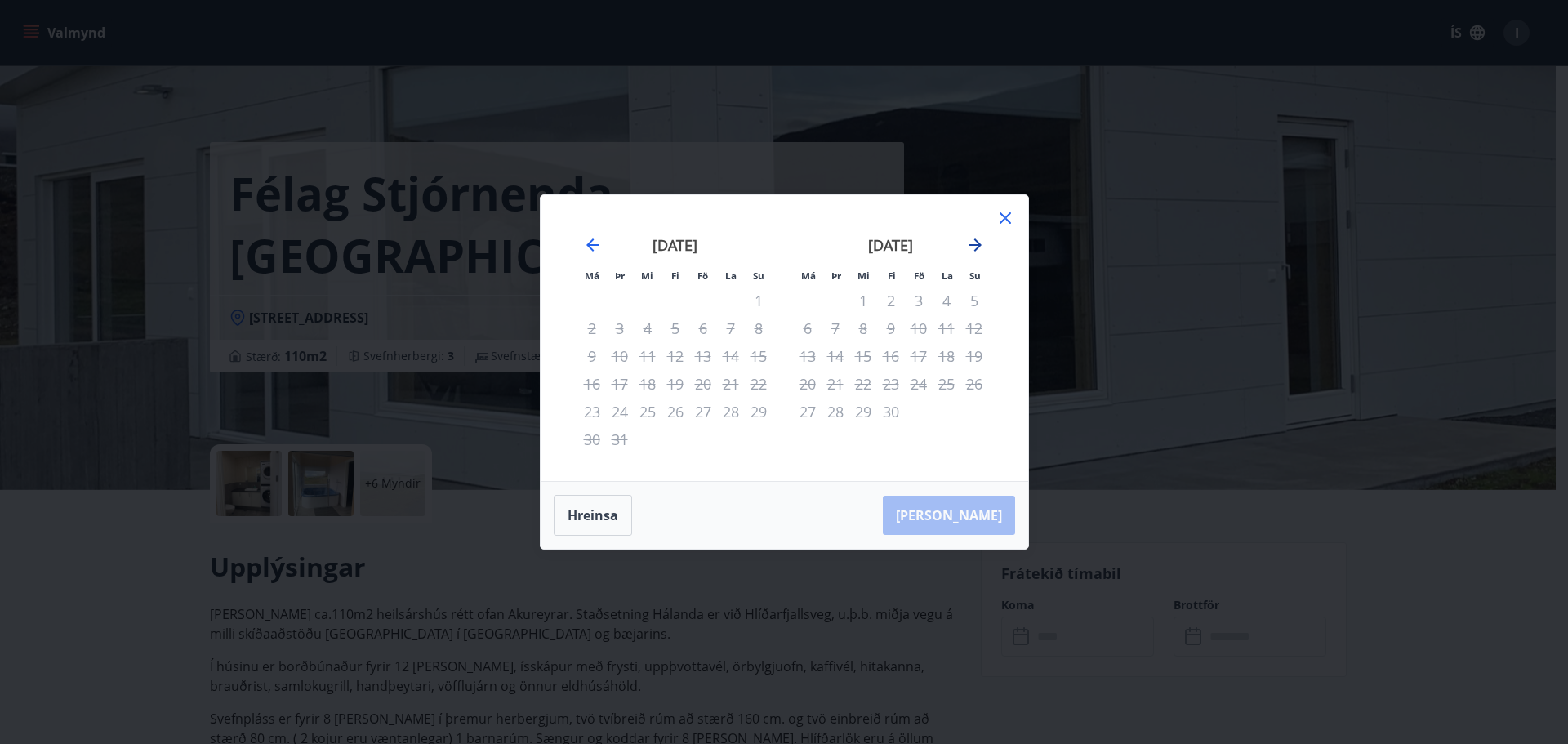
click at [970, 238] on icon "Move forward to switch to the next month." at bounding box center [975, 245] width 20 height 20
click at [999, 218] on icon at bounding box center [1005, 218] width 20 height 20
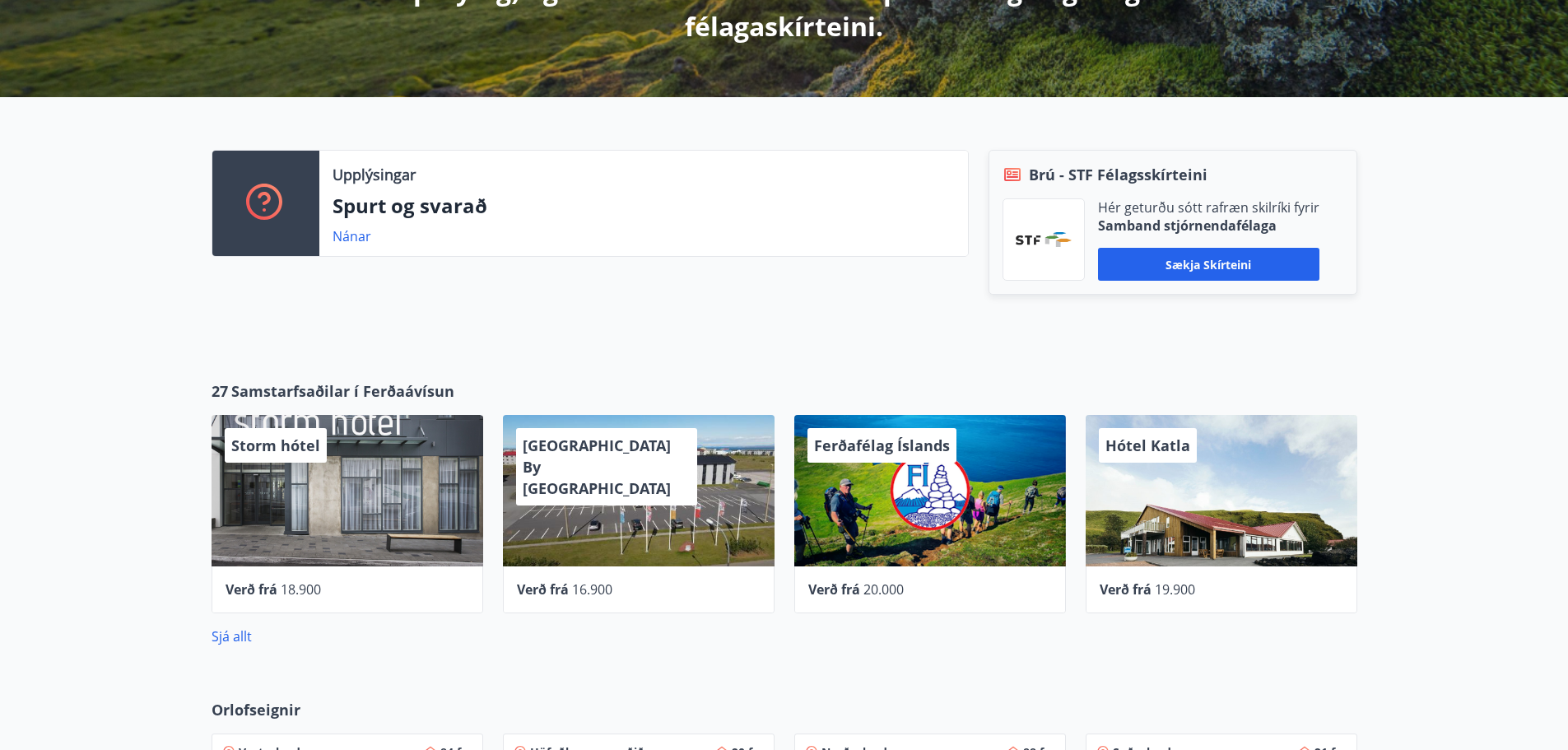
scroll to position [493, 0]
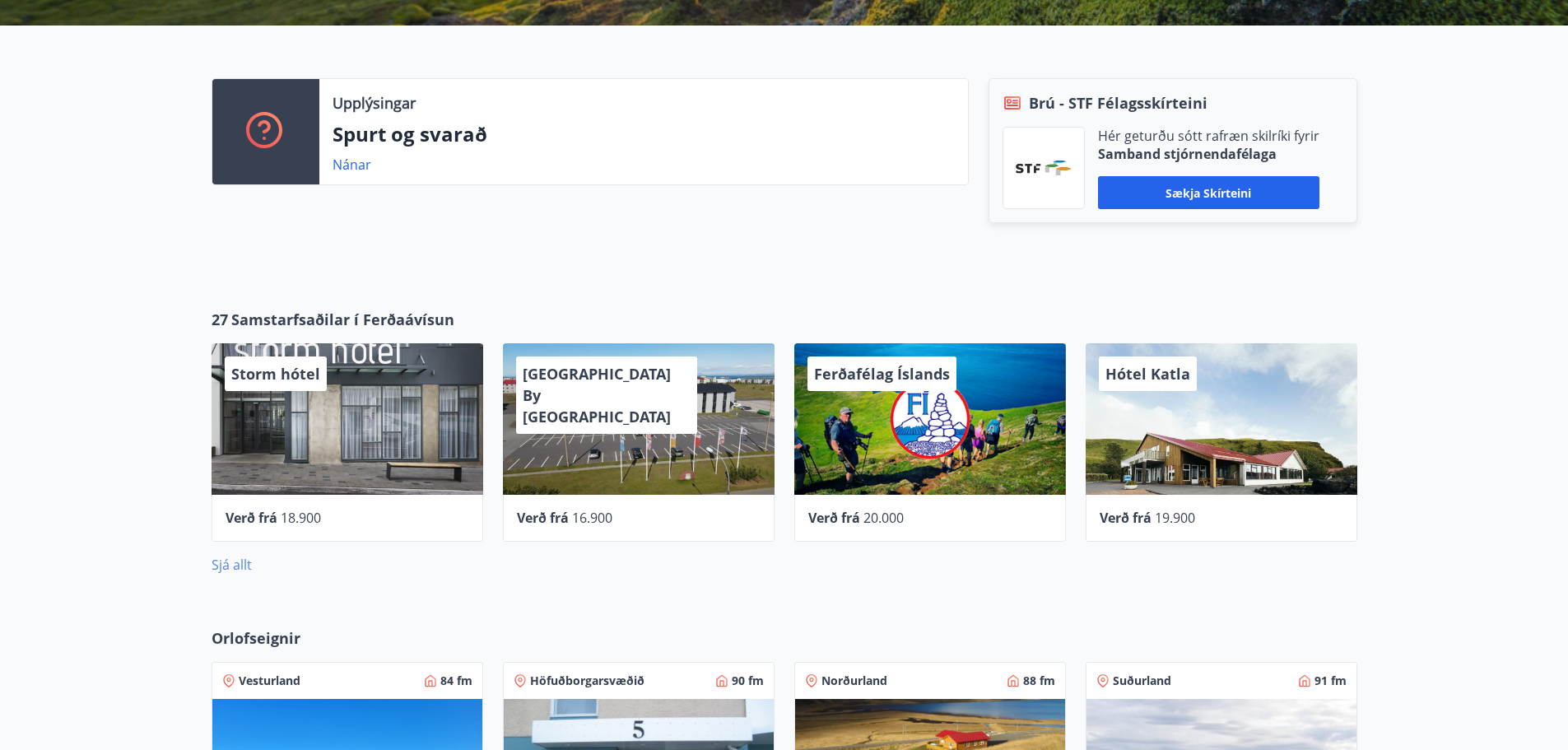
click at [240, 559] on link "Sjá allt" at bounding box center [231, 565] width 41 height 18
